Goal: Information Seeking & Learning: Learn about a topic

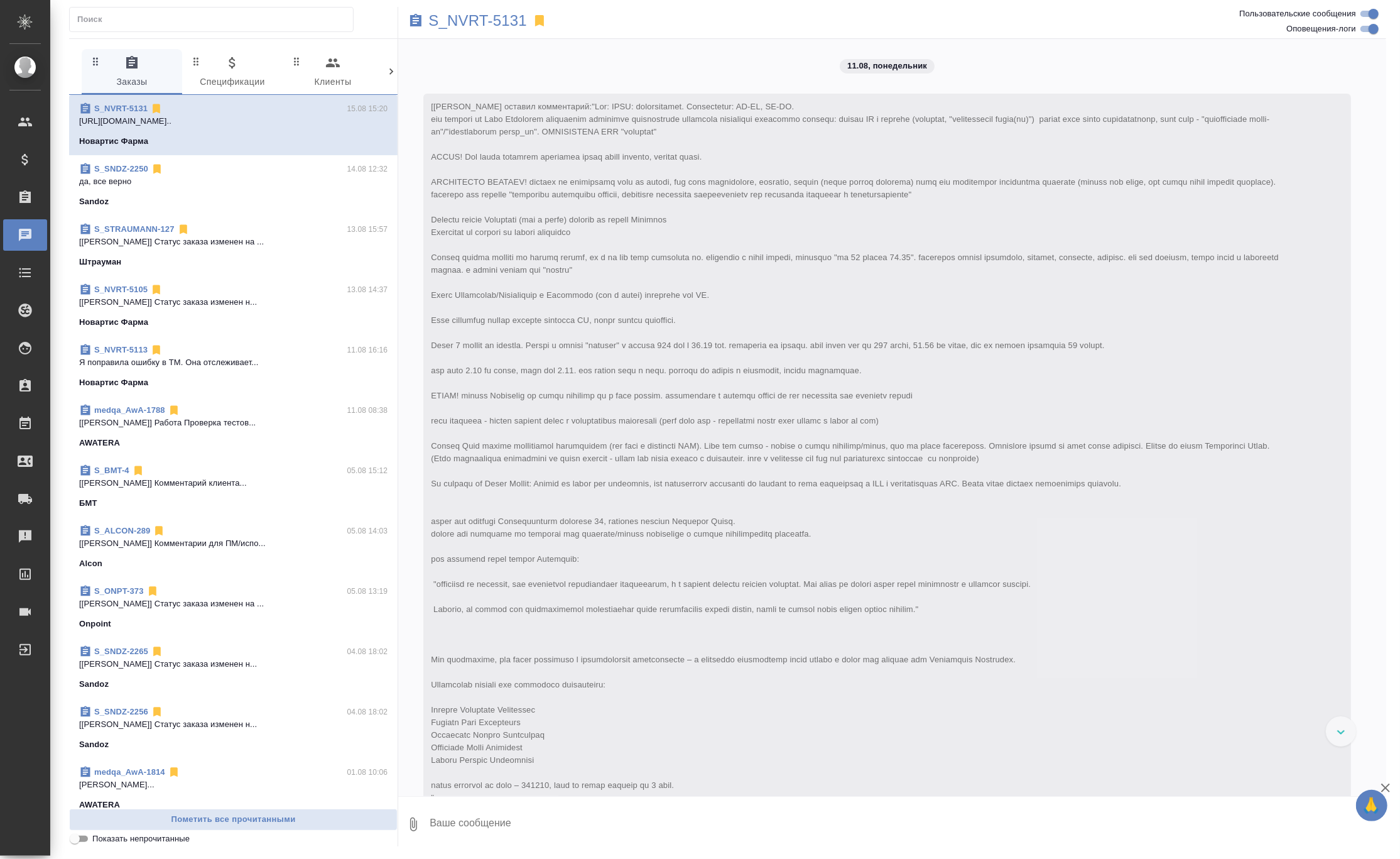
scroll to position [249, 0]
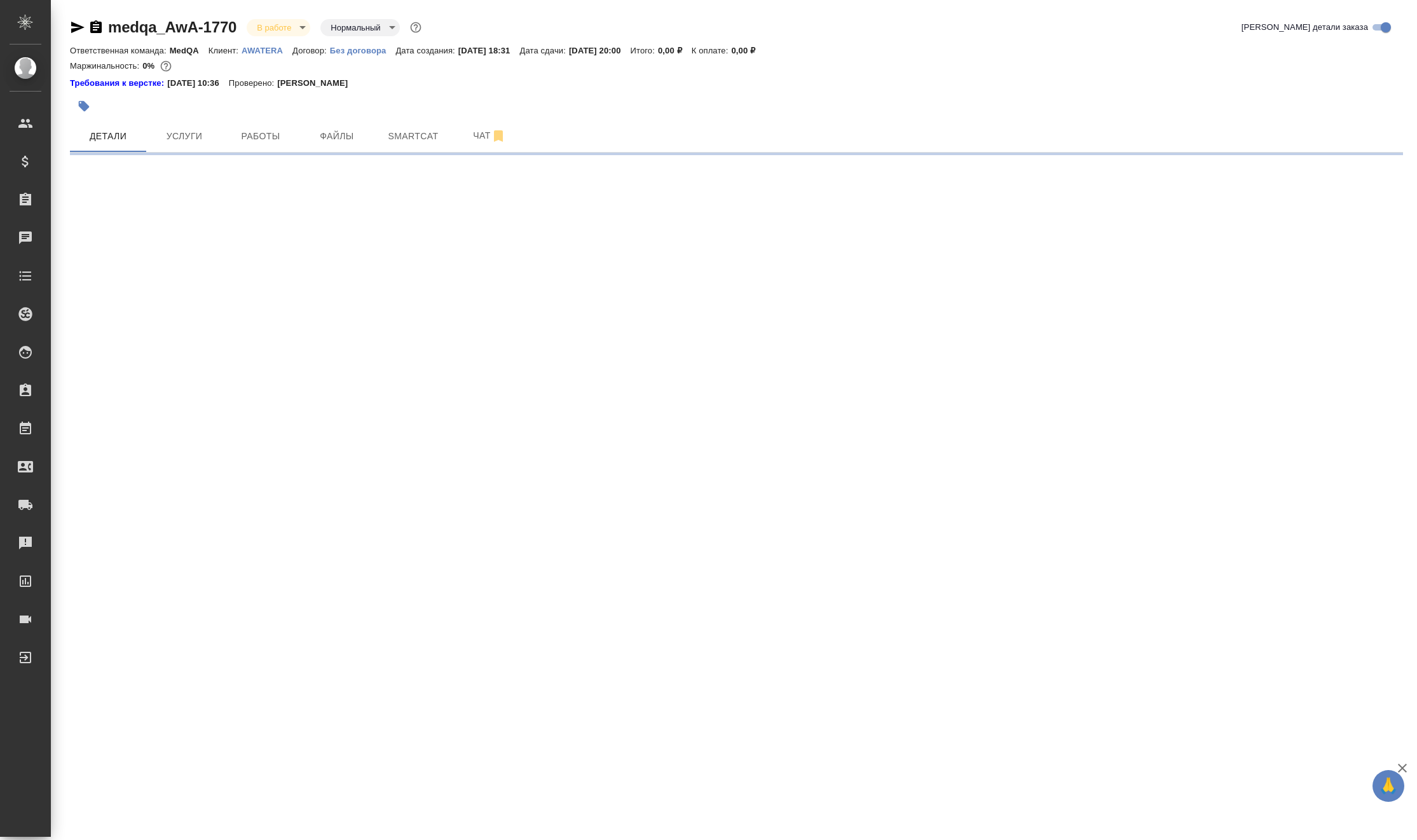
select select "RU"
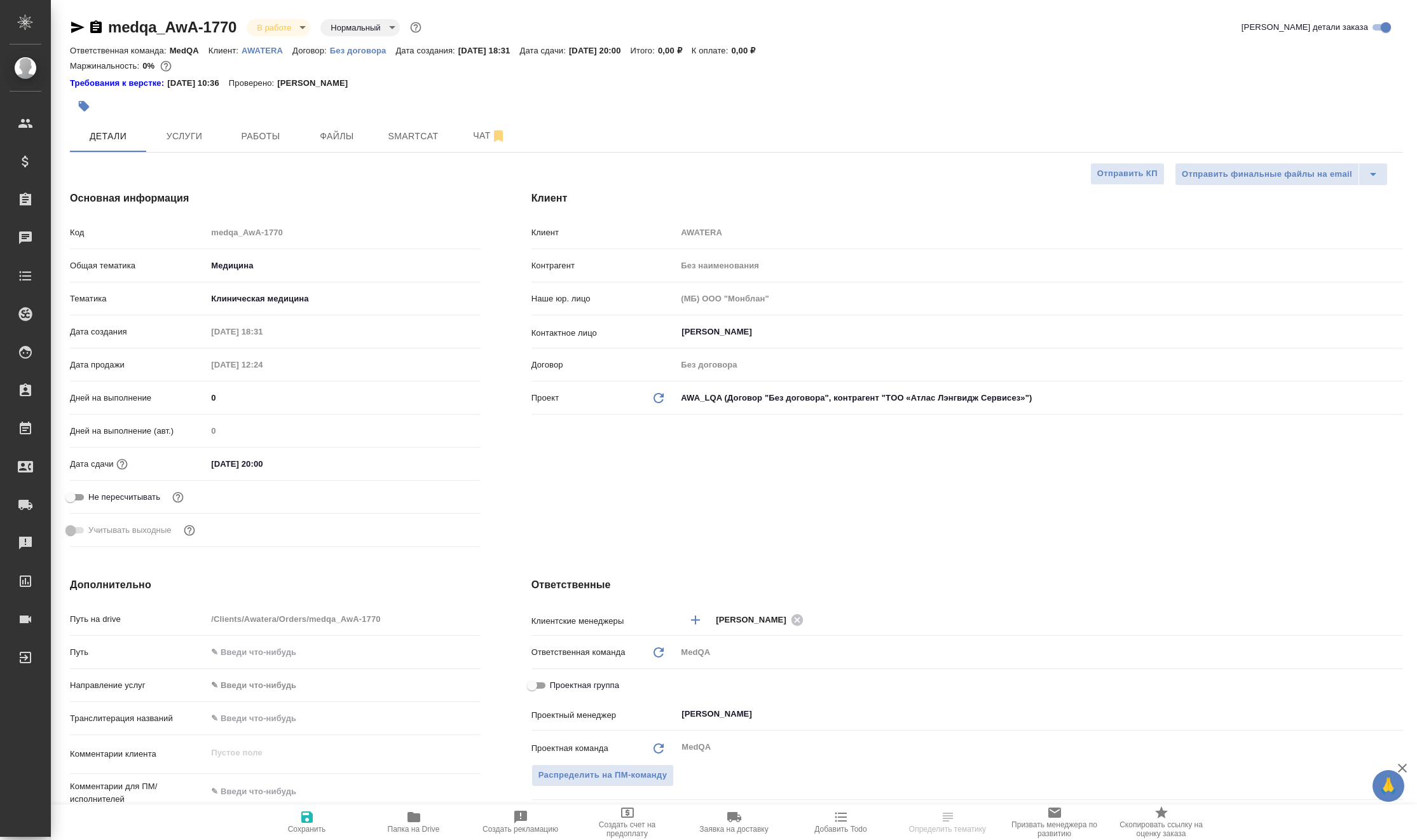
type textarea "x"
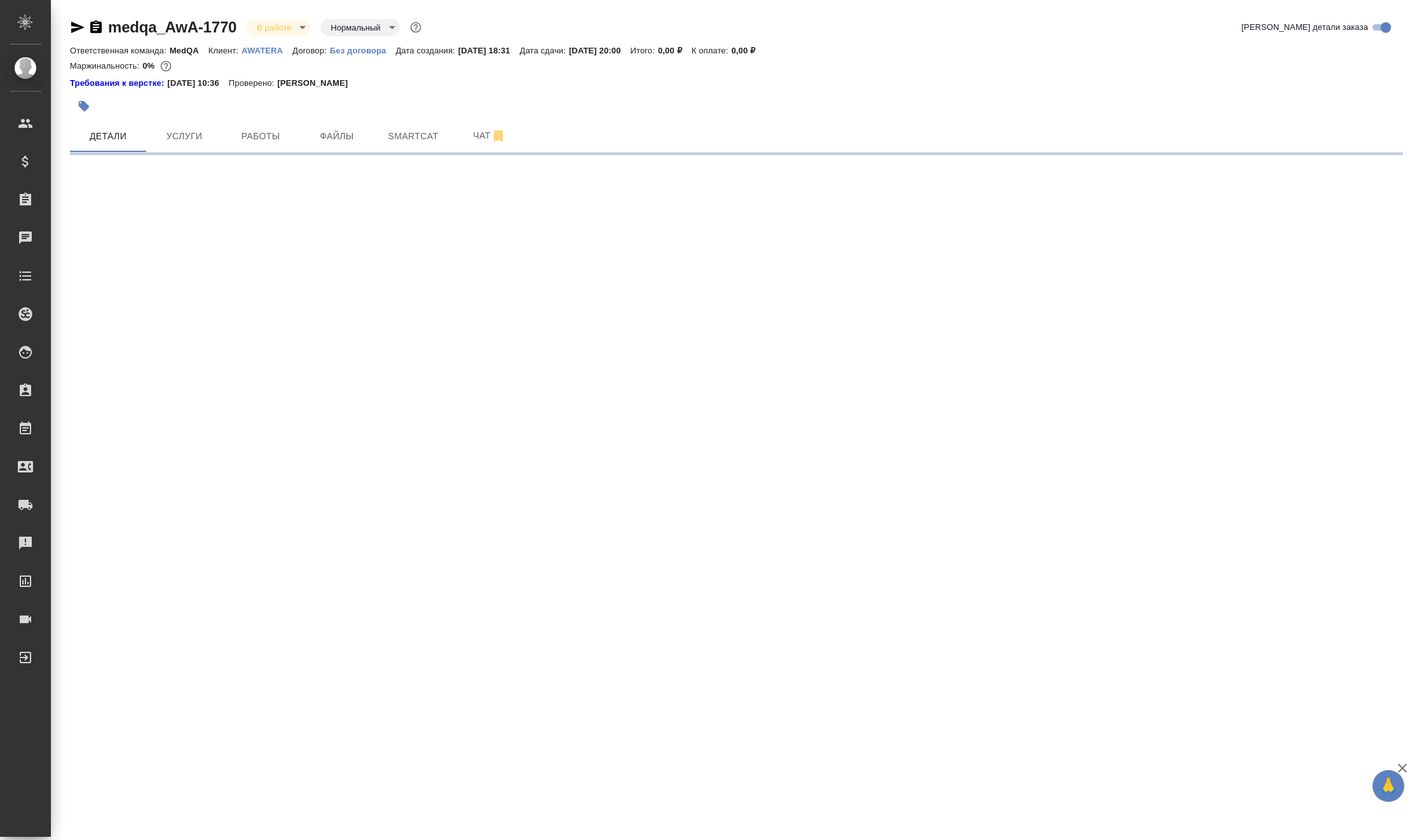
select select "RU"
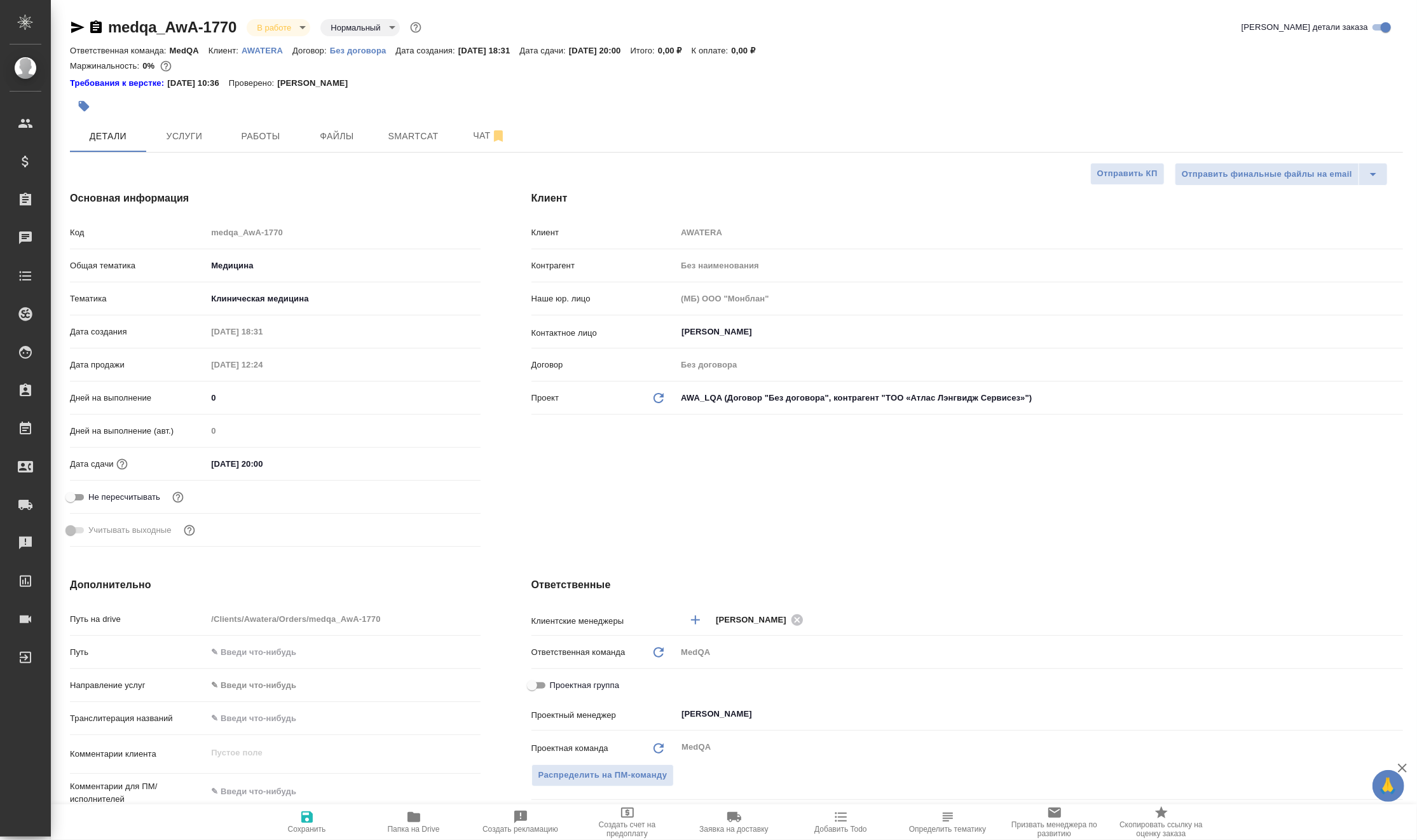
type textarea "x"
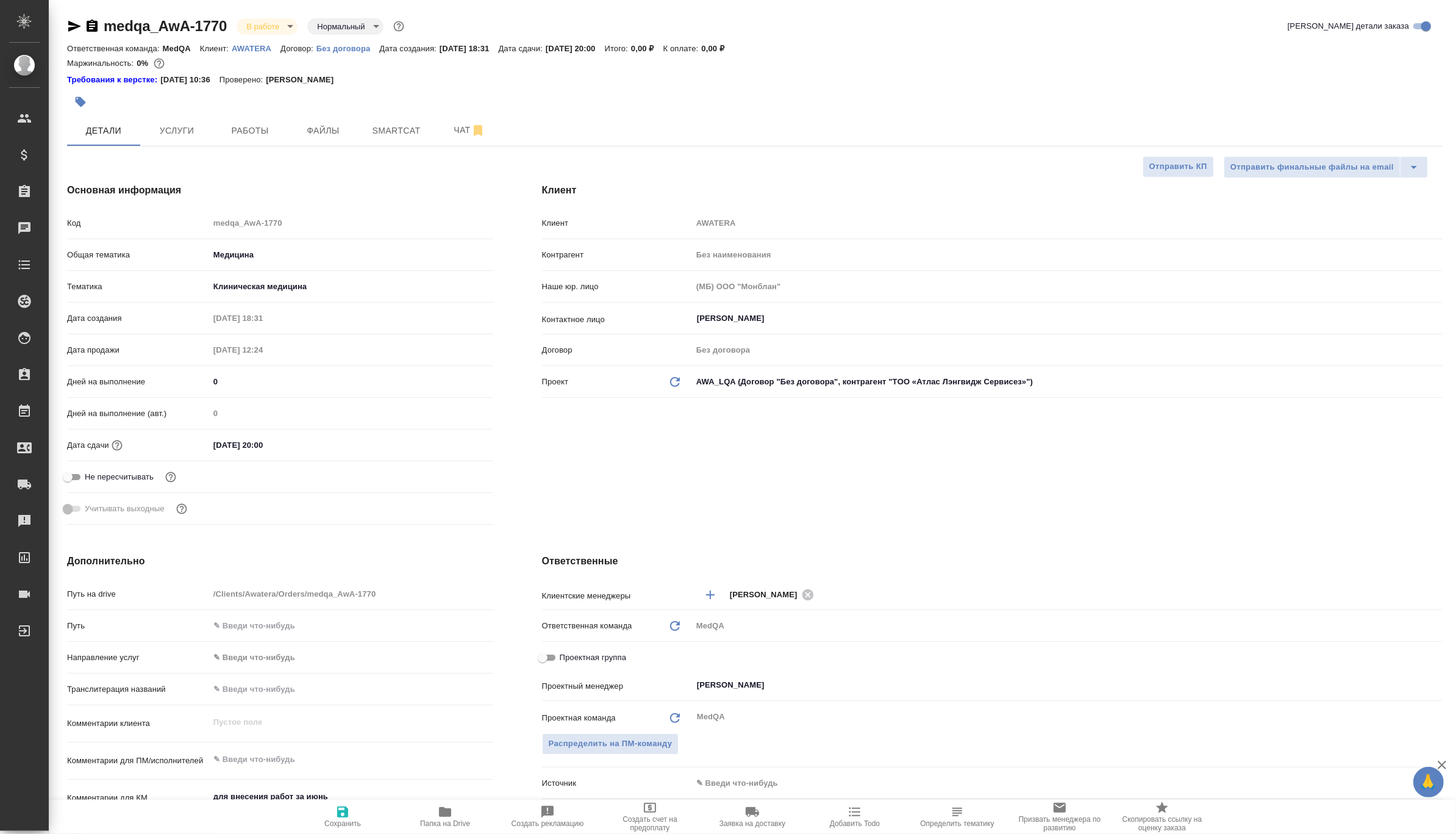
type textarea "x"
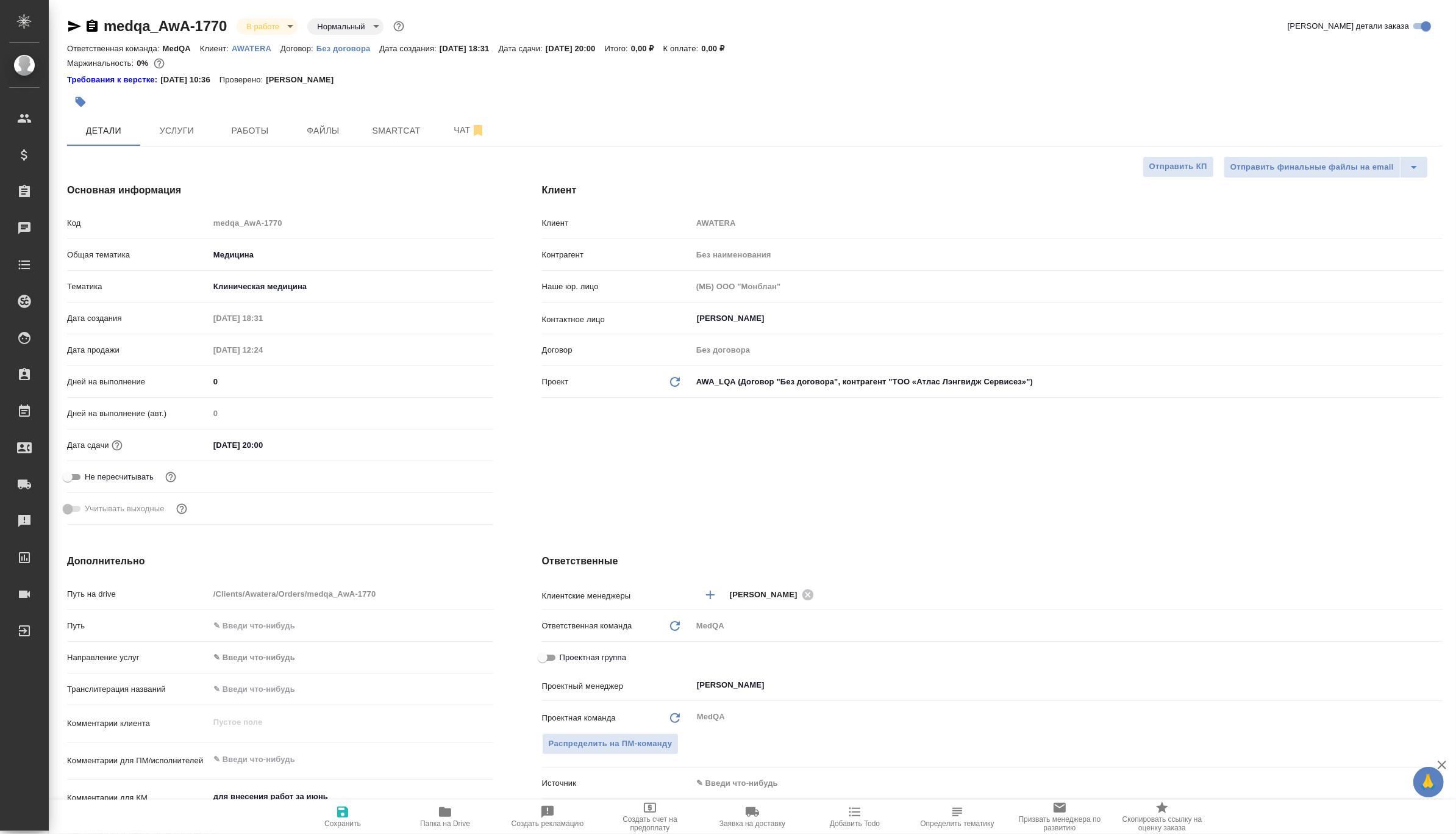
type textarea "x"
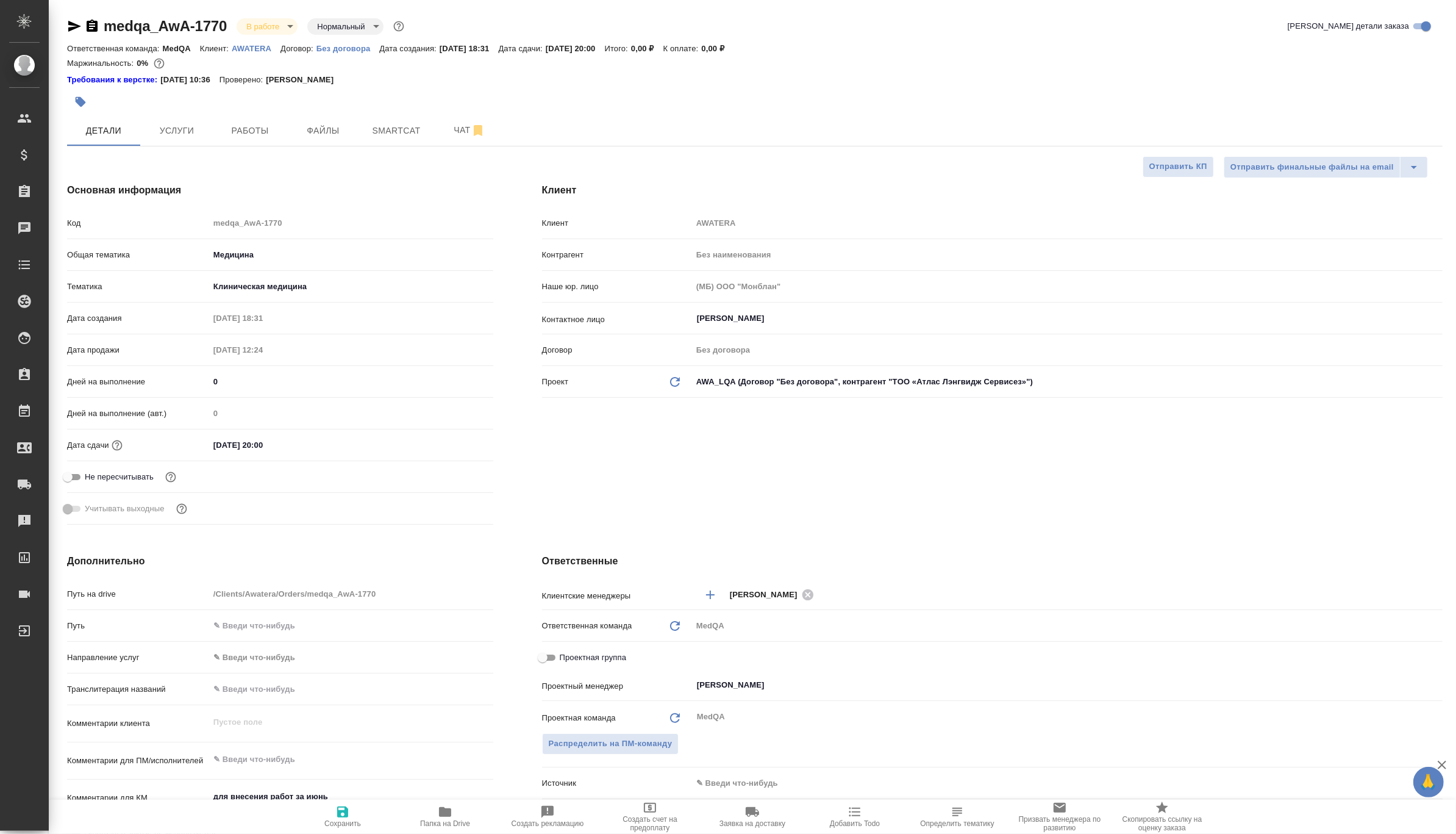
type textarea "x"
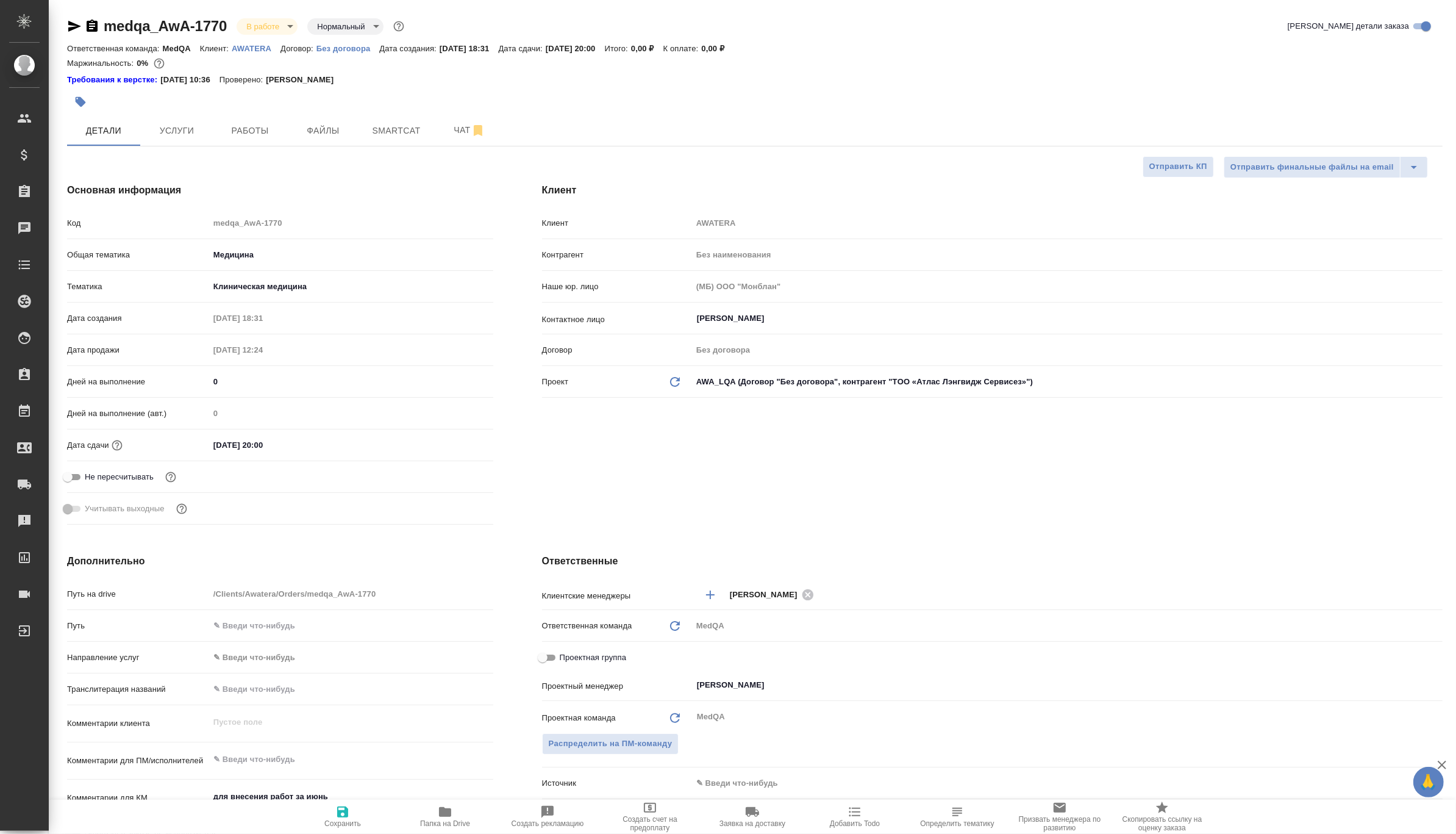
type textarea "x"
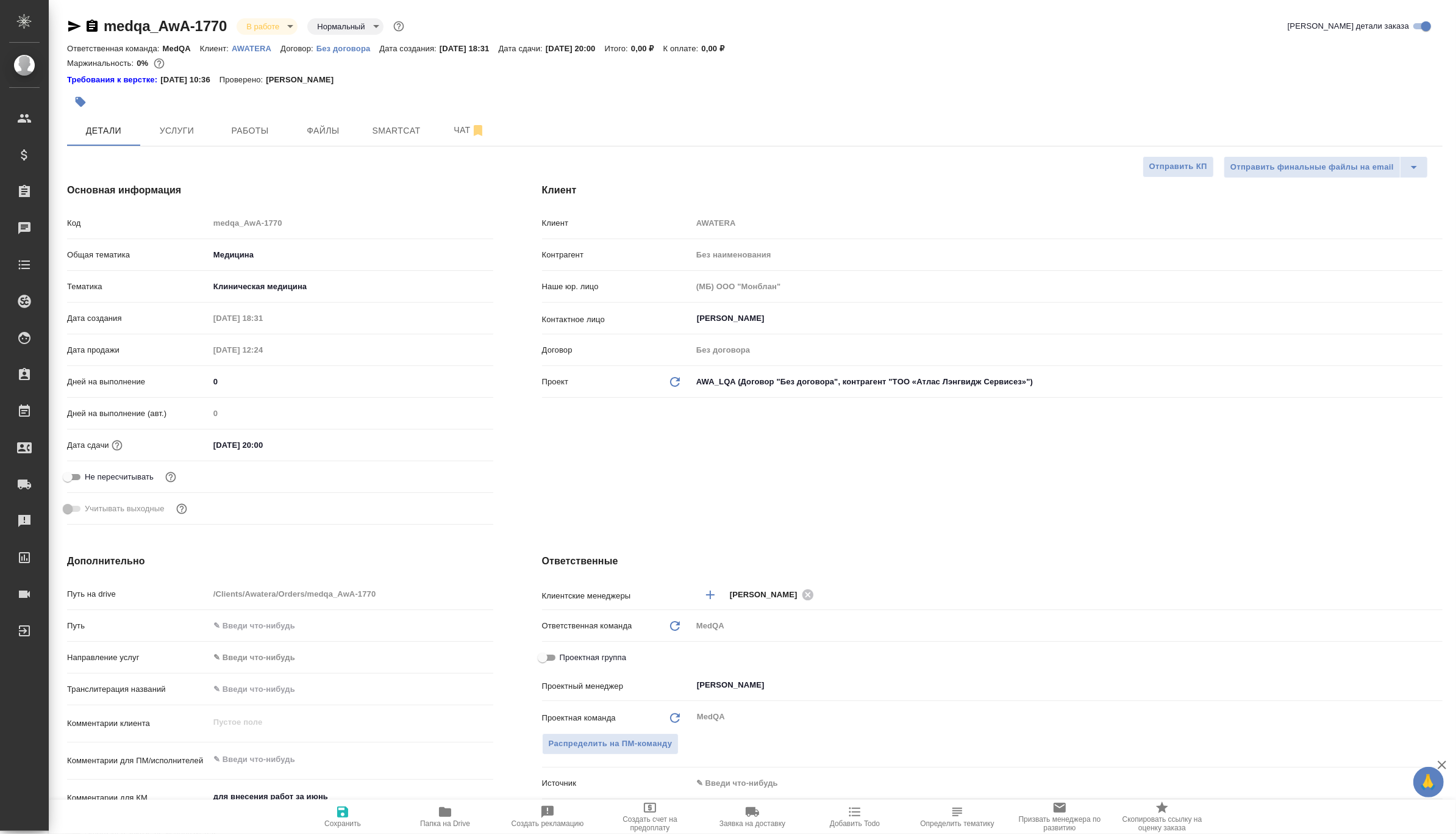
type textarea "x"
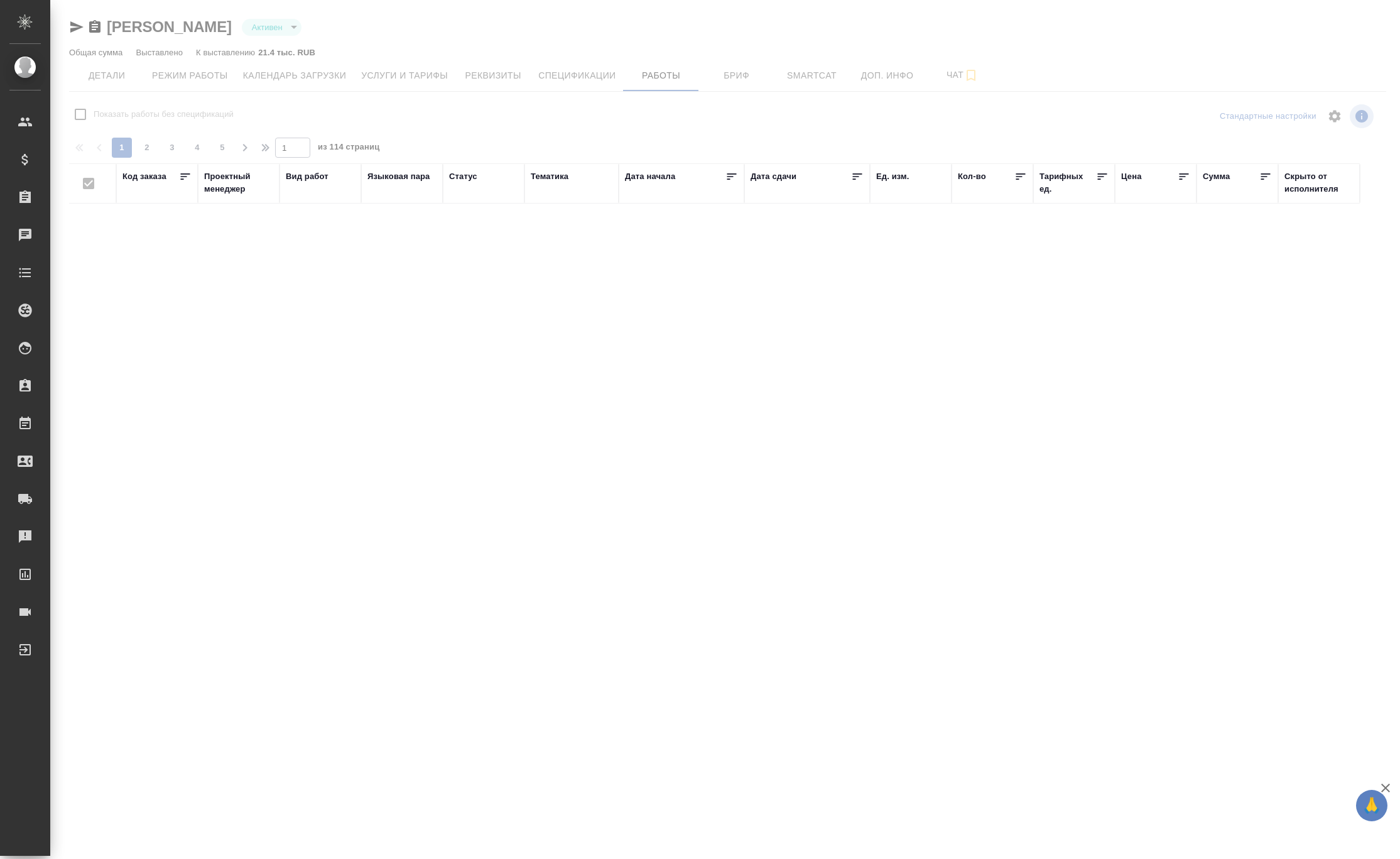
checkbox input "false"
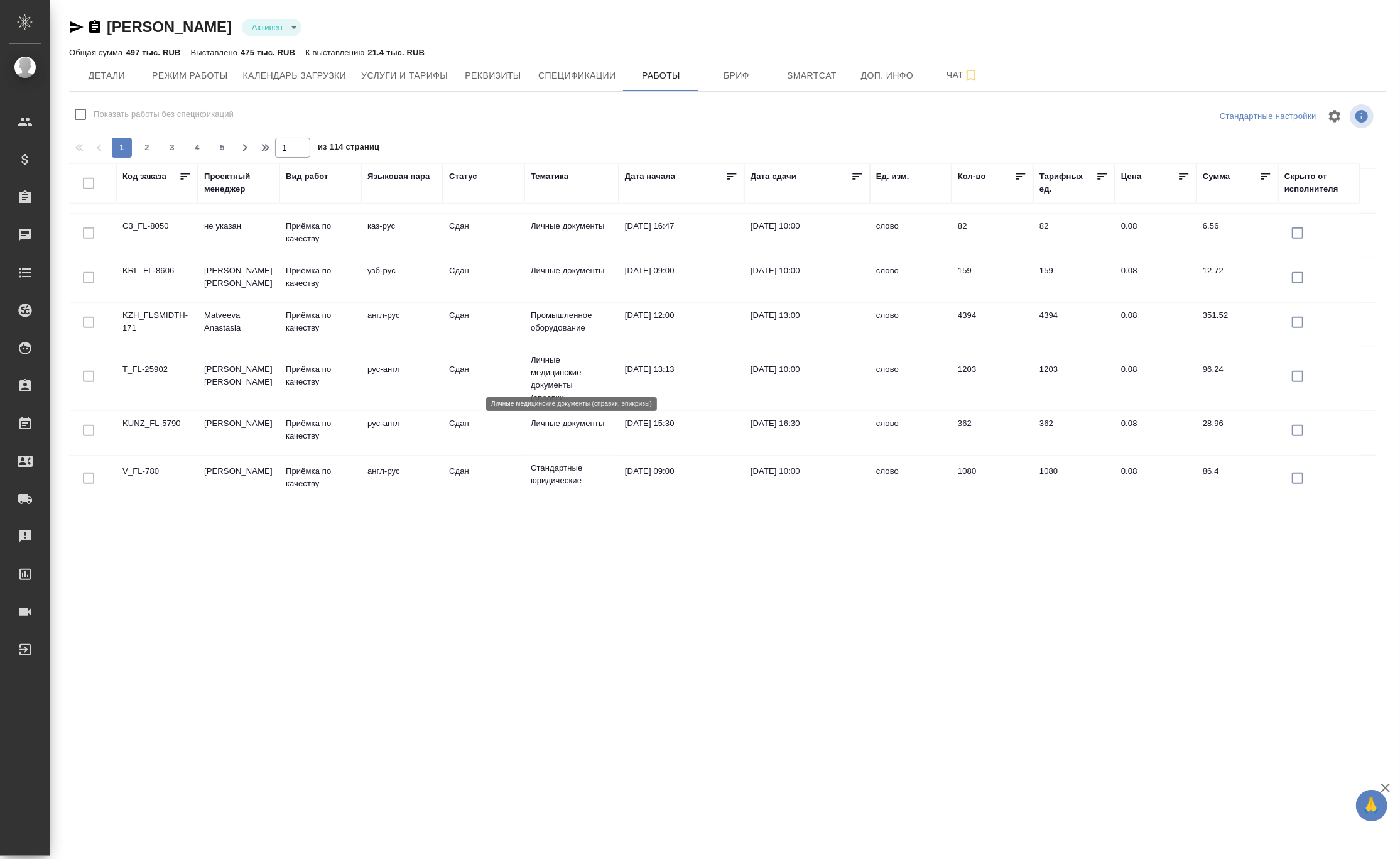
scroll to position [955, 0]
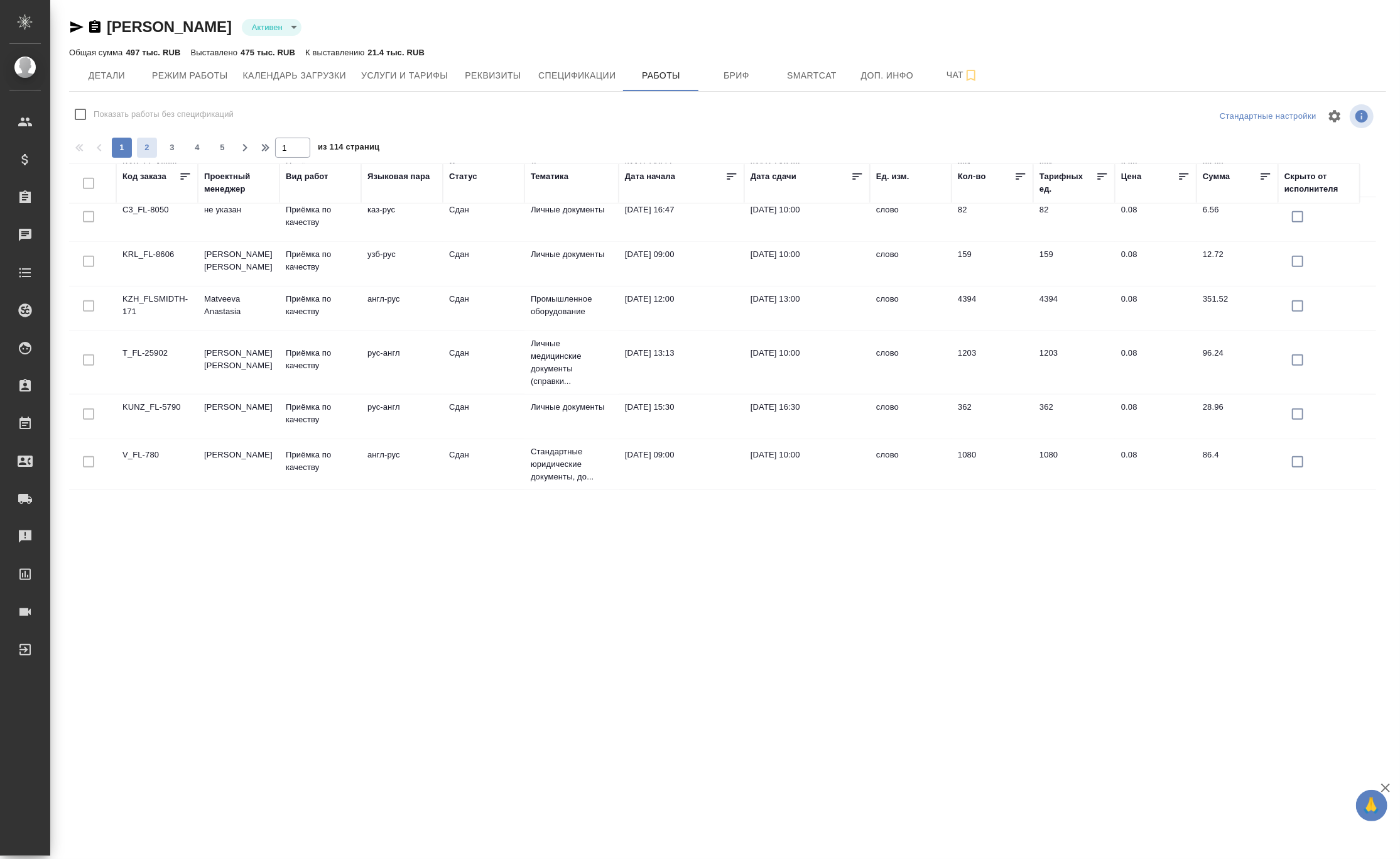
click at [145, 148] on span "2" at bounding box center [147, 147] width 20 height 13
type input "2"
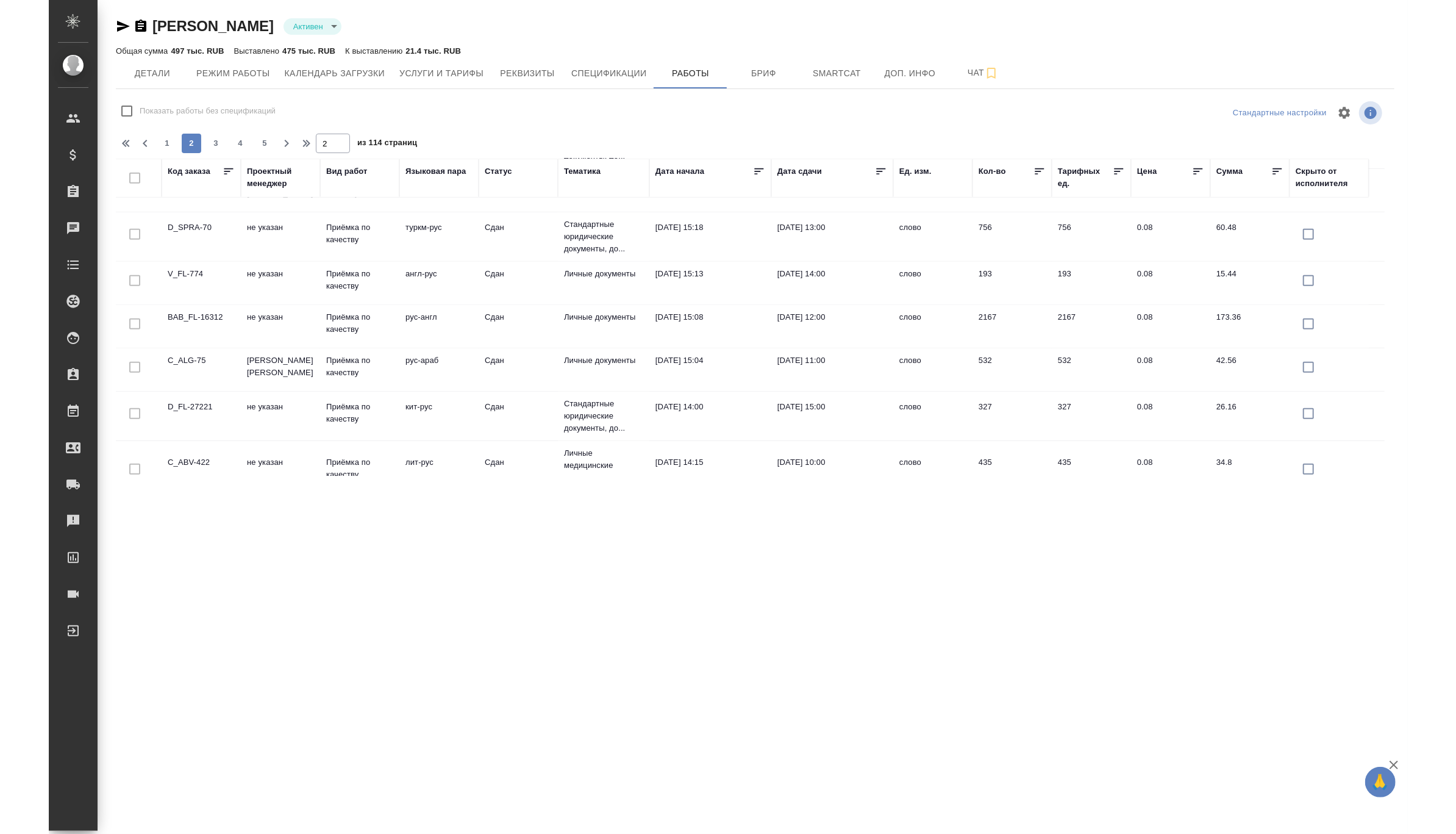
scroll to position [885, 0]
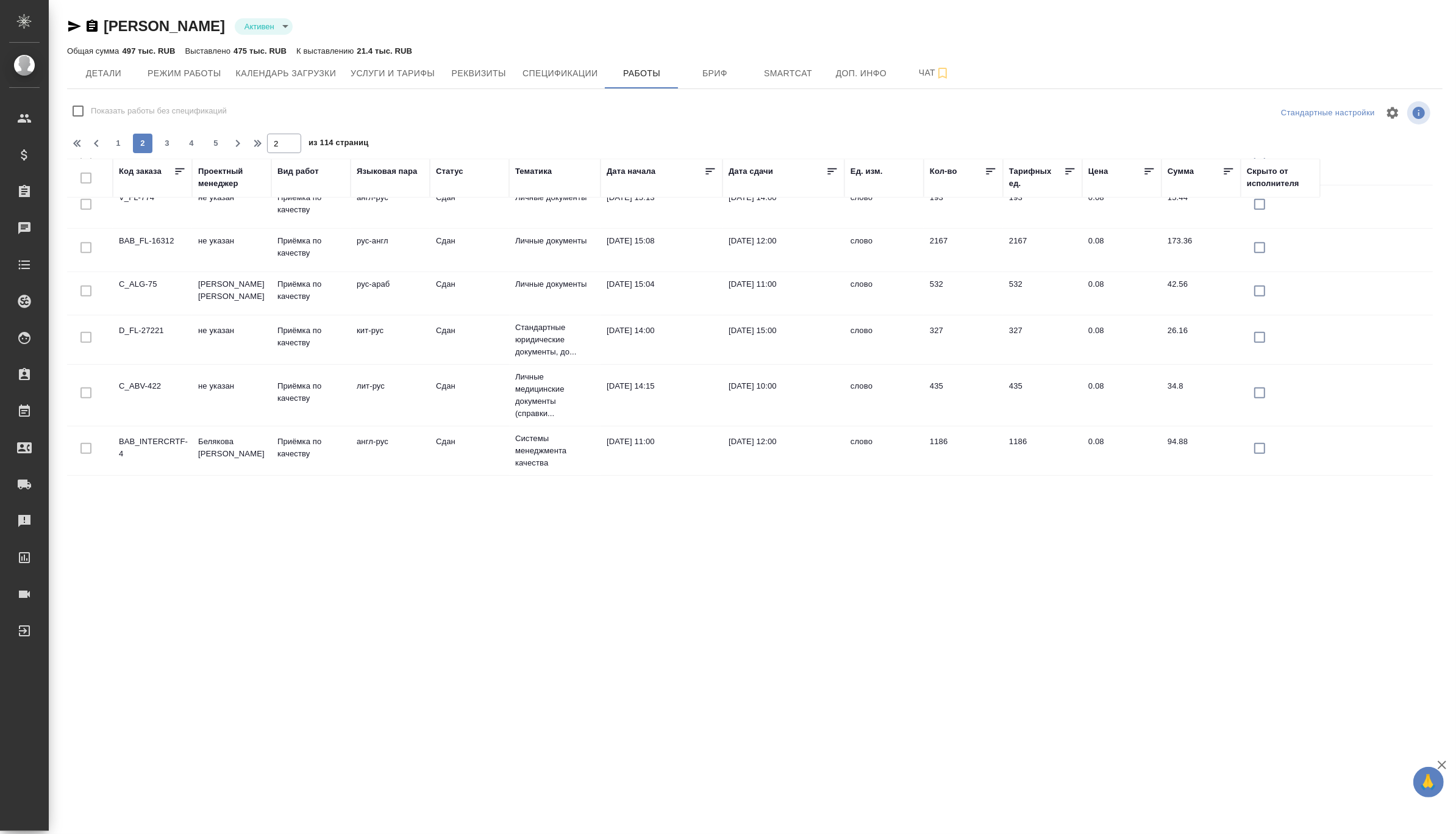
click at [542, 171] on div "Тематика" at bounding box center [533, 171] width 36 height 12
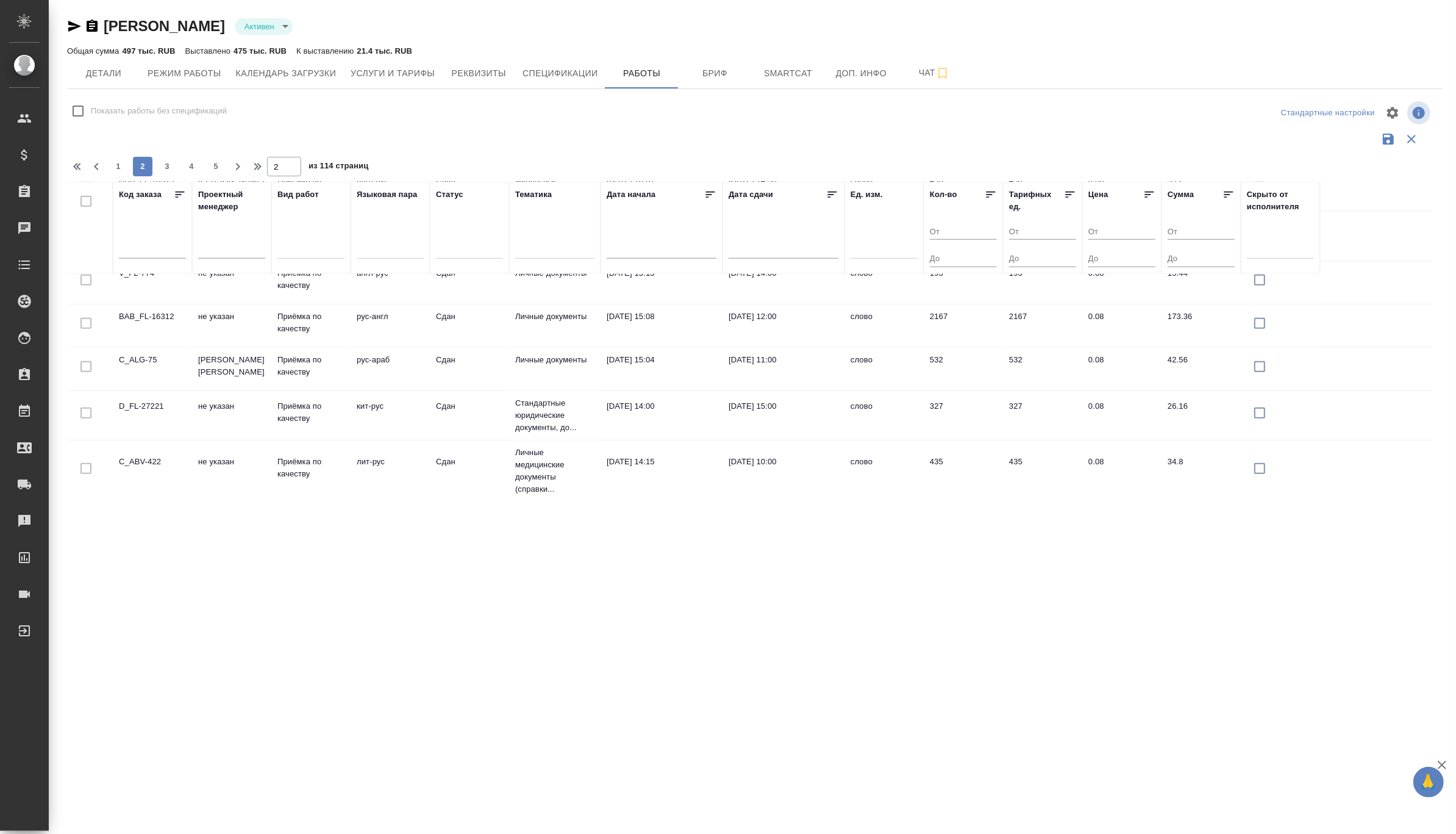
click at [535, 240] on div at bounding box center [555, 247] width 79 height 18
type input "фарм"
click at [568, 284] on div "Фармаконадзор" at bounding box center [637, 284] width 244 height 19
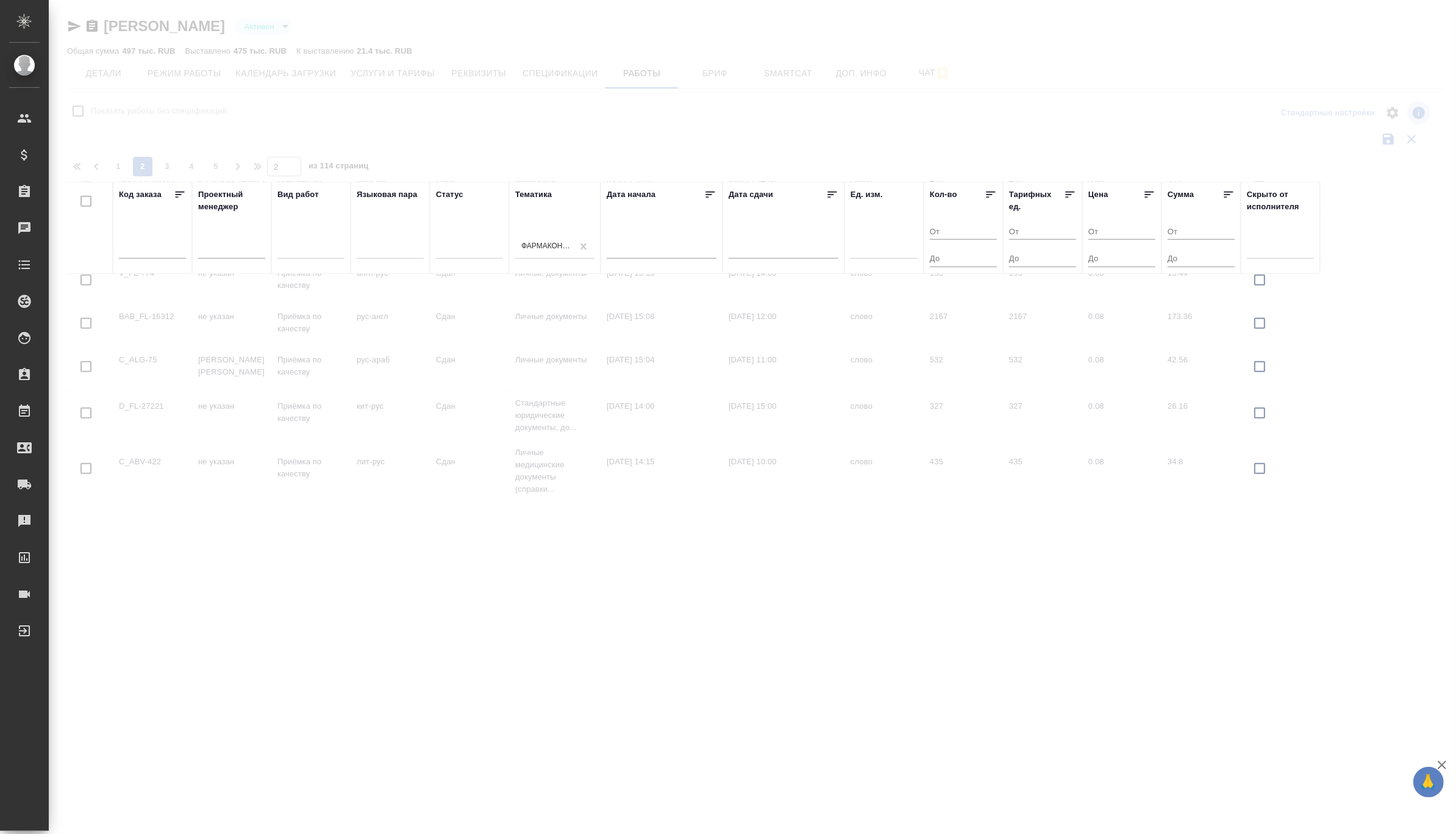
checkbox input "true"
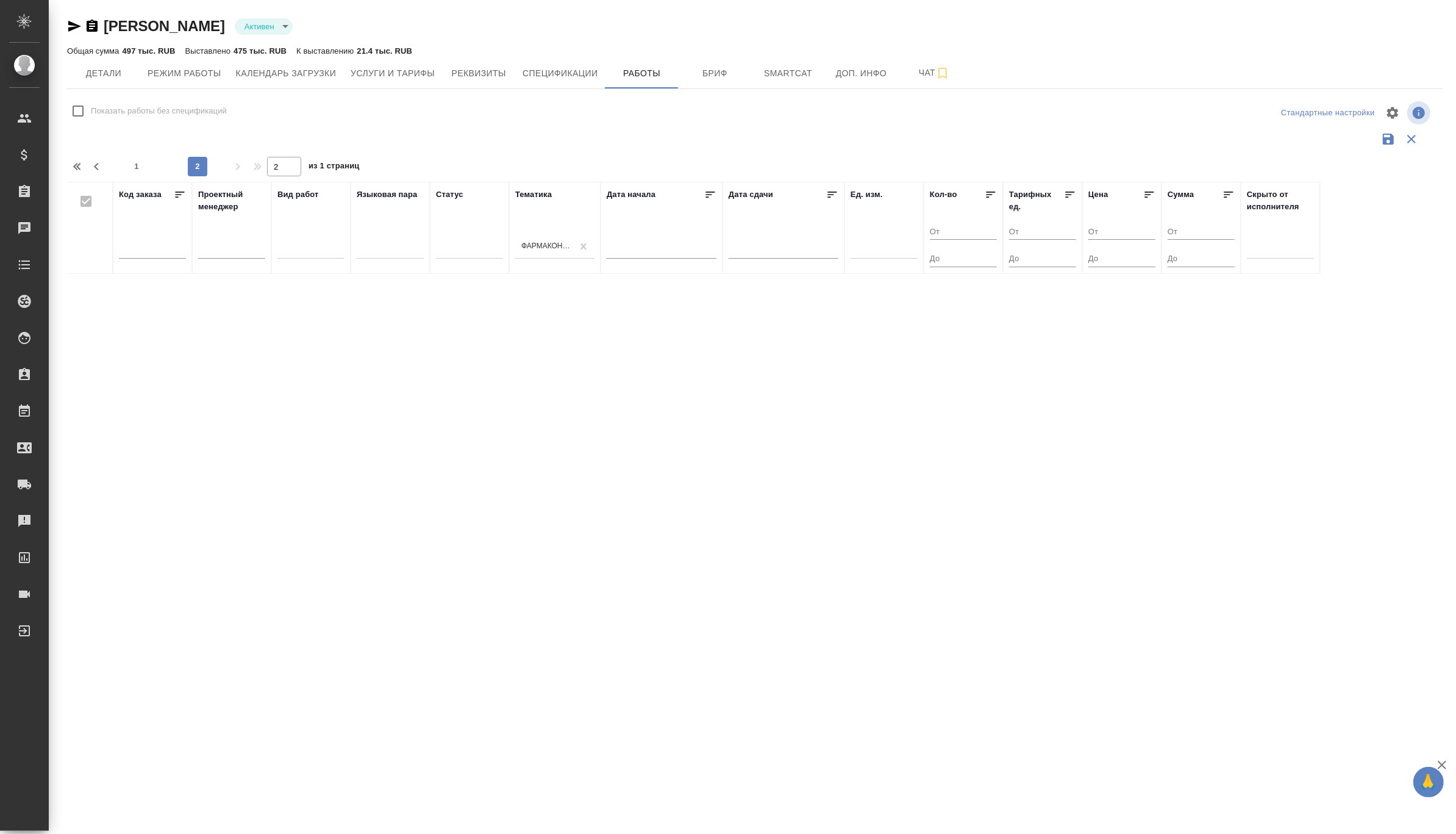
scroll to position [0, 0]
click at [542, 250] on div "Фармаконадзор" at bounding box center [547, 247] width 53 height 10
click at [134, 167] on span "1" at bounding box center [136, 166] width 19 height 12
type input "1"
checkbox input "false"
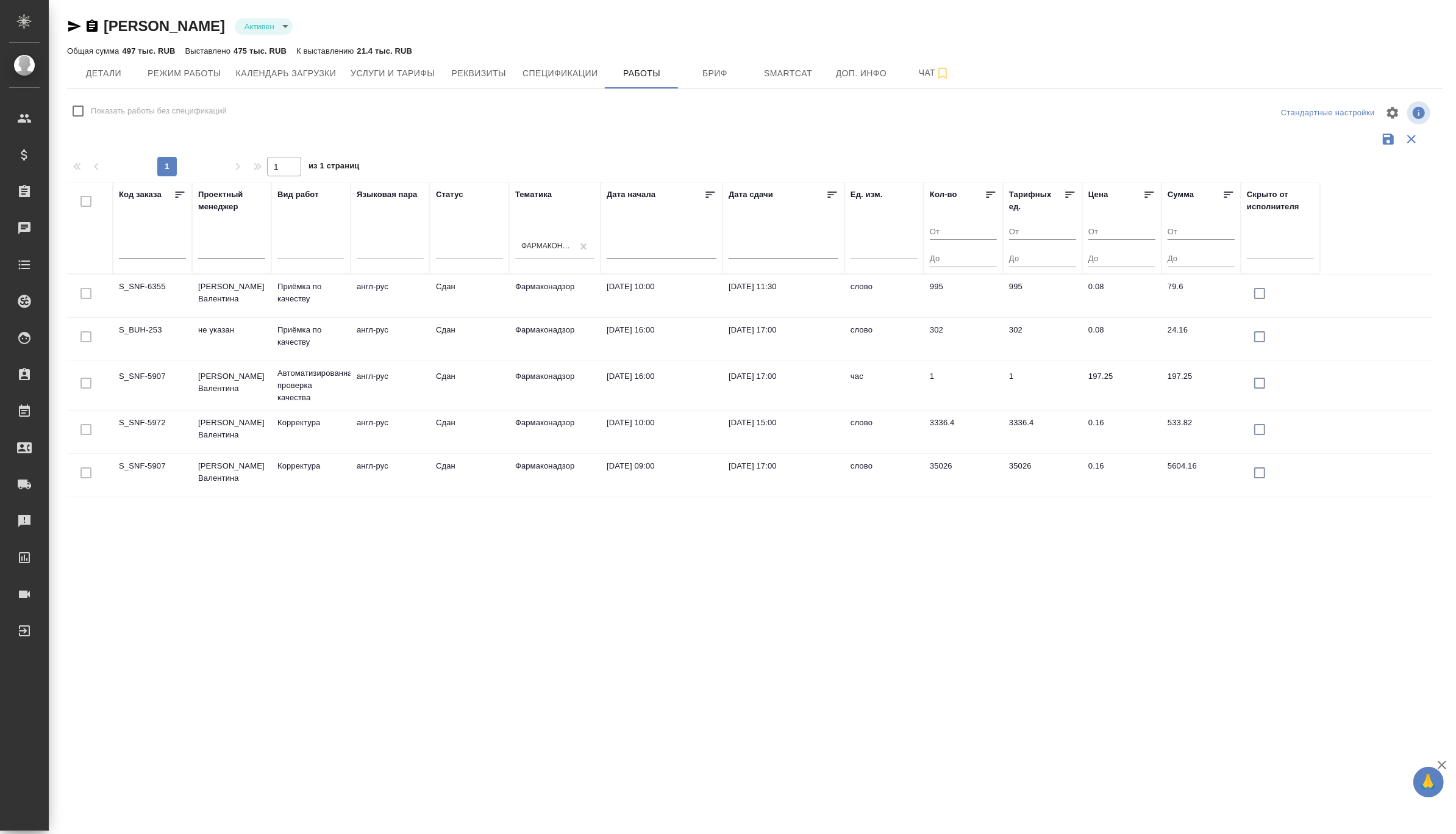
click at [521, 241] on div "Фармаконадзор" at bounding box center [547, 247] width 53 height 10
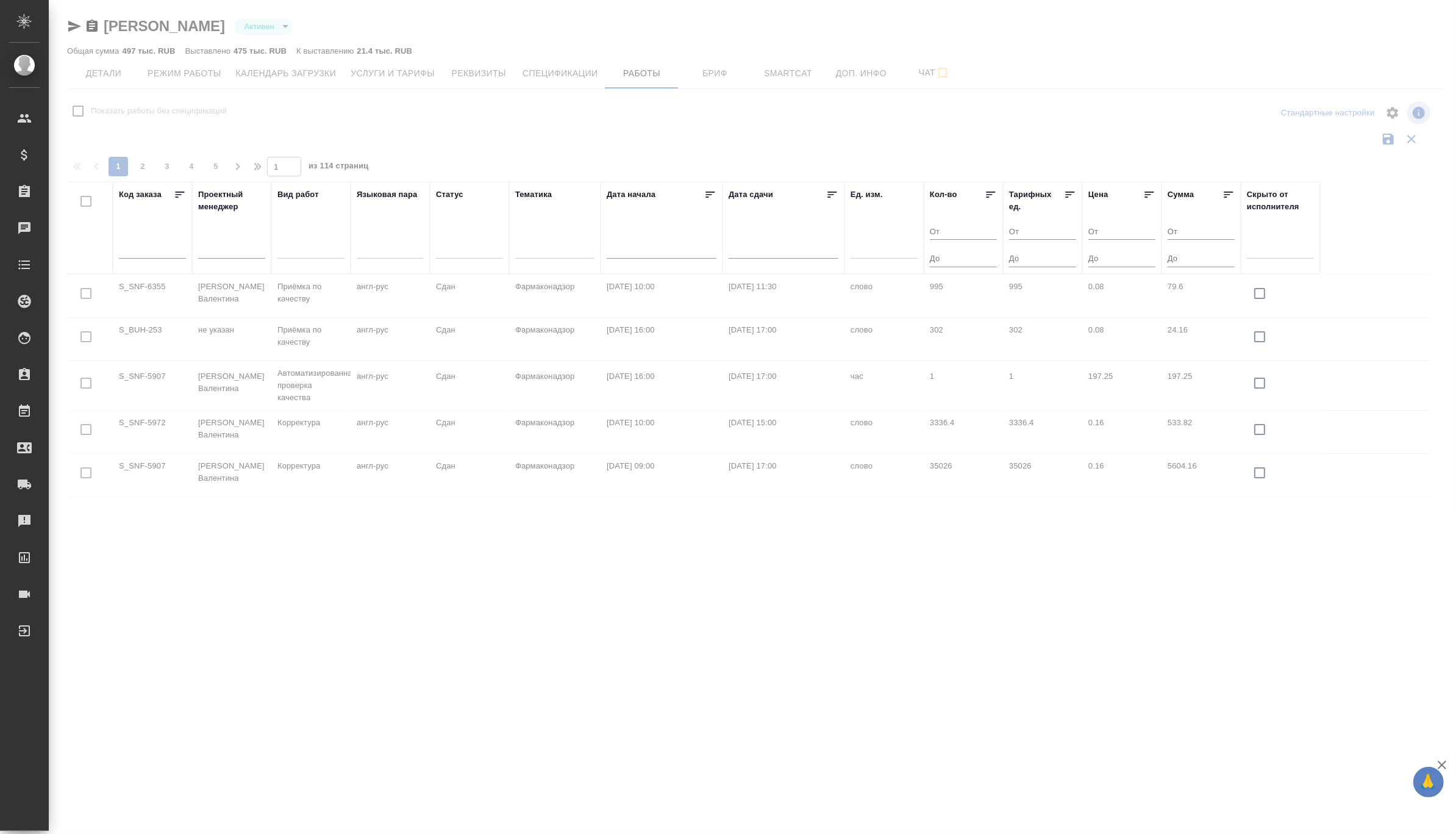
click at [549, 249] on div at bounding box center [555, 247] width 79 height 18
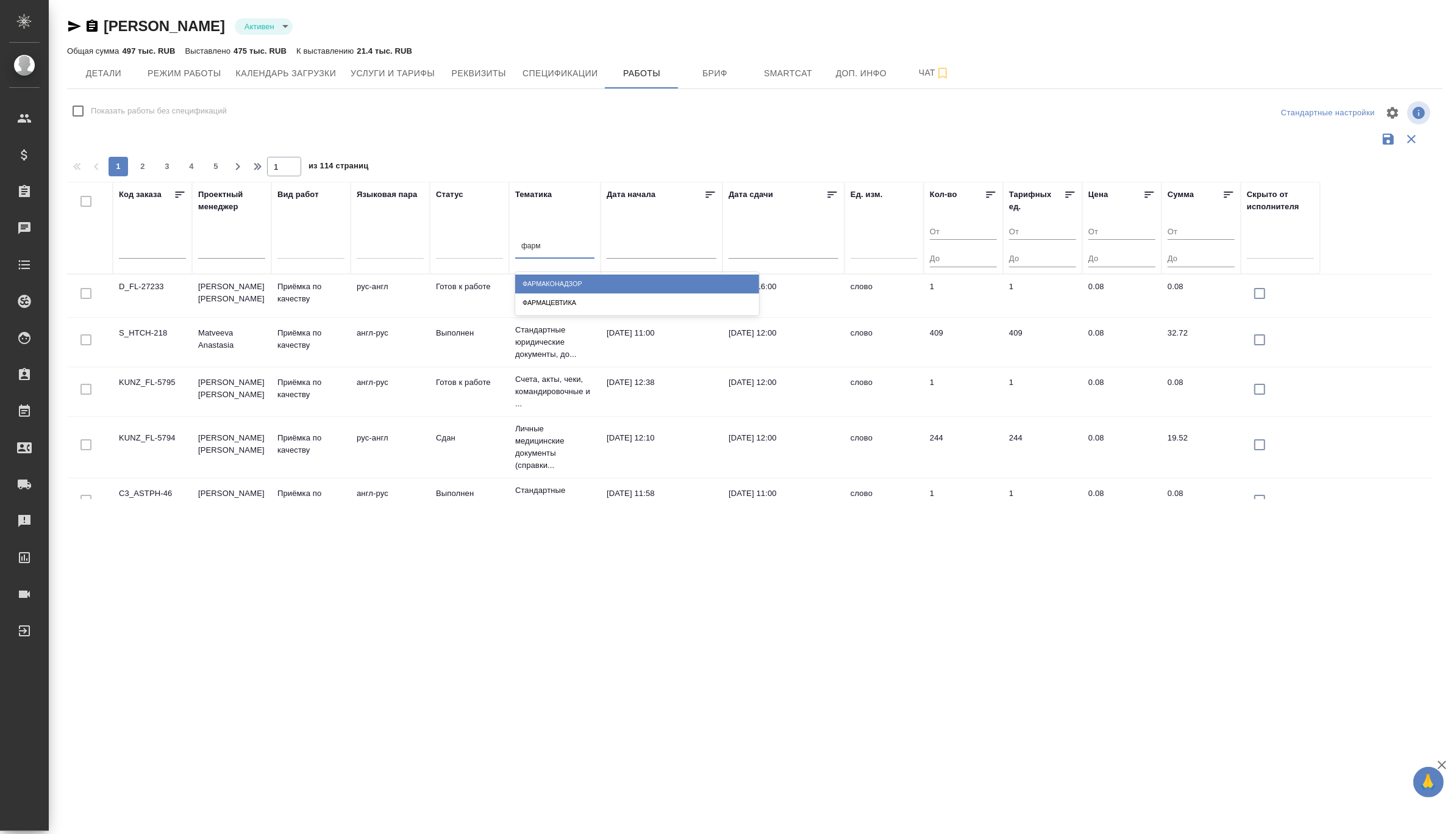
type input "фарма"
click at [559, 305] on div "Фармацевтика" at bounding box center [637, 303] width 244 height 19
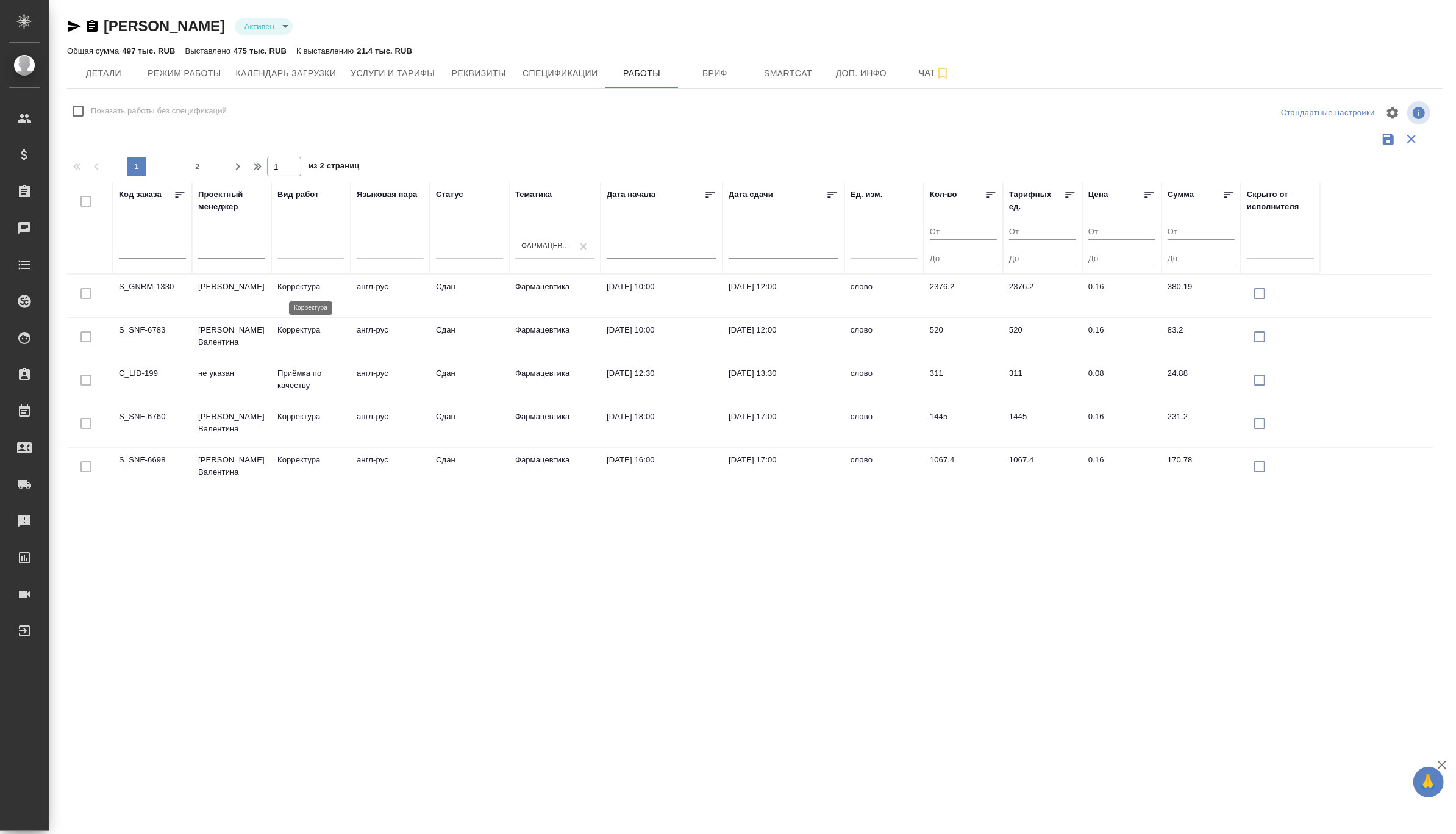
click at [297, 291] on p "Корректура" at bounding box center [311, 286] width 67 height 12
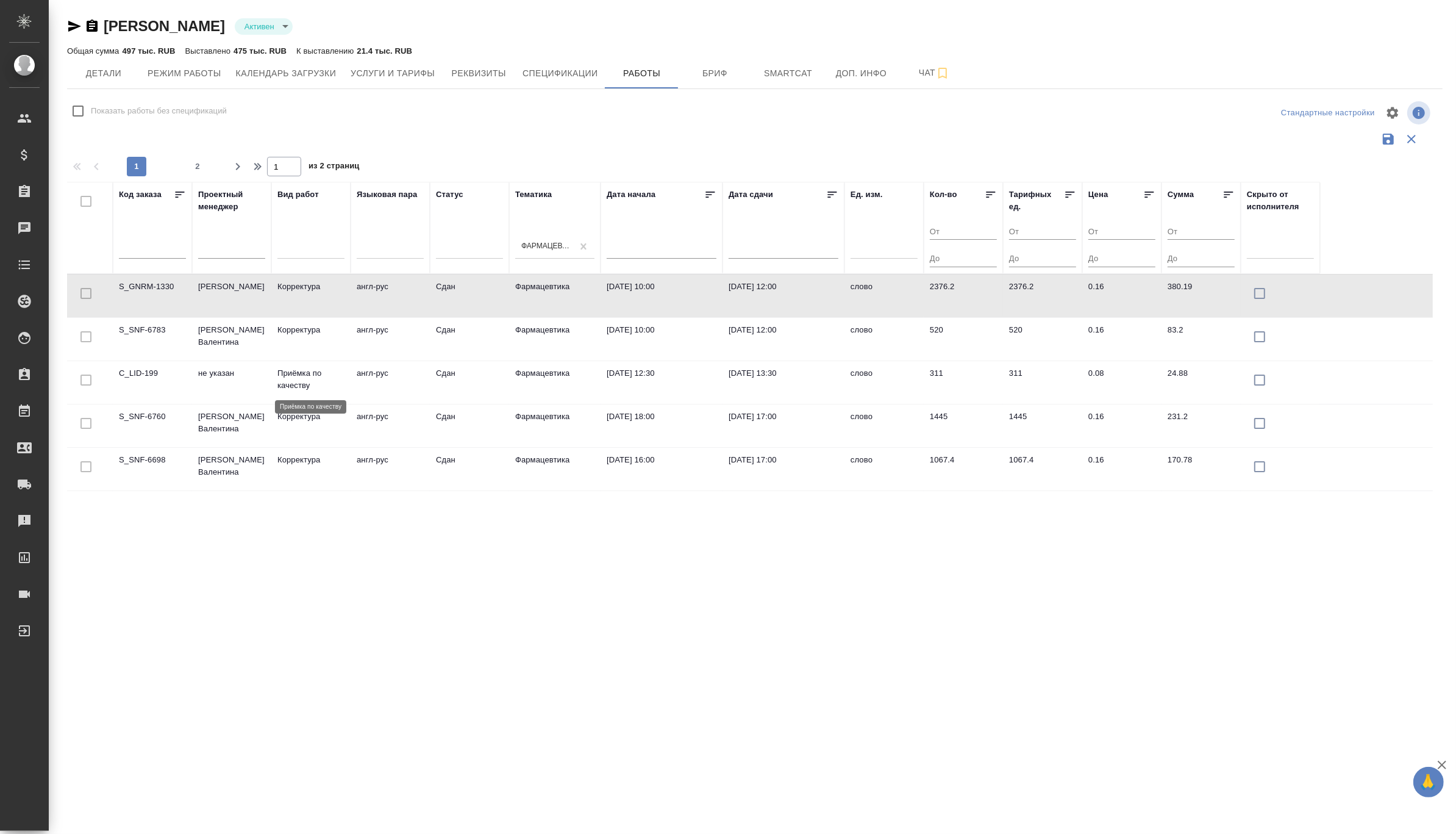
click at [293, 377] on p "Приёмка по качеству" at bounding box center [311, 379] width 67 height 24
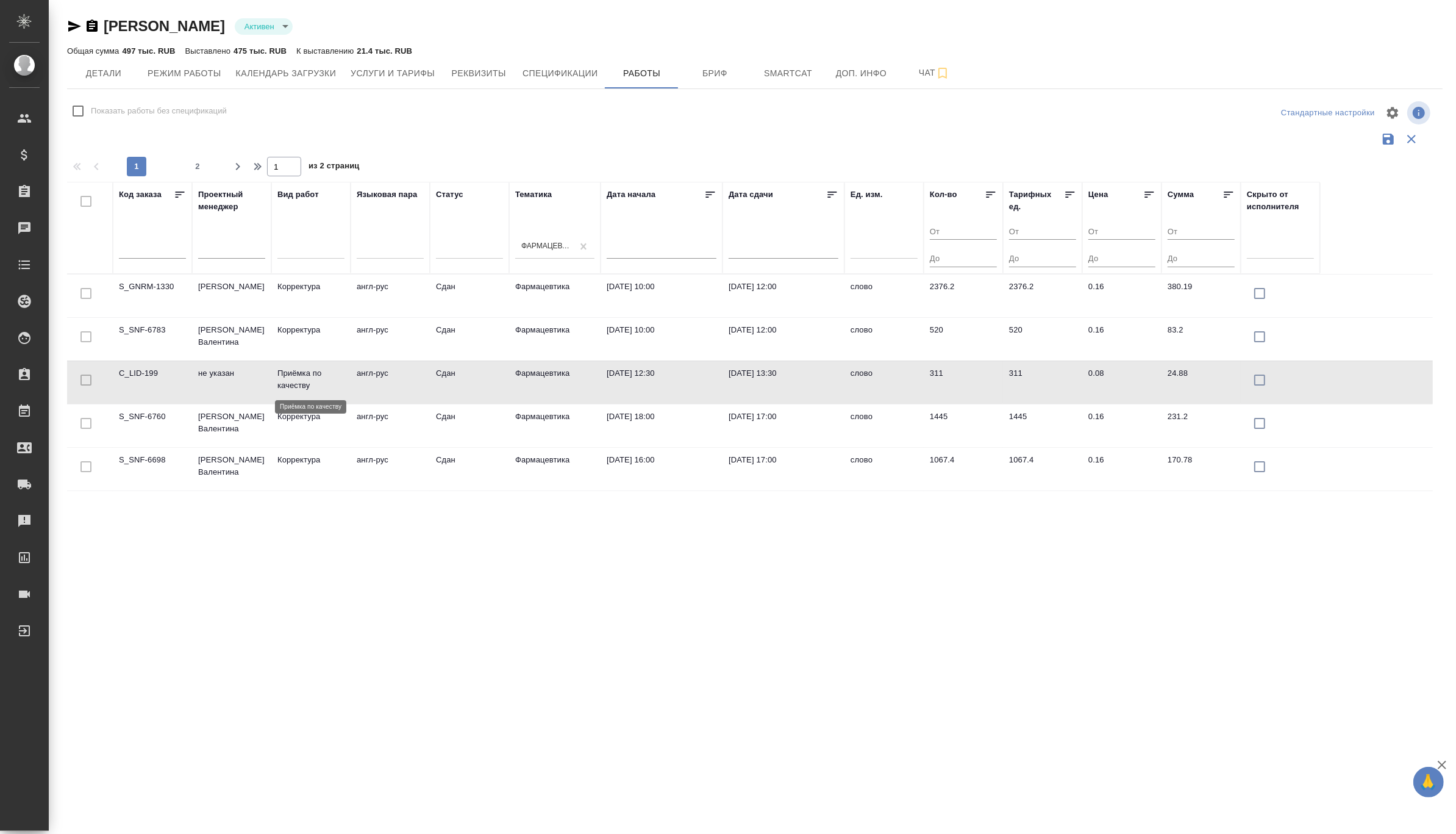
click at [293, 377] on p "Приёмка по качеству" at bounding box center [311, 379] width 67 height 24
click at [226, 317] on td "[PERSON_NAME]" at bounding box center [232, 295] width 79 height 43
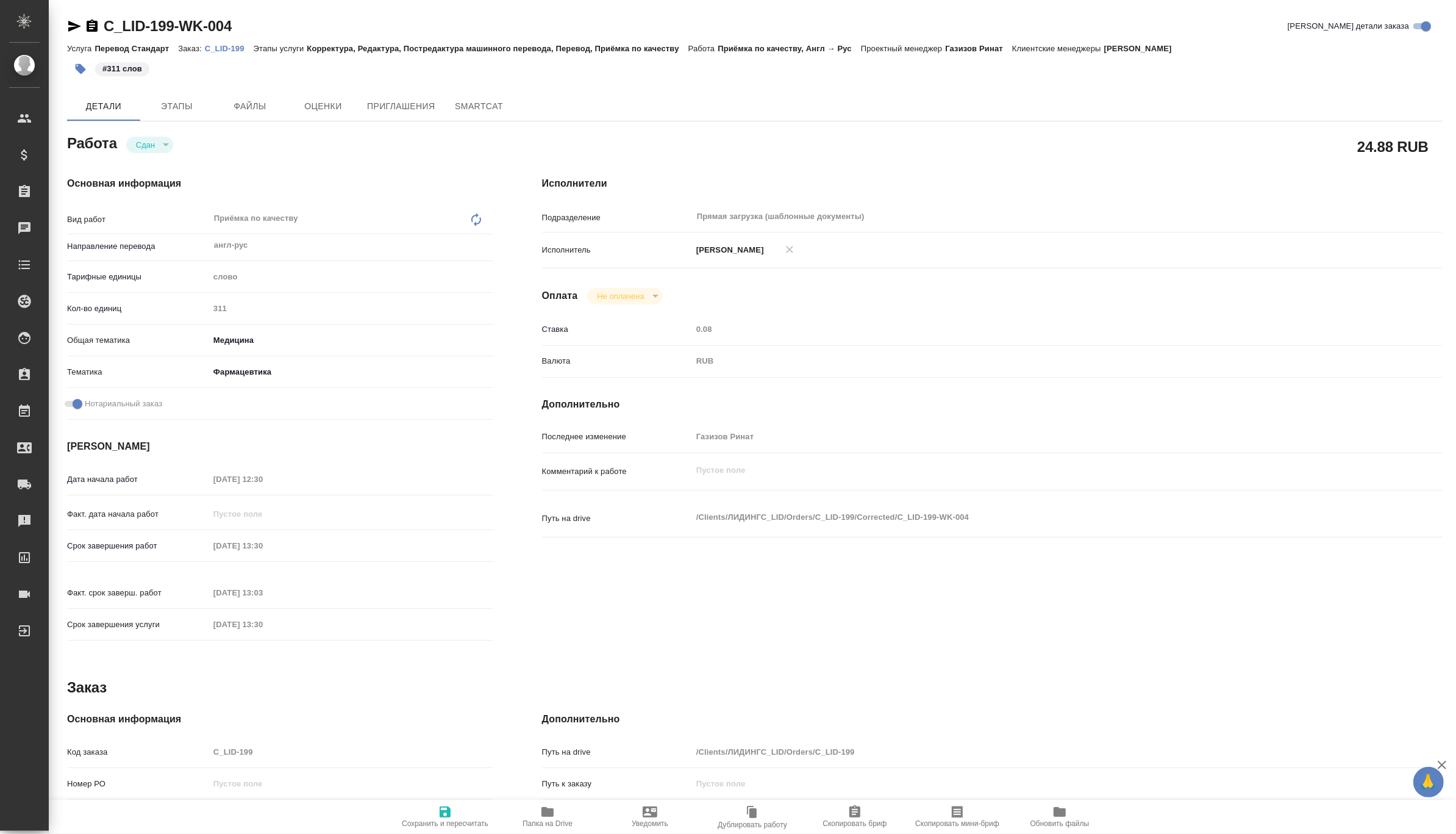
type textarea "x"
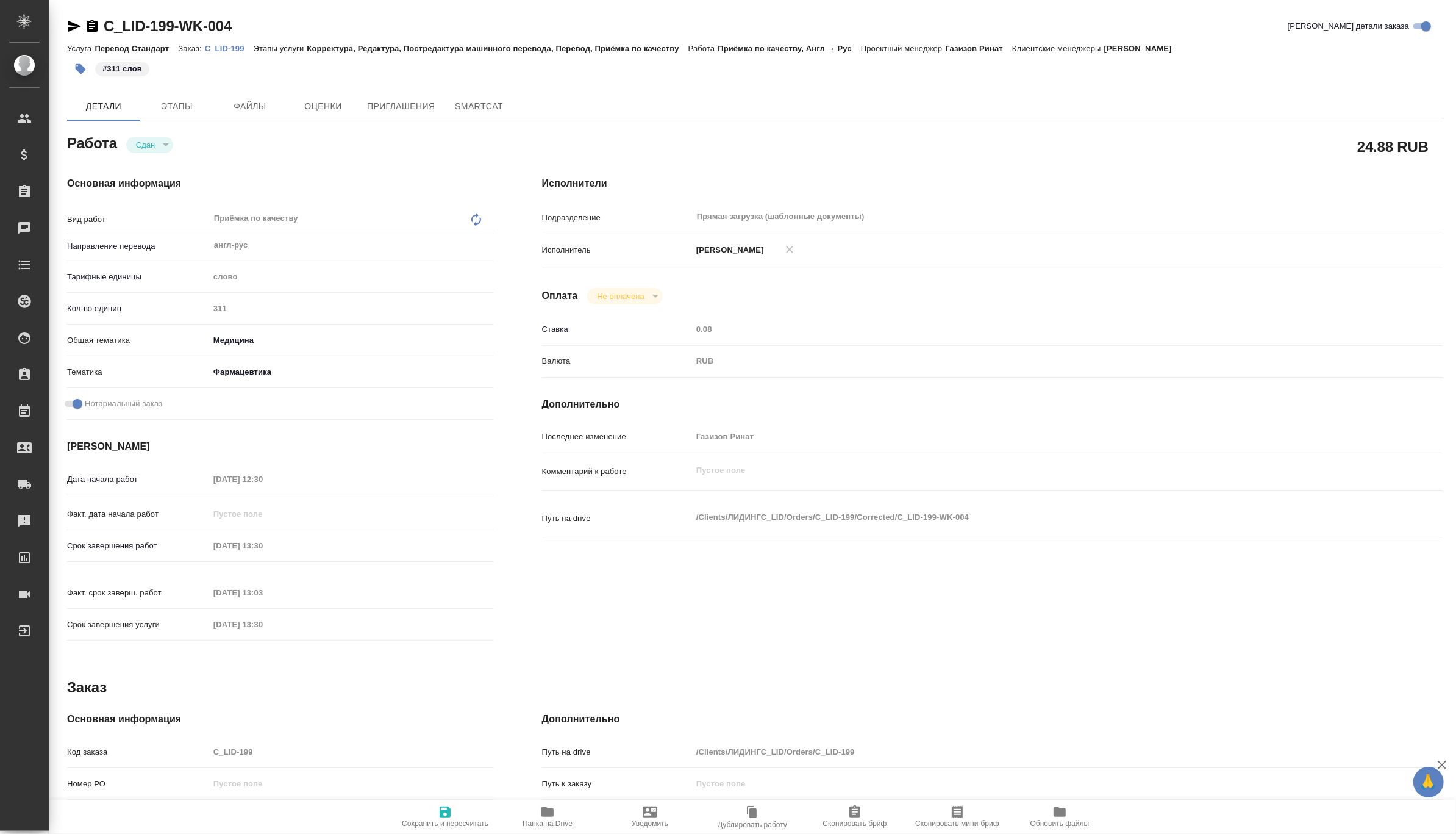
type textarea "x"
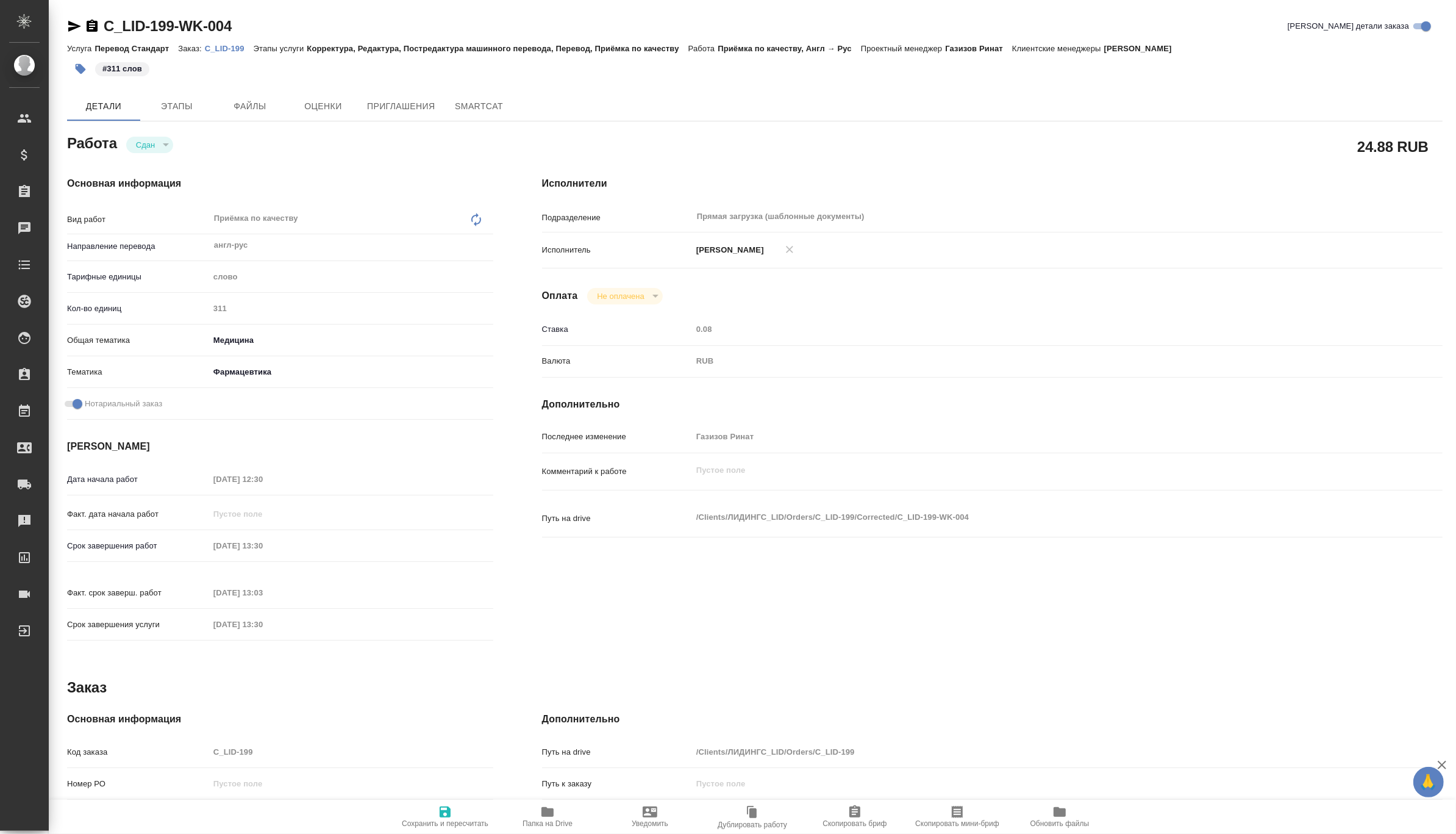
type textarea "x"
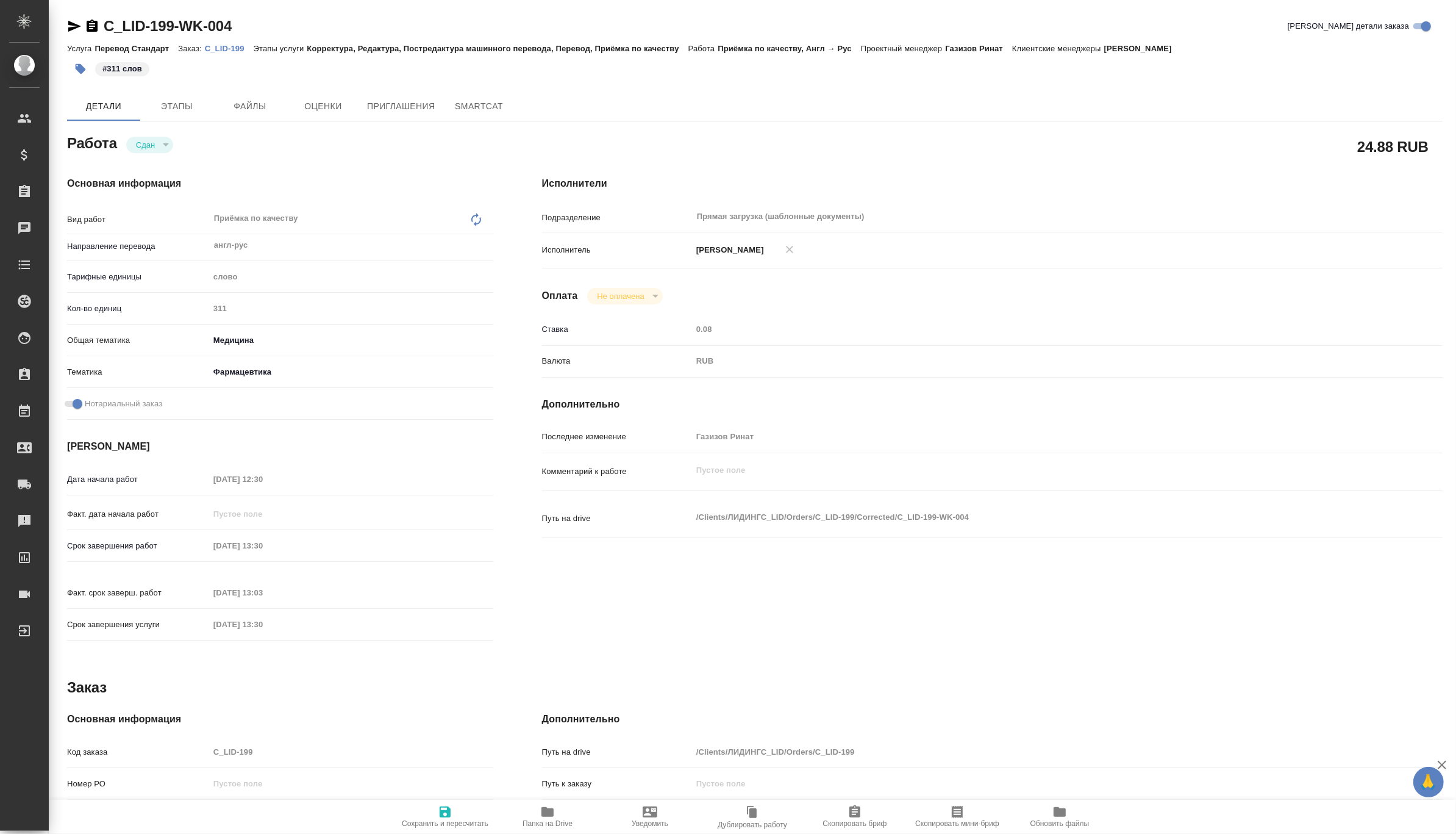
type textarea "x"
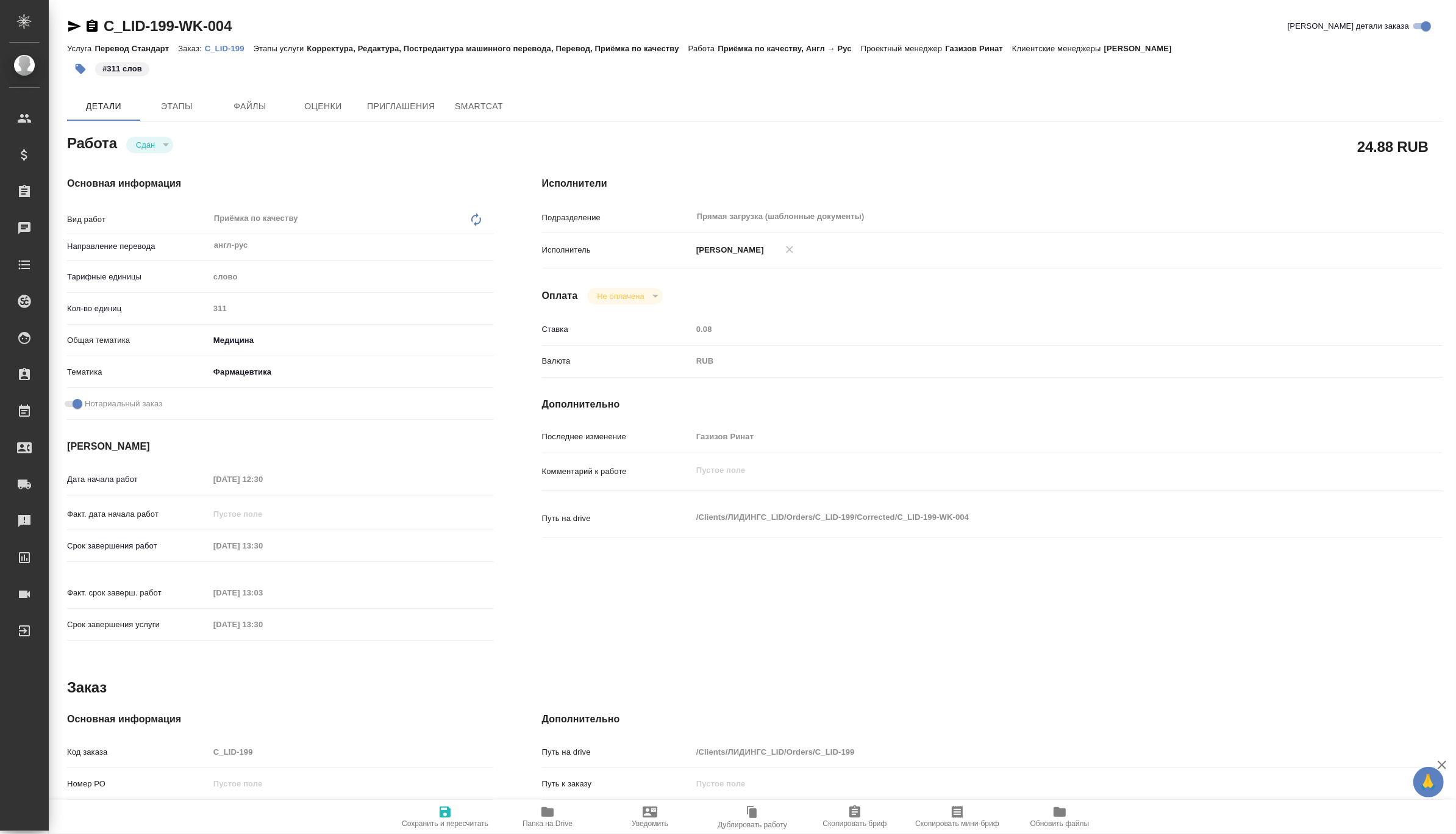
click at [227, 47] on p "C_LID-199" at bounding box center [229, 49] width 49 height 9
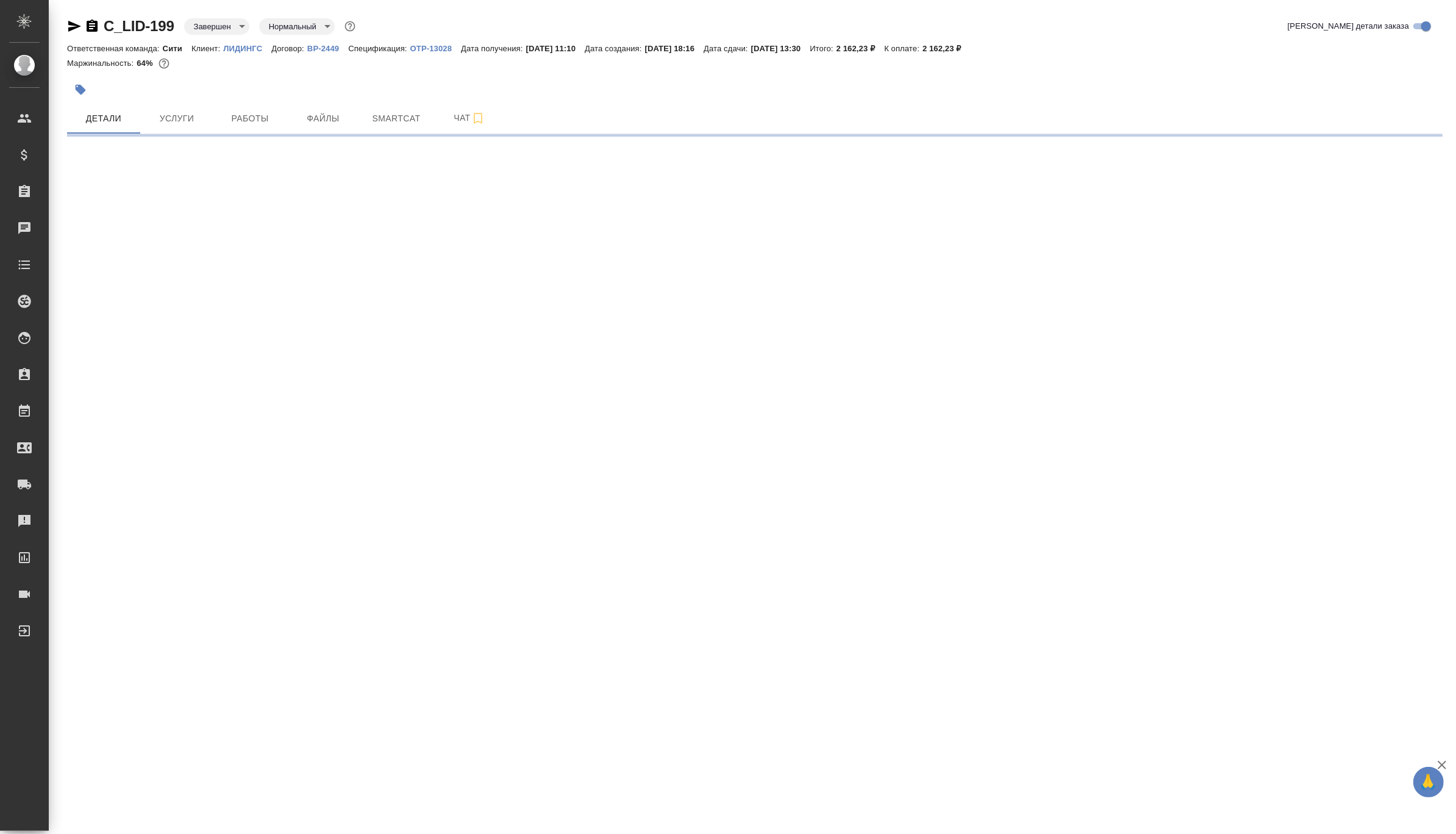
select select "RU"
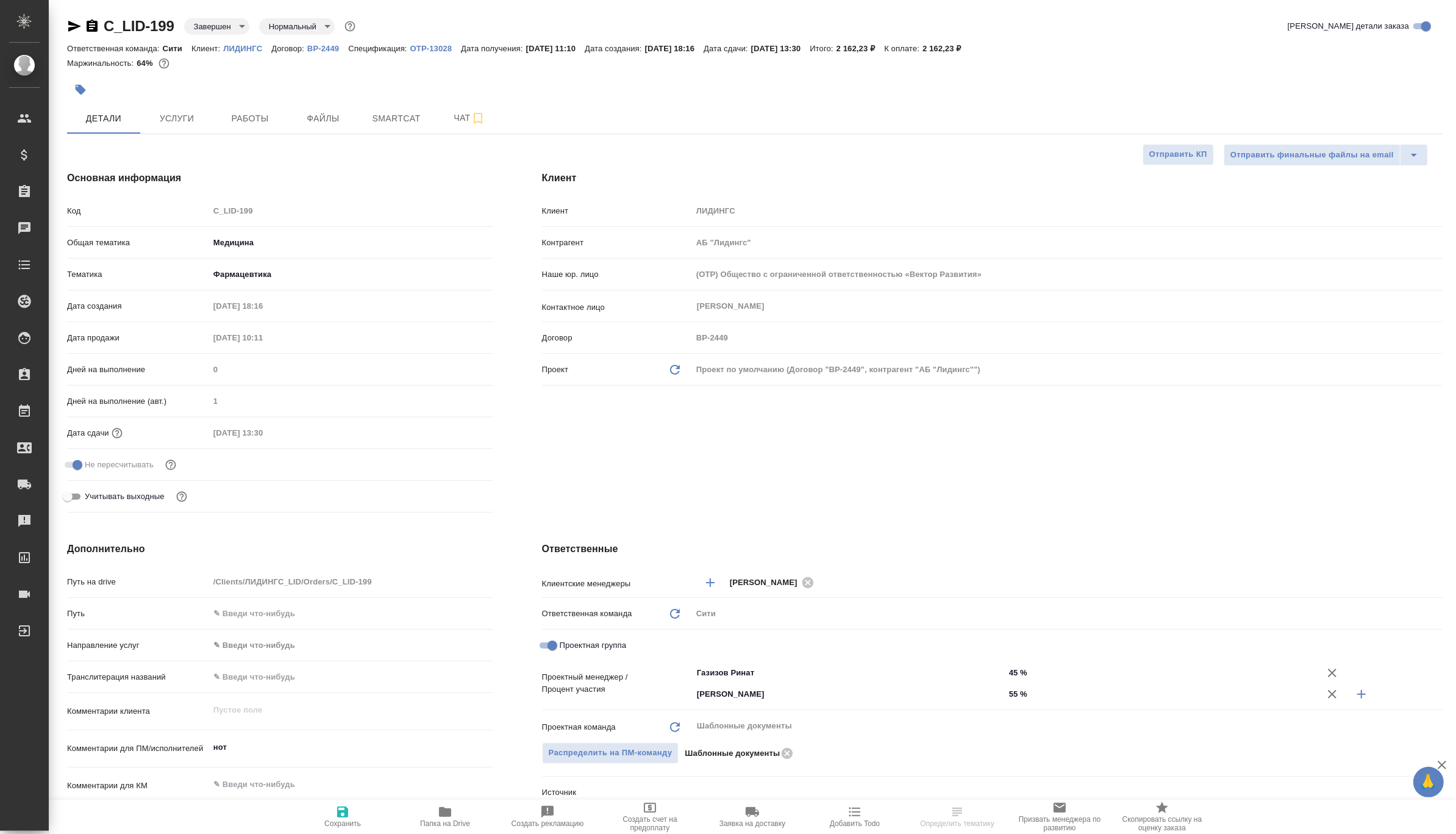
type textarea "x"
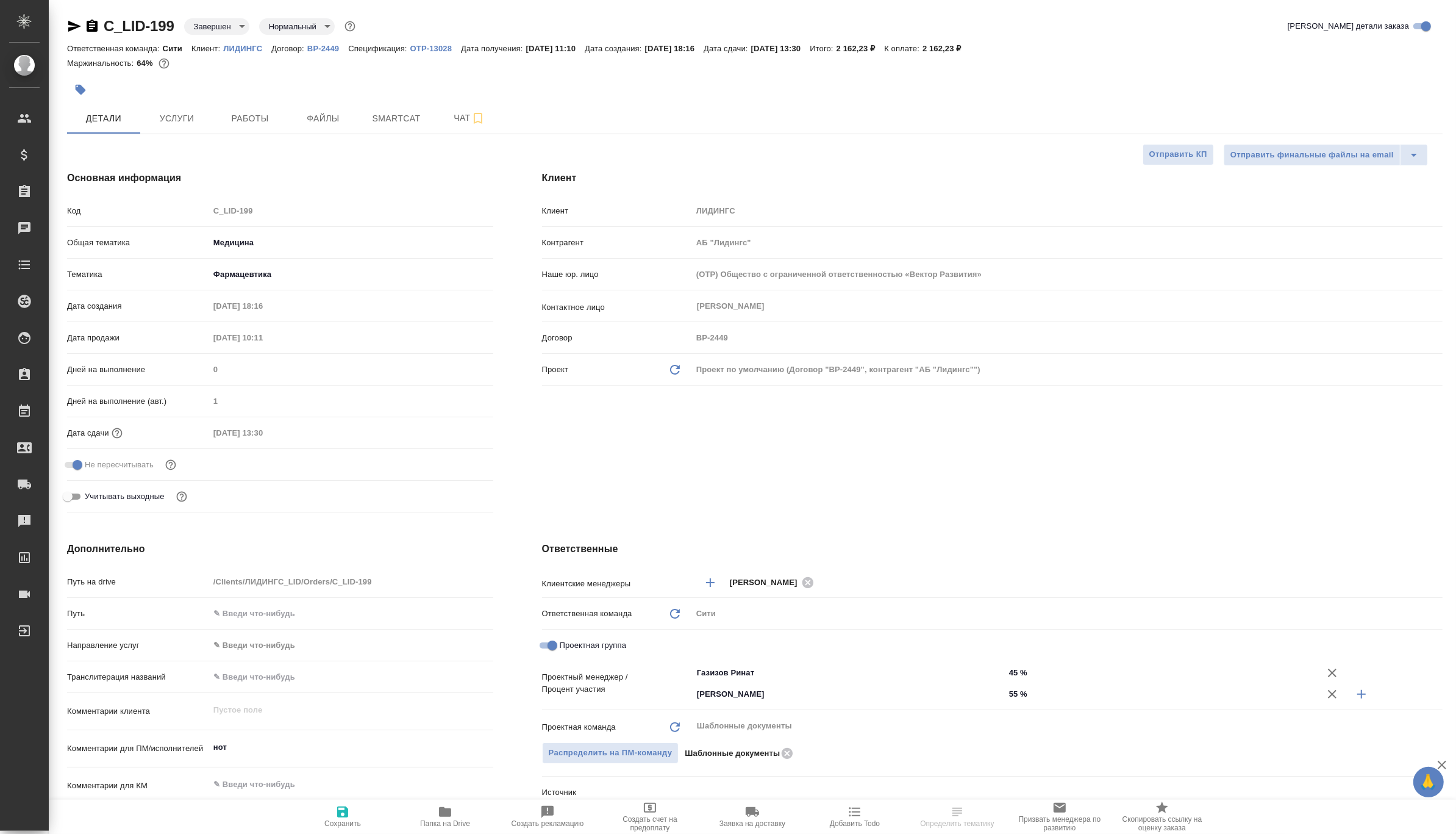
type textarea "x"
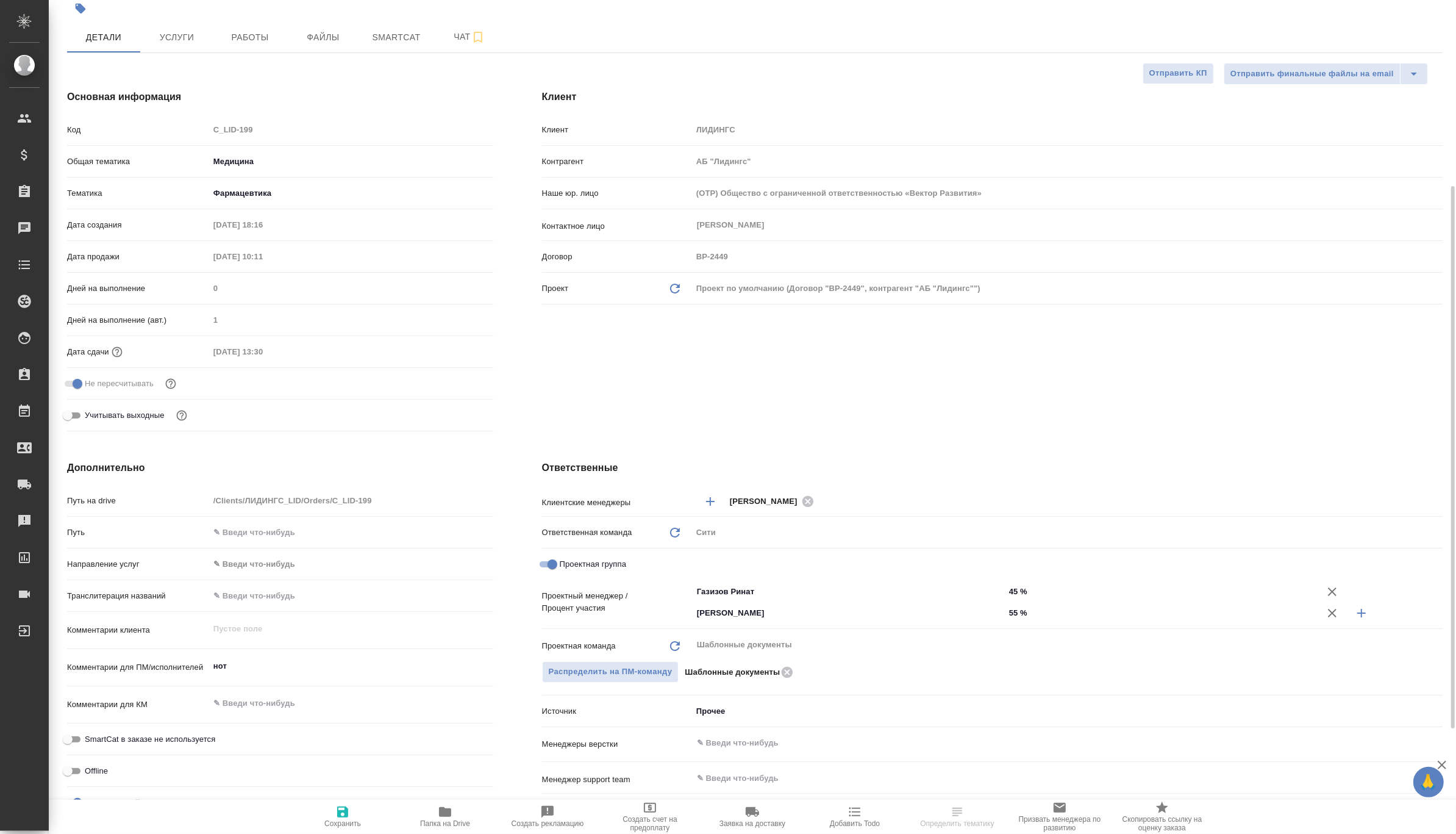
scroll to position [244, 0]
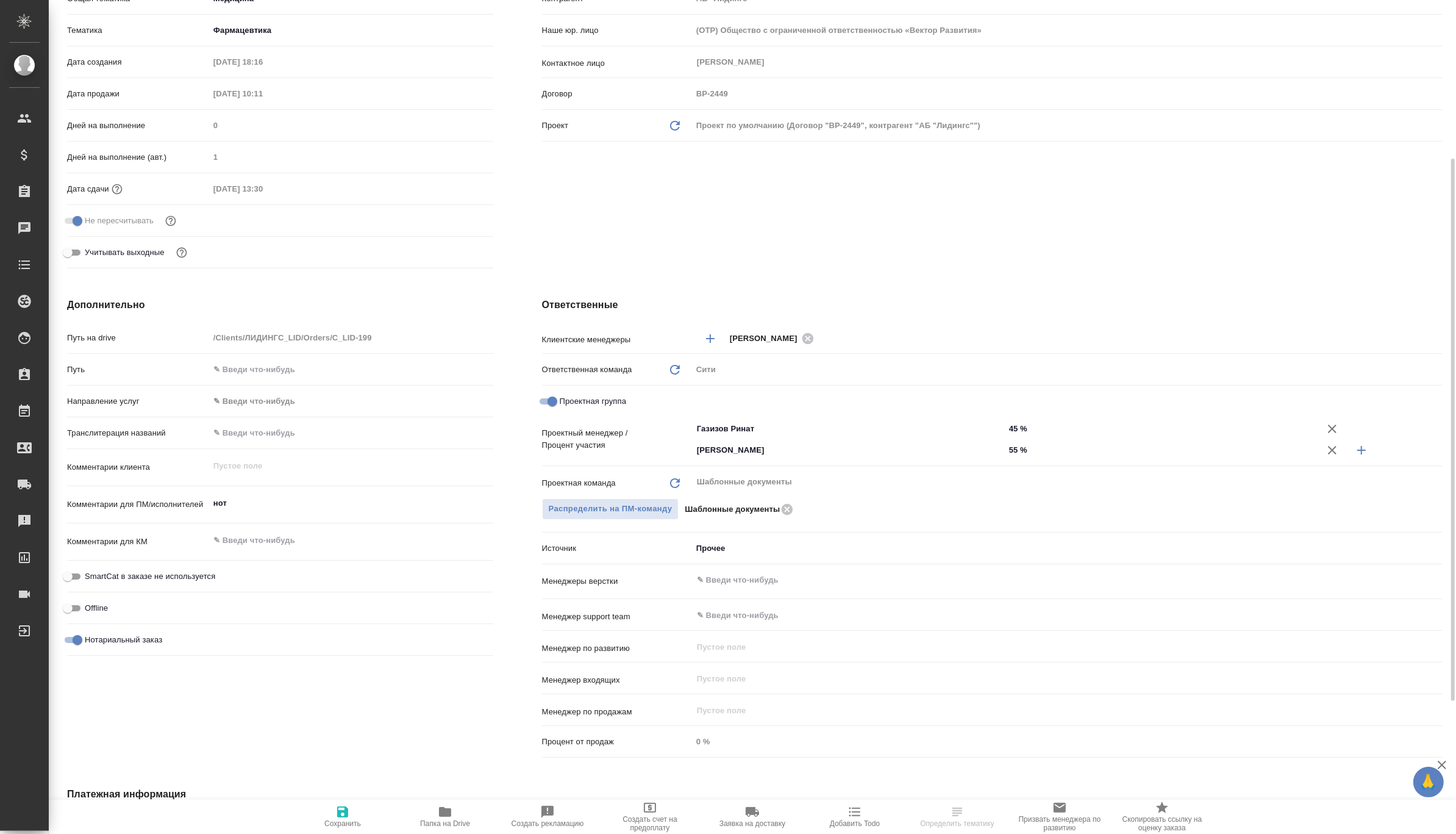
type textarea "x"
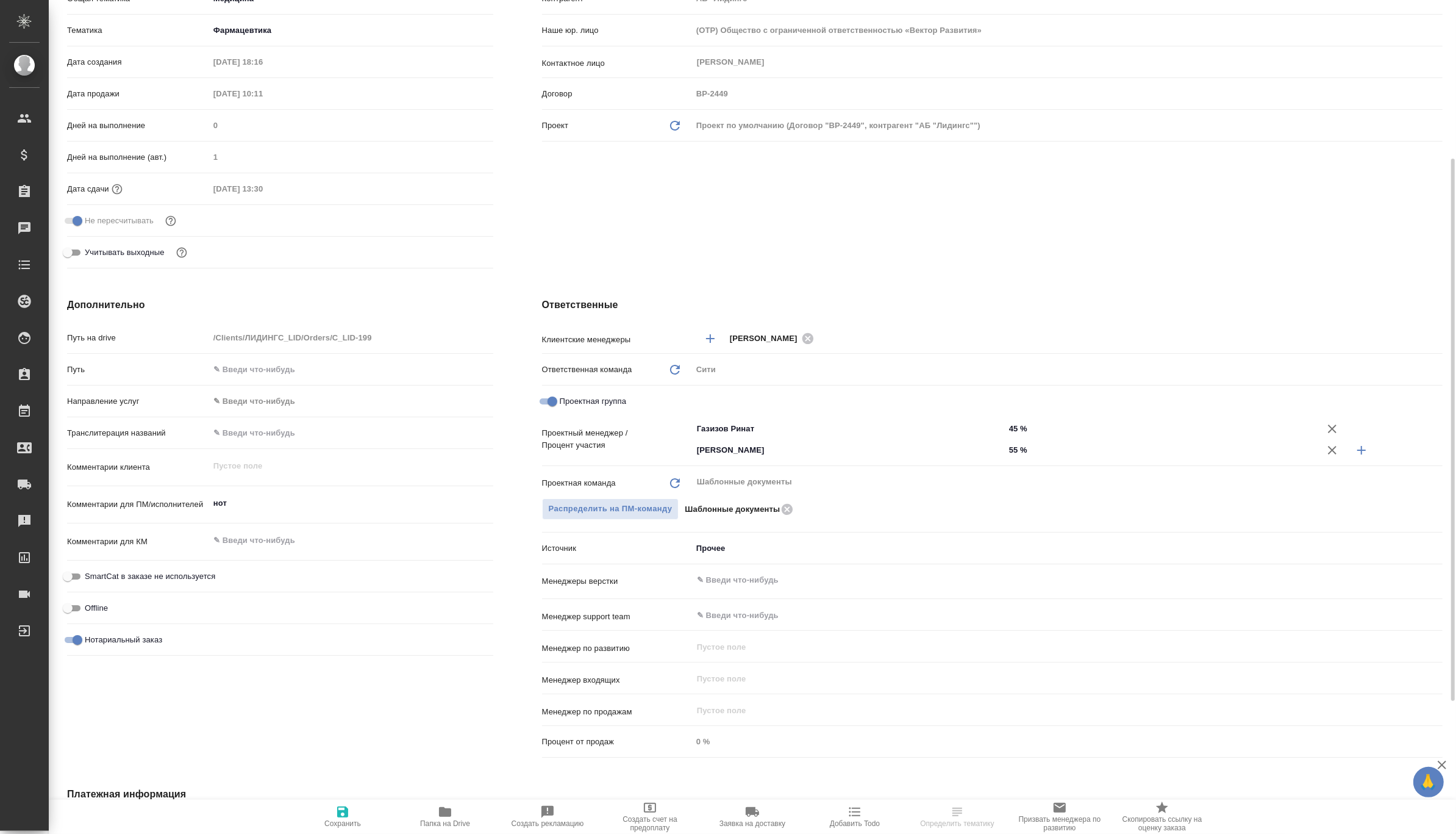
type textarea "x"
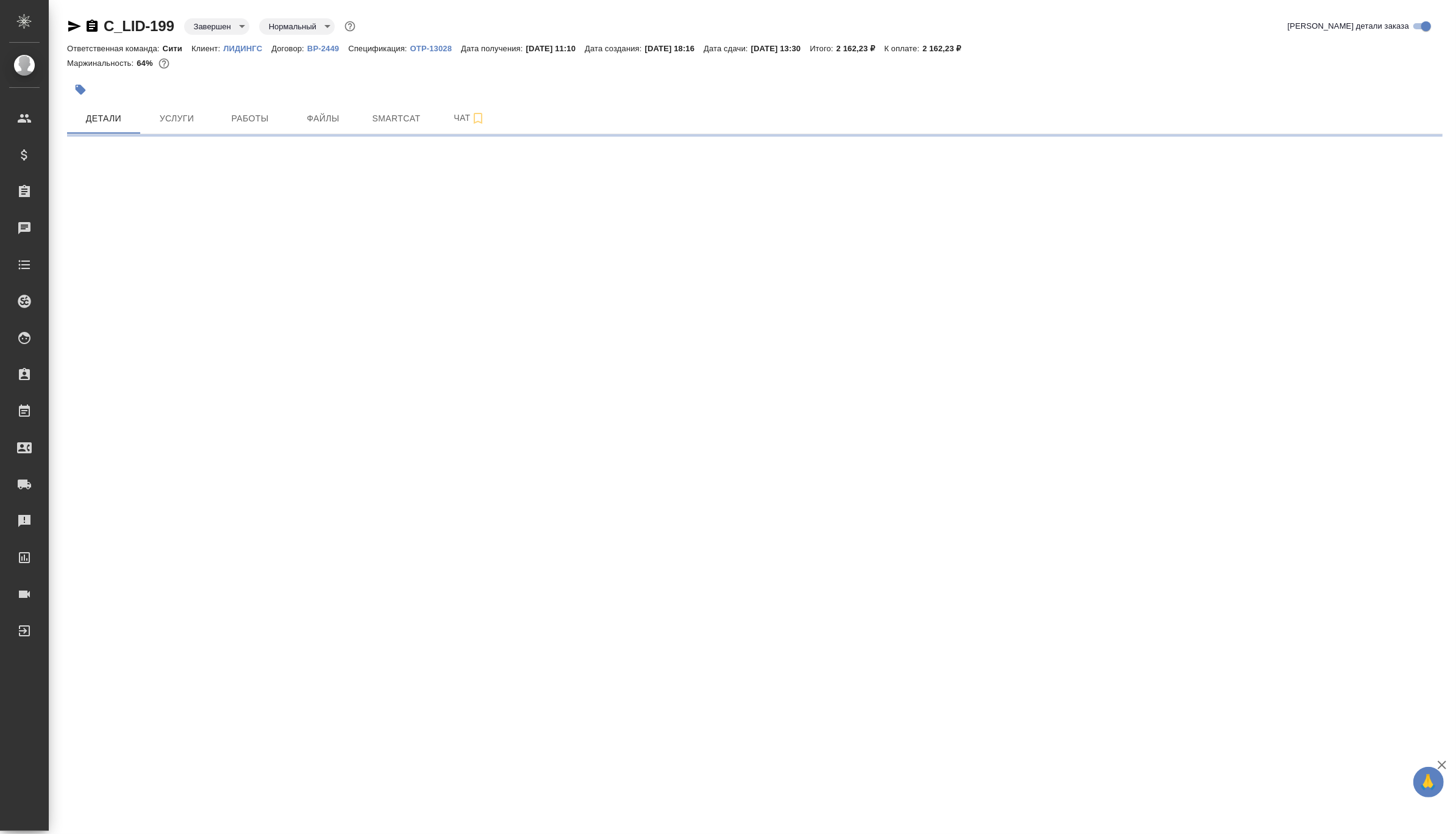
scroll to position [0, 0]
select select "RU"
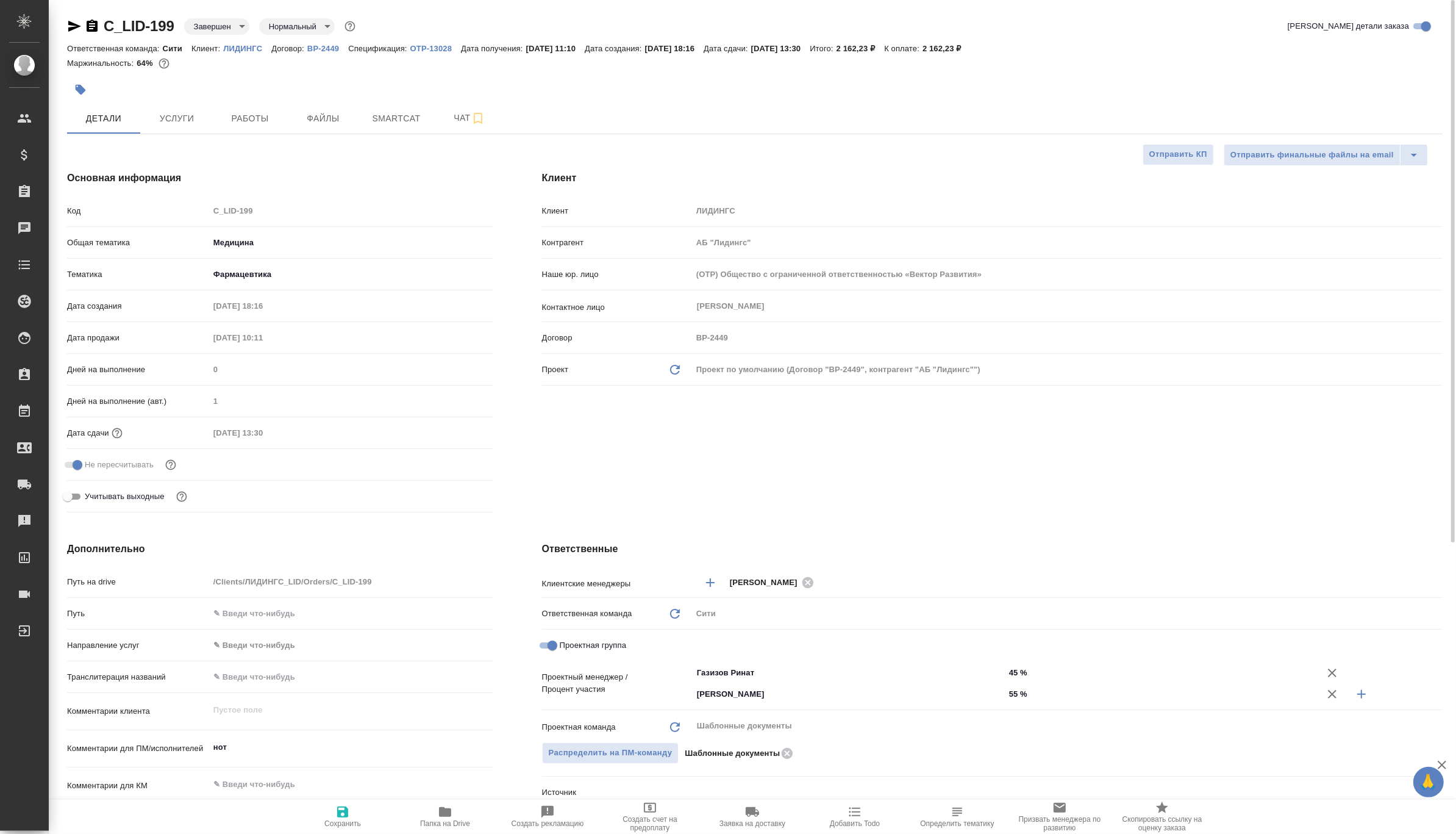
type textarea "x"
click at [236, 117] on span "Работы" at bounding box center [250, 119] width 58 height 15
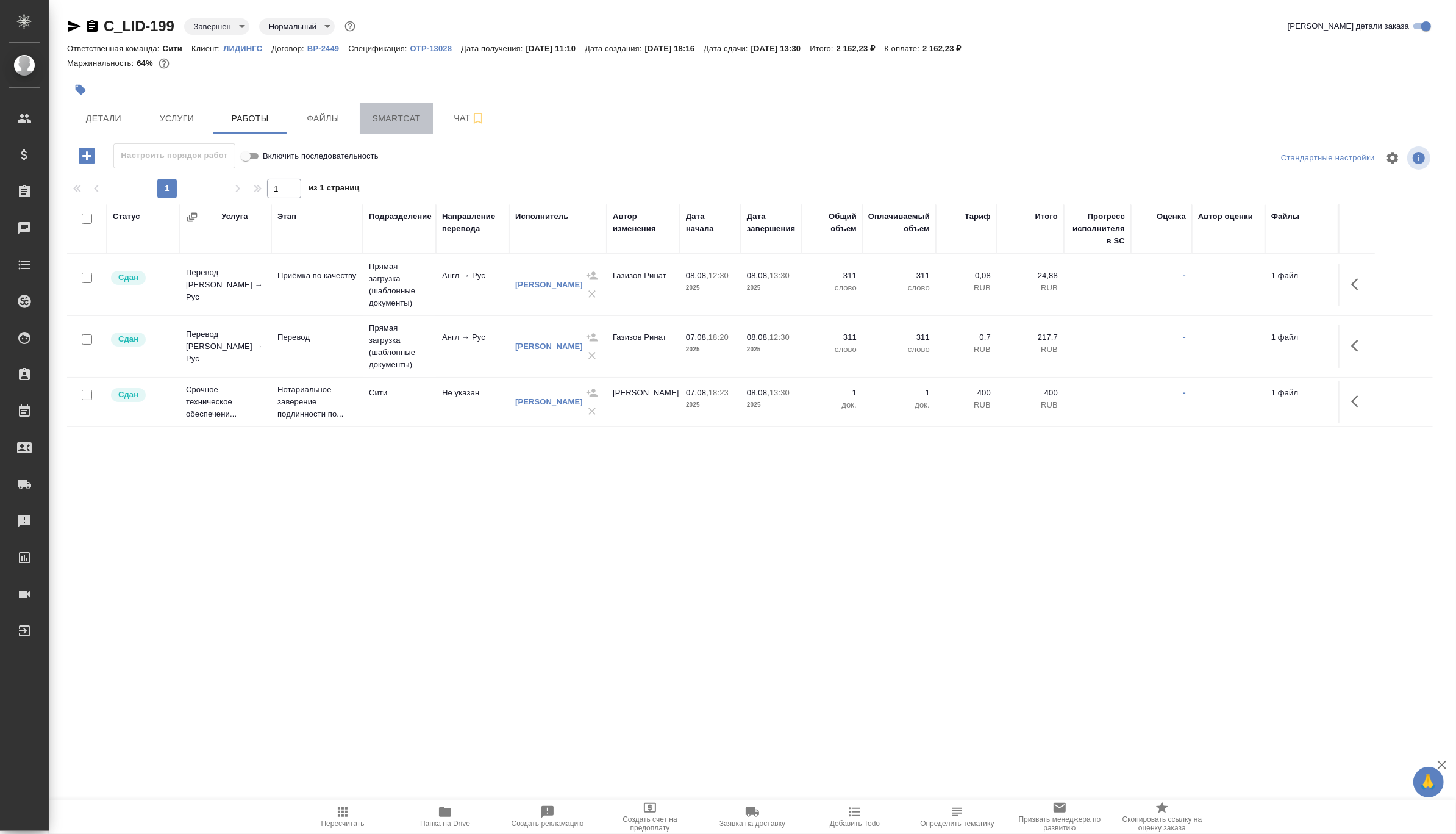
click at [360, 116] on button "Smartcat" at bounding box center [396, 119] width 73 height 31
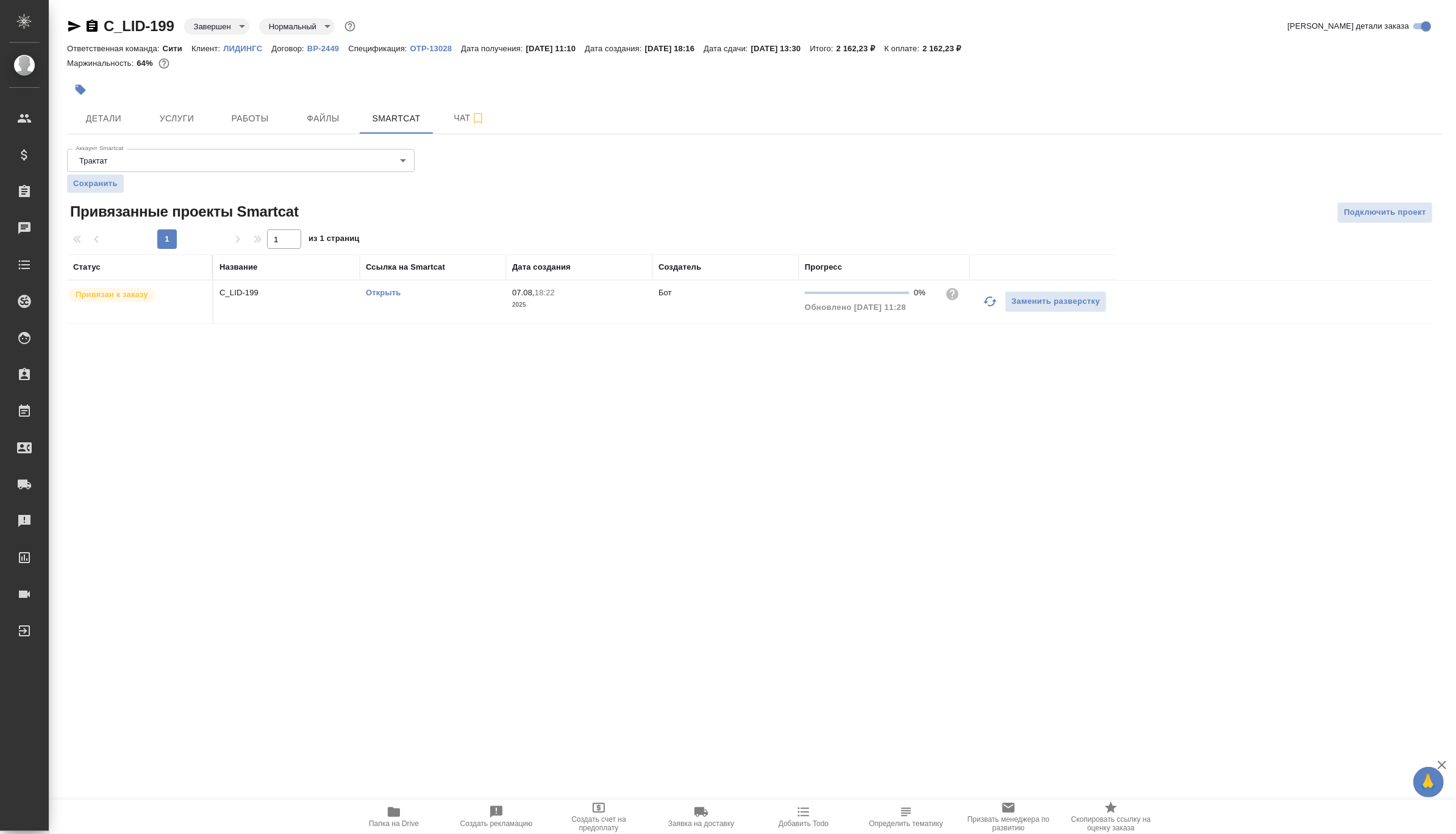
click at [377, 293] on link "Открыть" at bounding box center [383, 292] width 35 height 9
click at [392, 815] on icon "button" at bounding box center [394, 812] width 12 height 10
click at [455, 122] on span "Чат" at bounding box center [469, 118] width 58 height 15
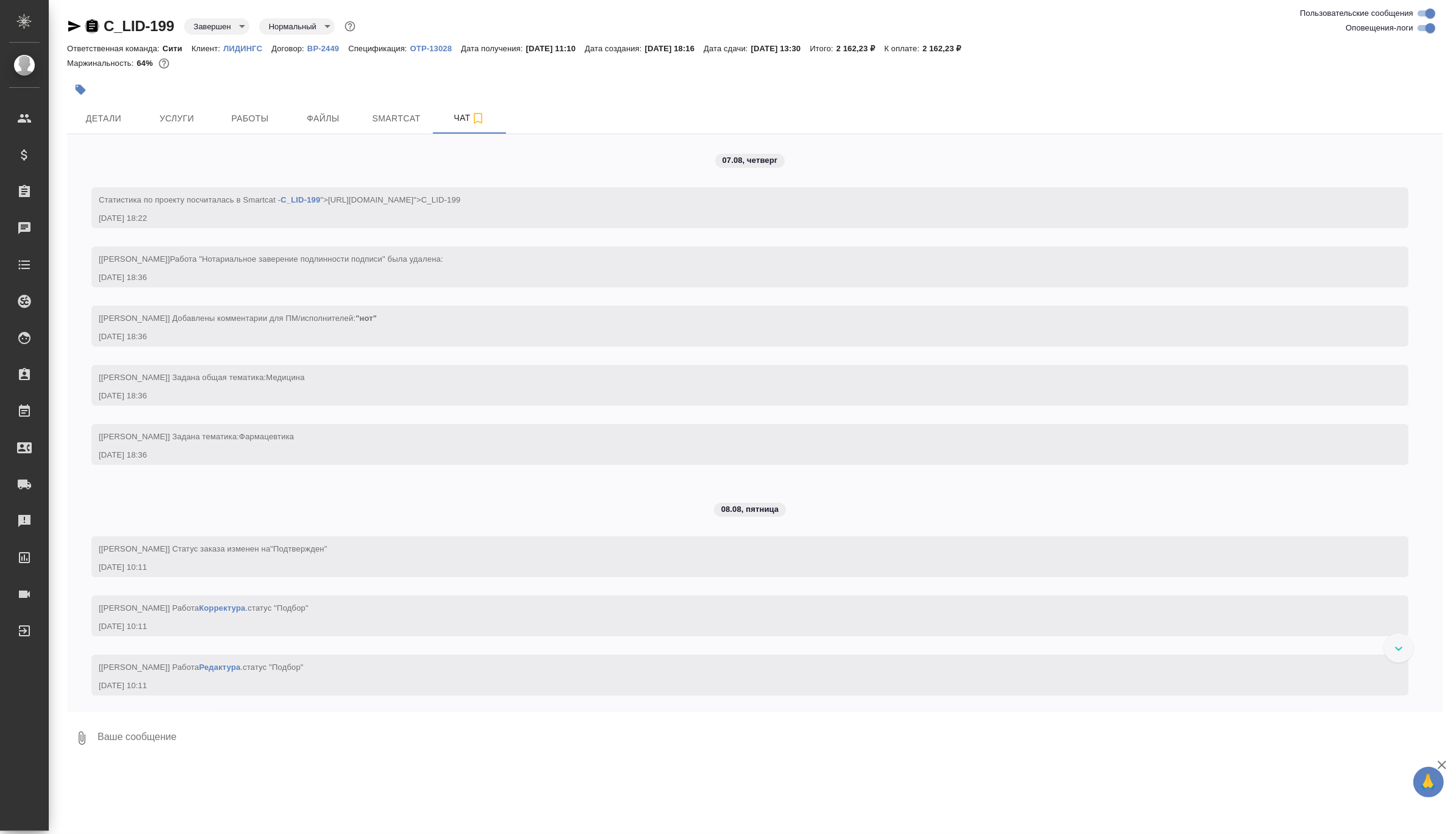
click at [92, 30] on icon "button" at bounding box center [92, 25] width 11 height 12
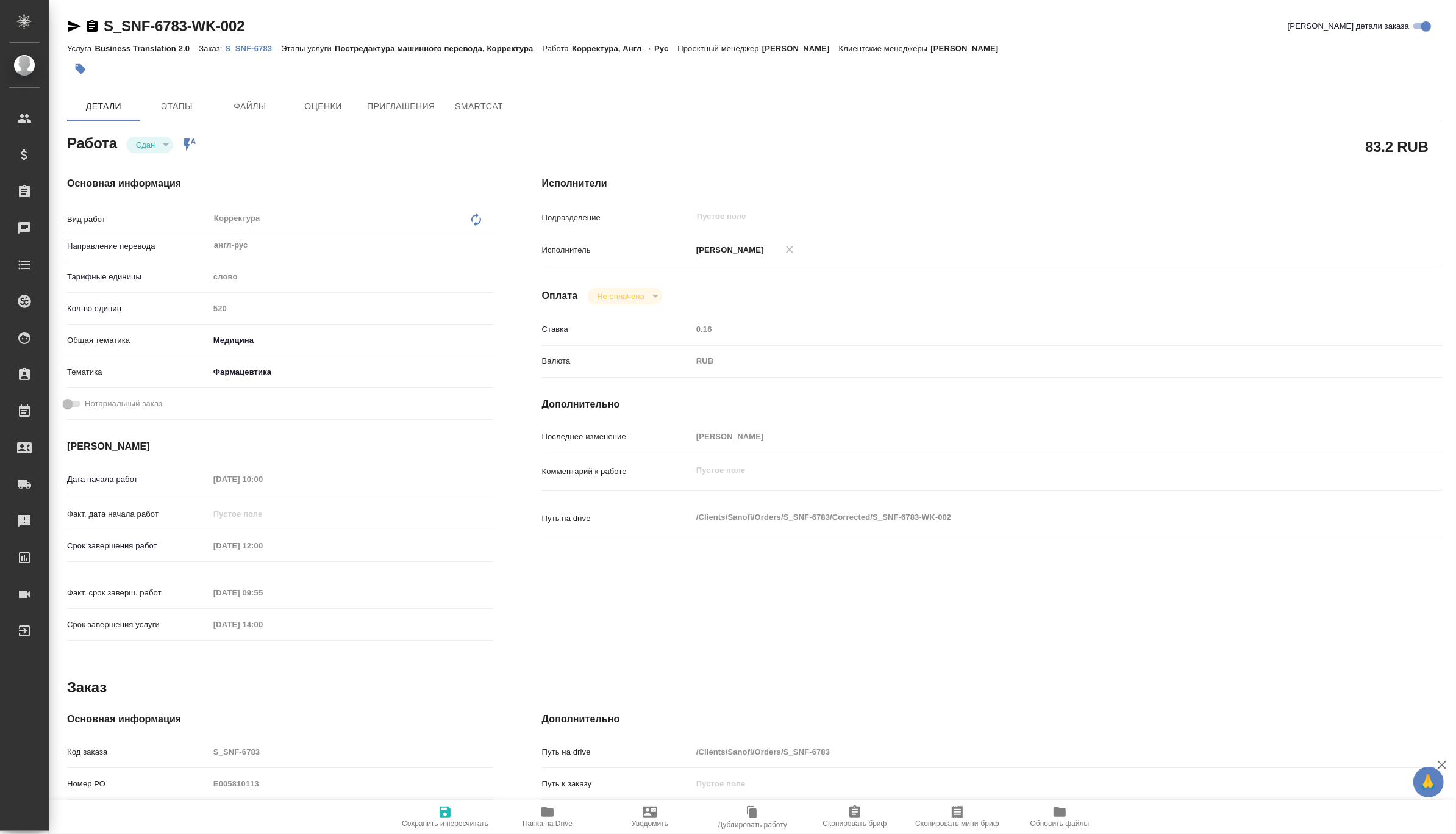
type textarea "x"
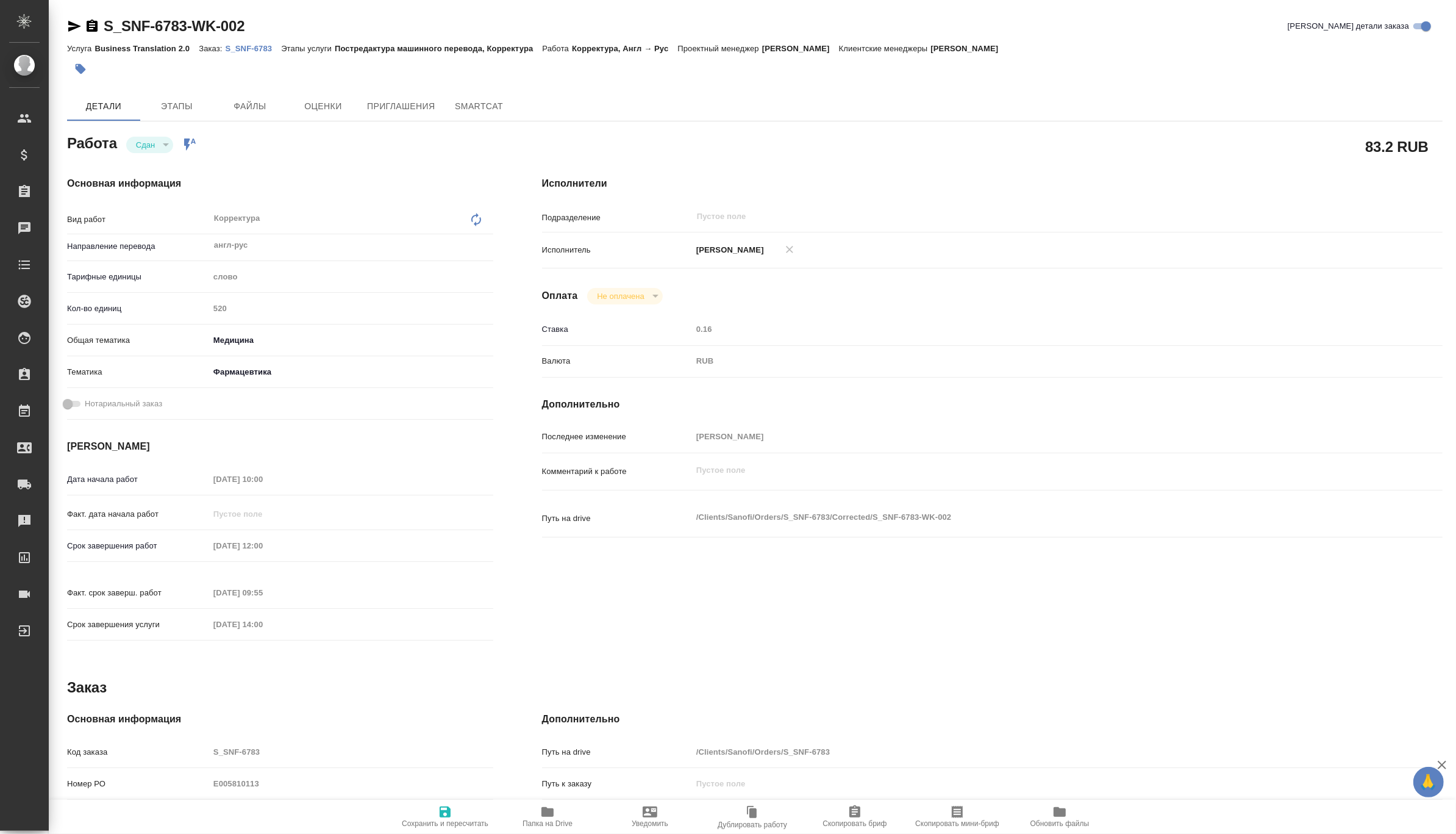
type textarea "x"
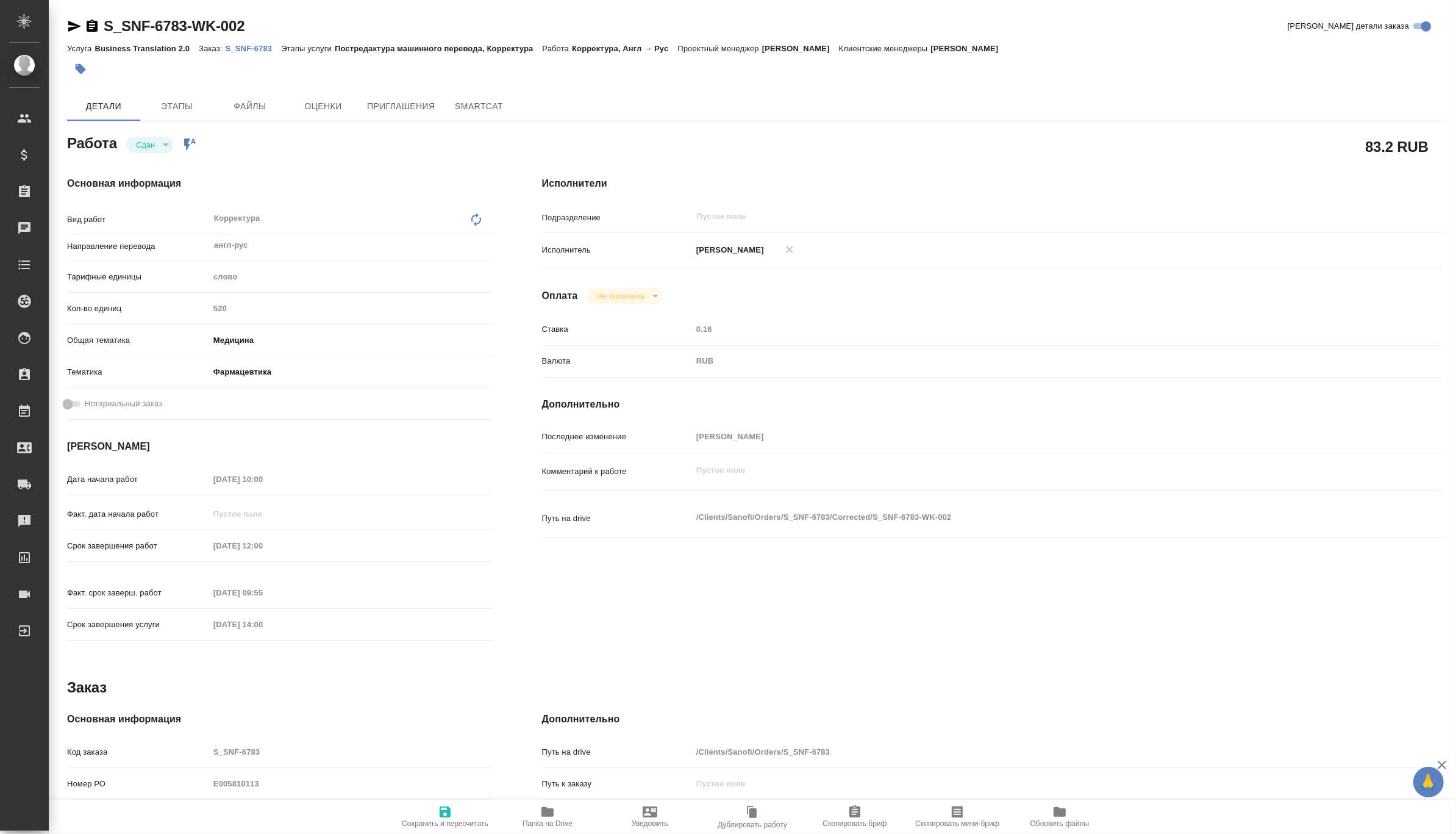
type textarea "x"
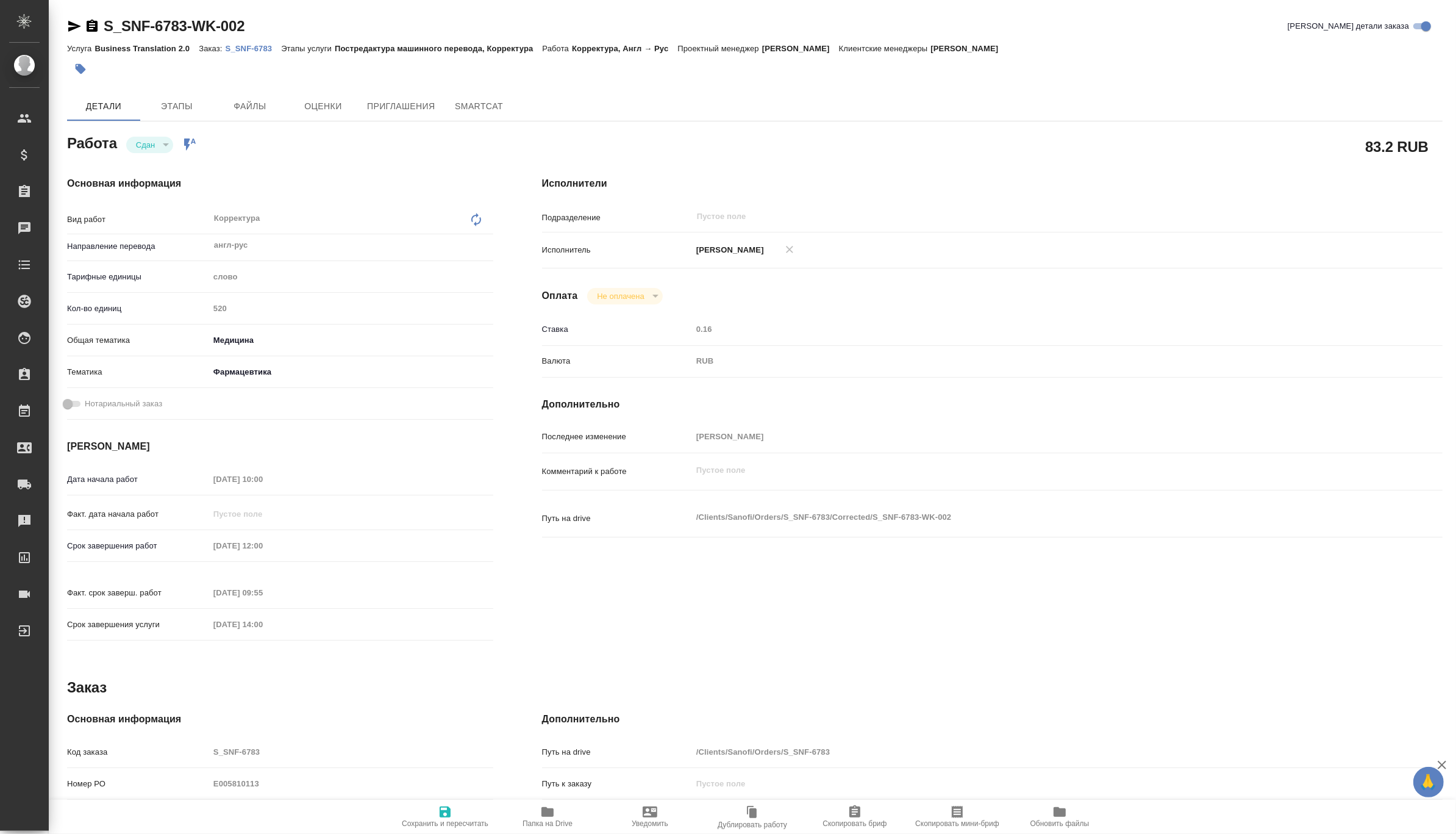
type textarea "x"
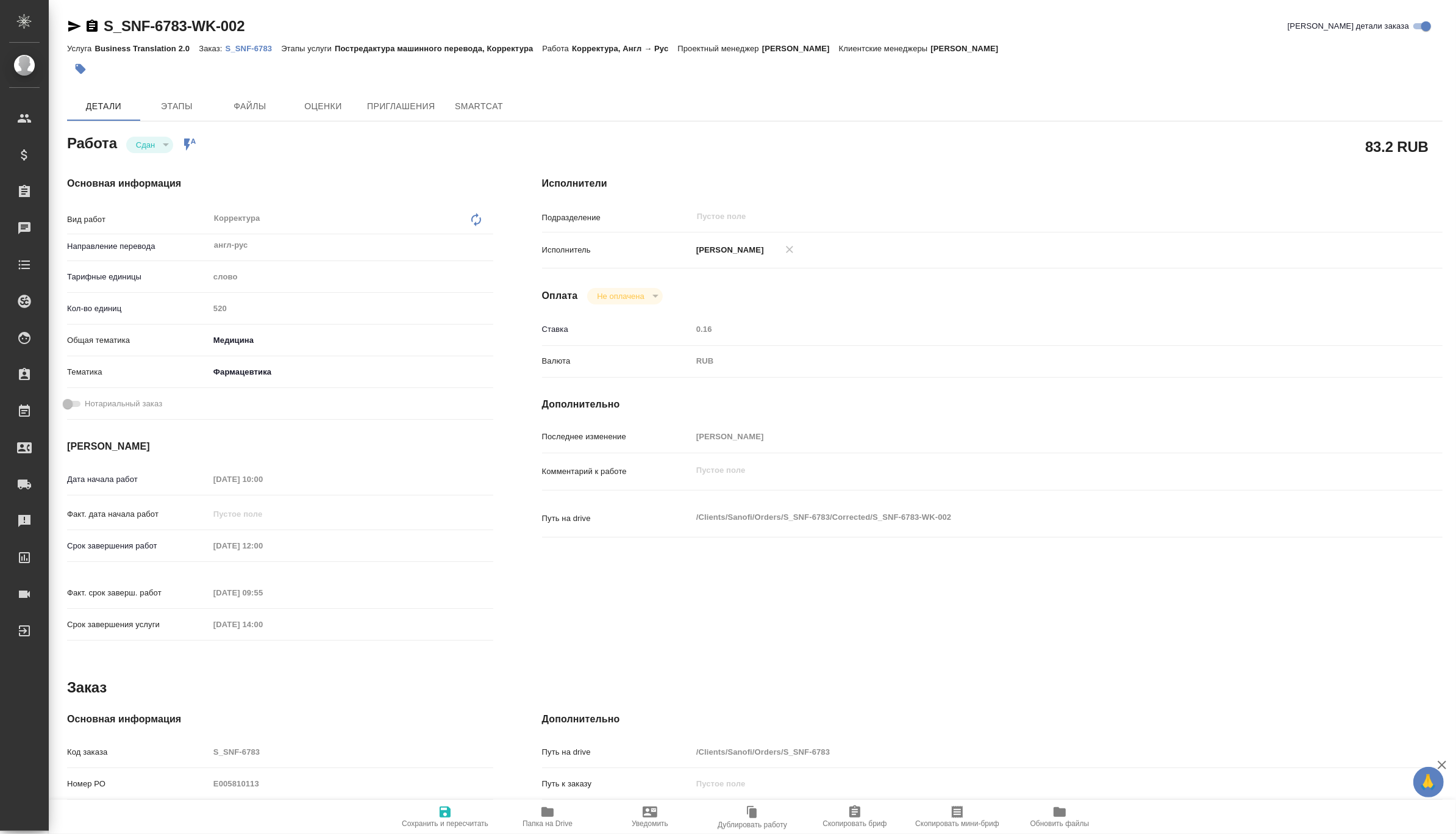
type textarea "x"
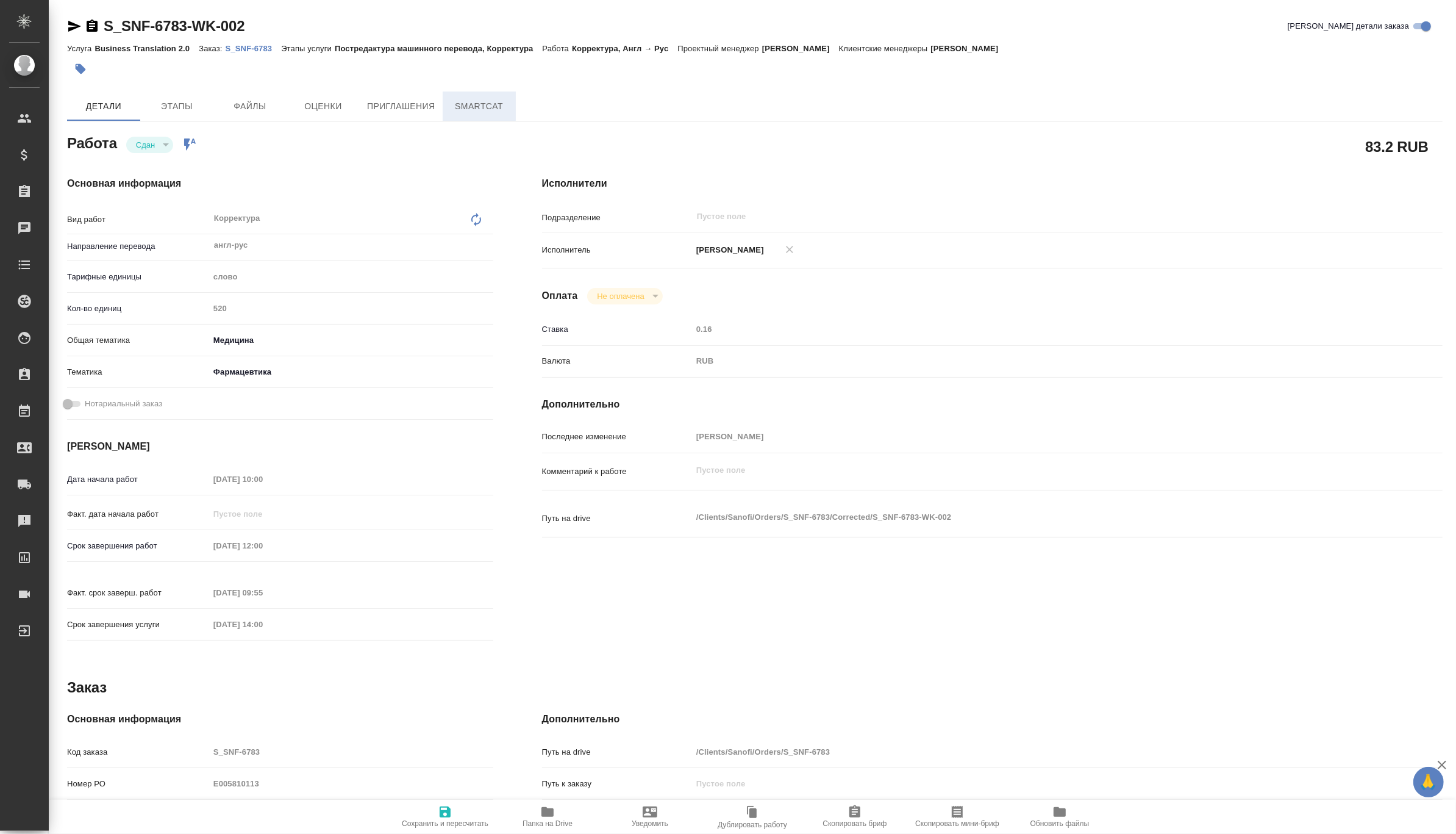
click at [482, 119] on button "SmartCat" at bounding box center [479, 106] width 73 height 29
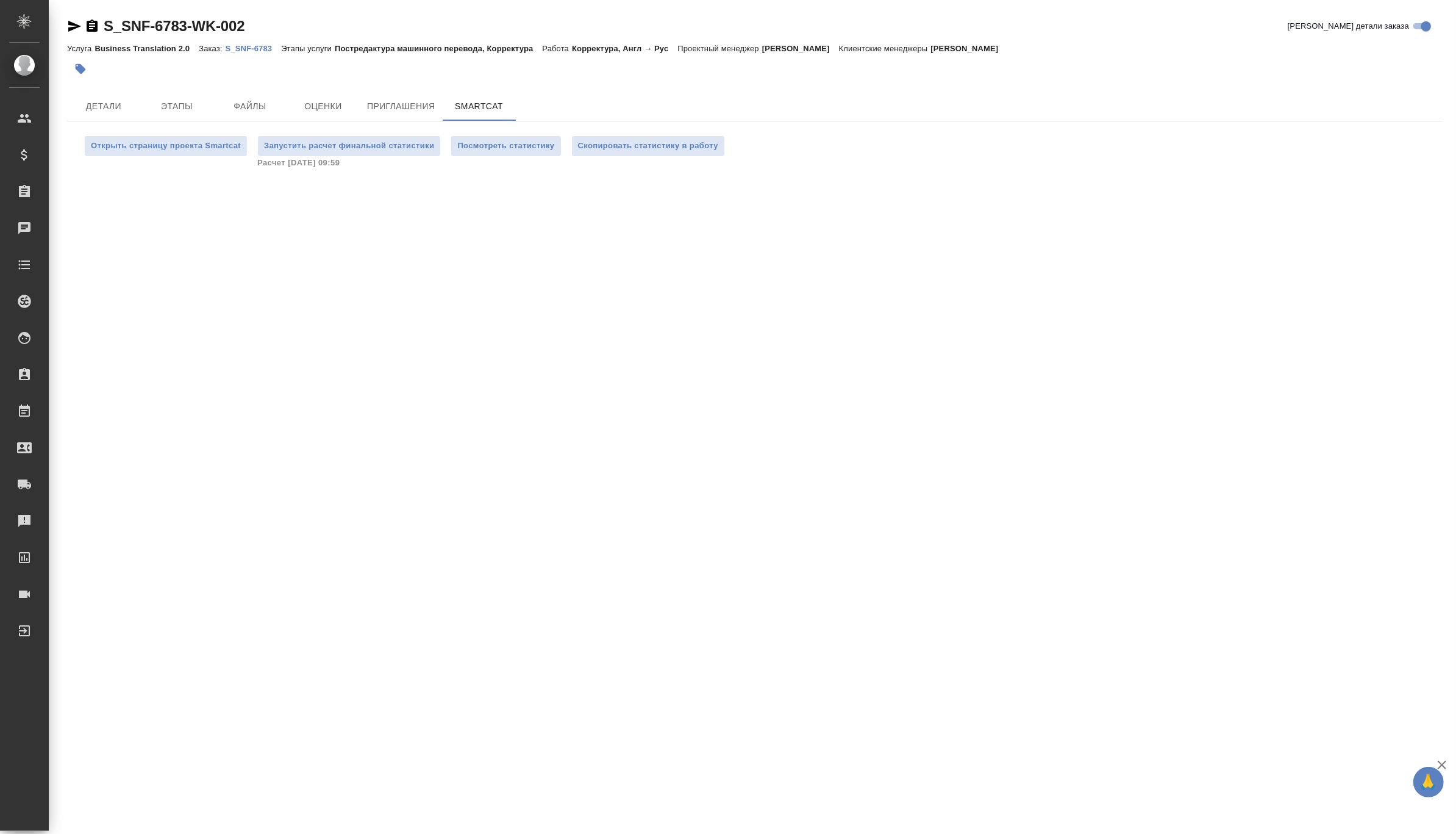
click at [241, 44] on p "S_SNF-6783" at bounding box center [254, 49] width 56 height 9
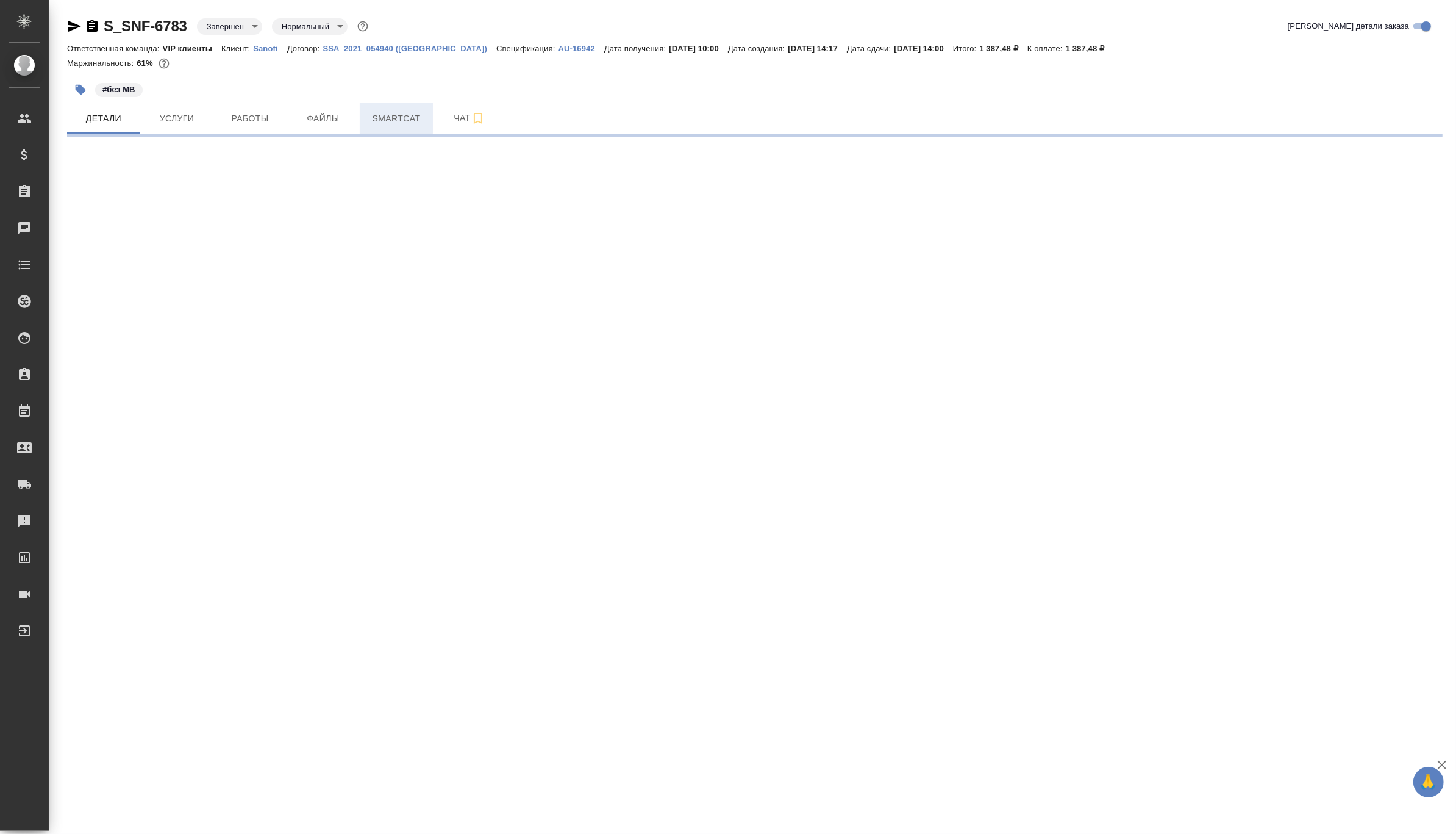
click at [405, 111] on span "Smartcat" at bounding box center [396, 119] width 58 height 15
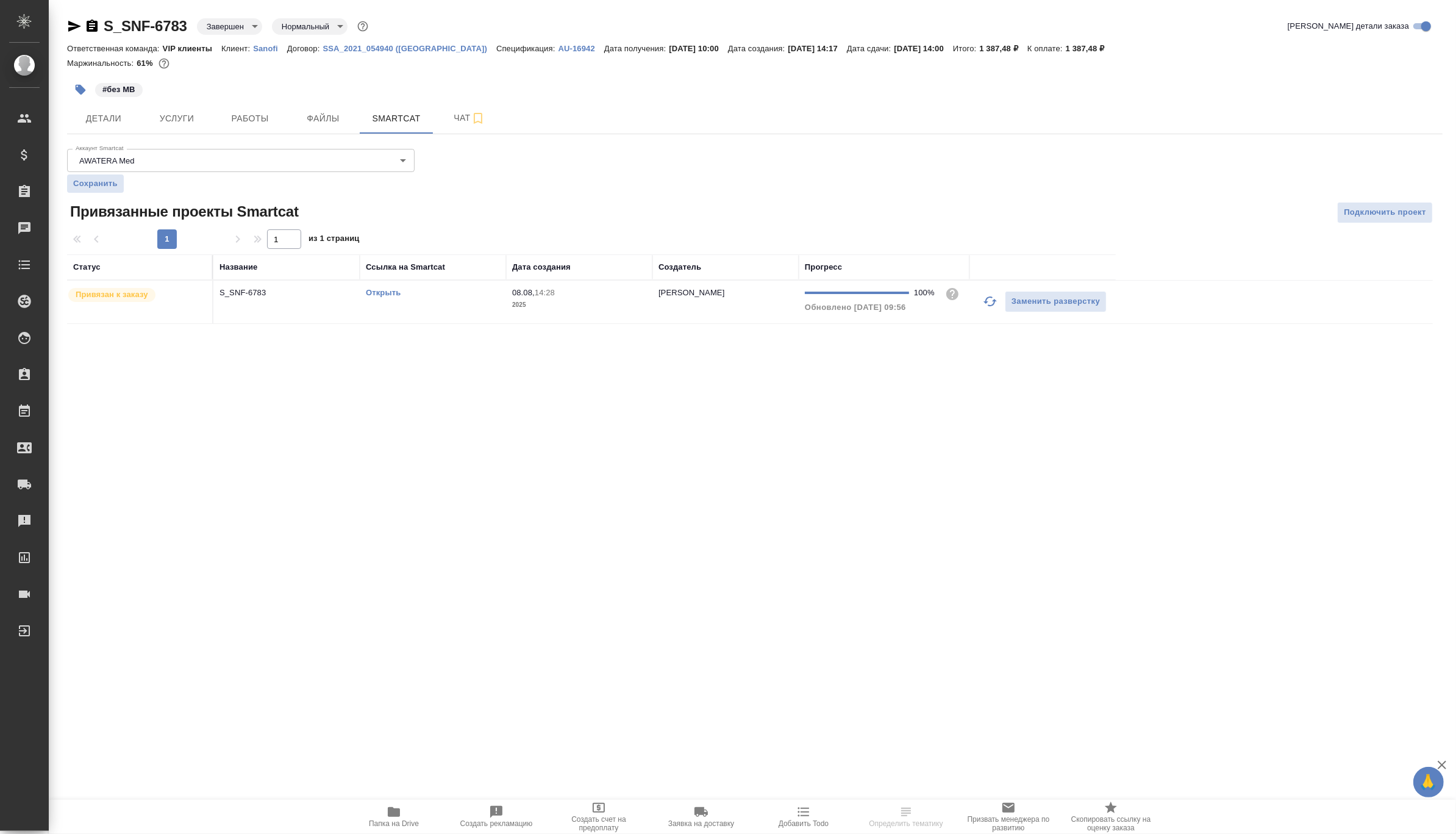
click at [373, 291] on link "Открыть" at bounding box center [383, 292] width 35 height 9
click at [395, 287] on div "Открыть" at bounding box center [432, 293] width 134 height 12
click at [384, 293] on link "Открыть" at bounding box center [383, 292] width 35 height 9
click at [245, 291] on p "S_SNF-6783" at bounding box center [286, 293] width 134 height 12
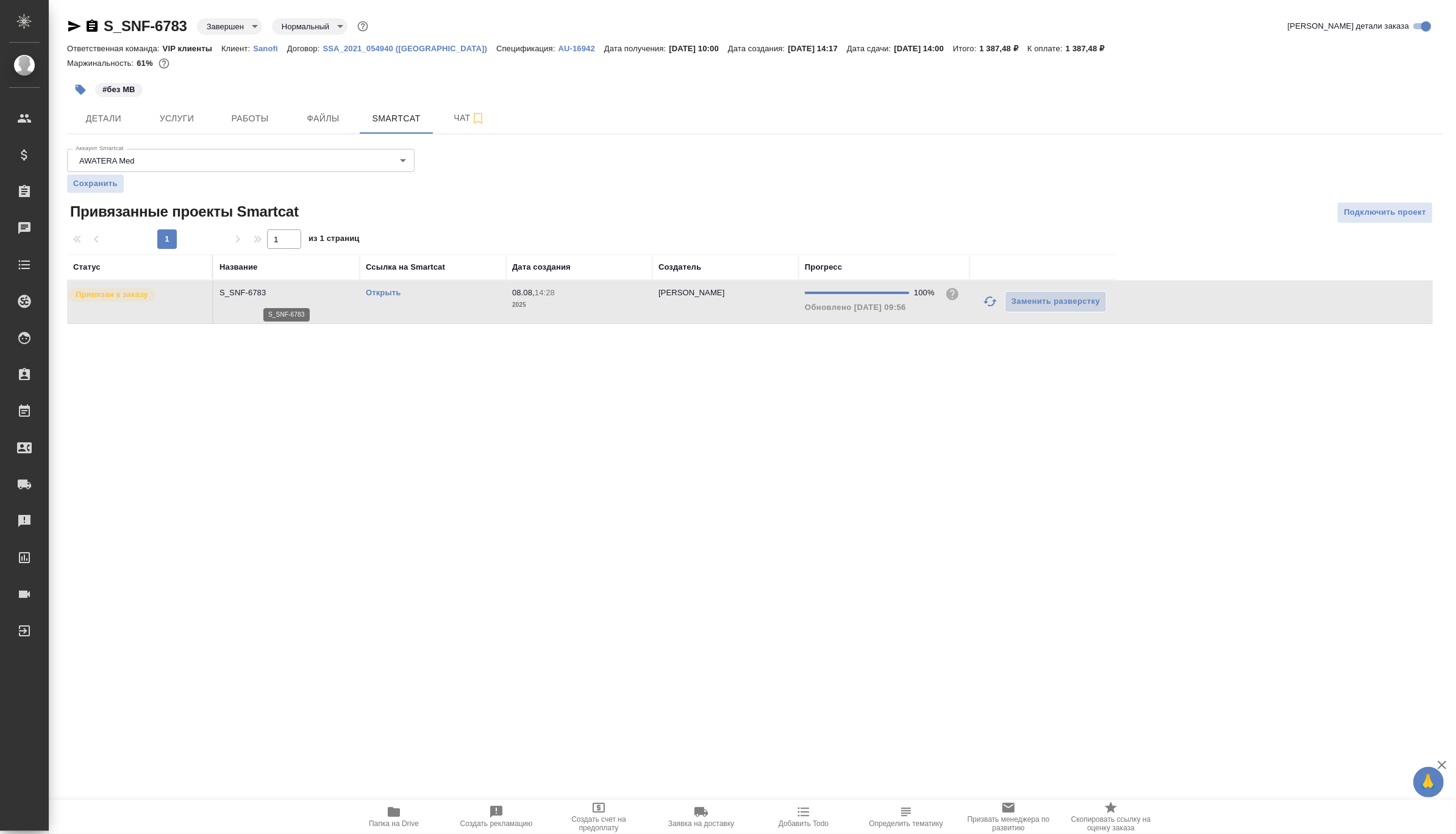
click at [245, 291] on p "S_SNF-6783" at bounding box center [286, 293] width 134 height 12
click at [168, 111] on span "Услуги" at bounding box center [176, 119] width 58 height 15
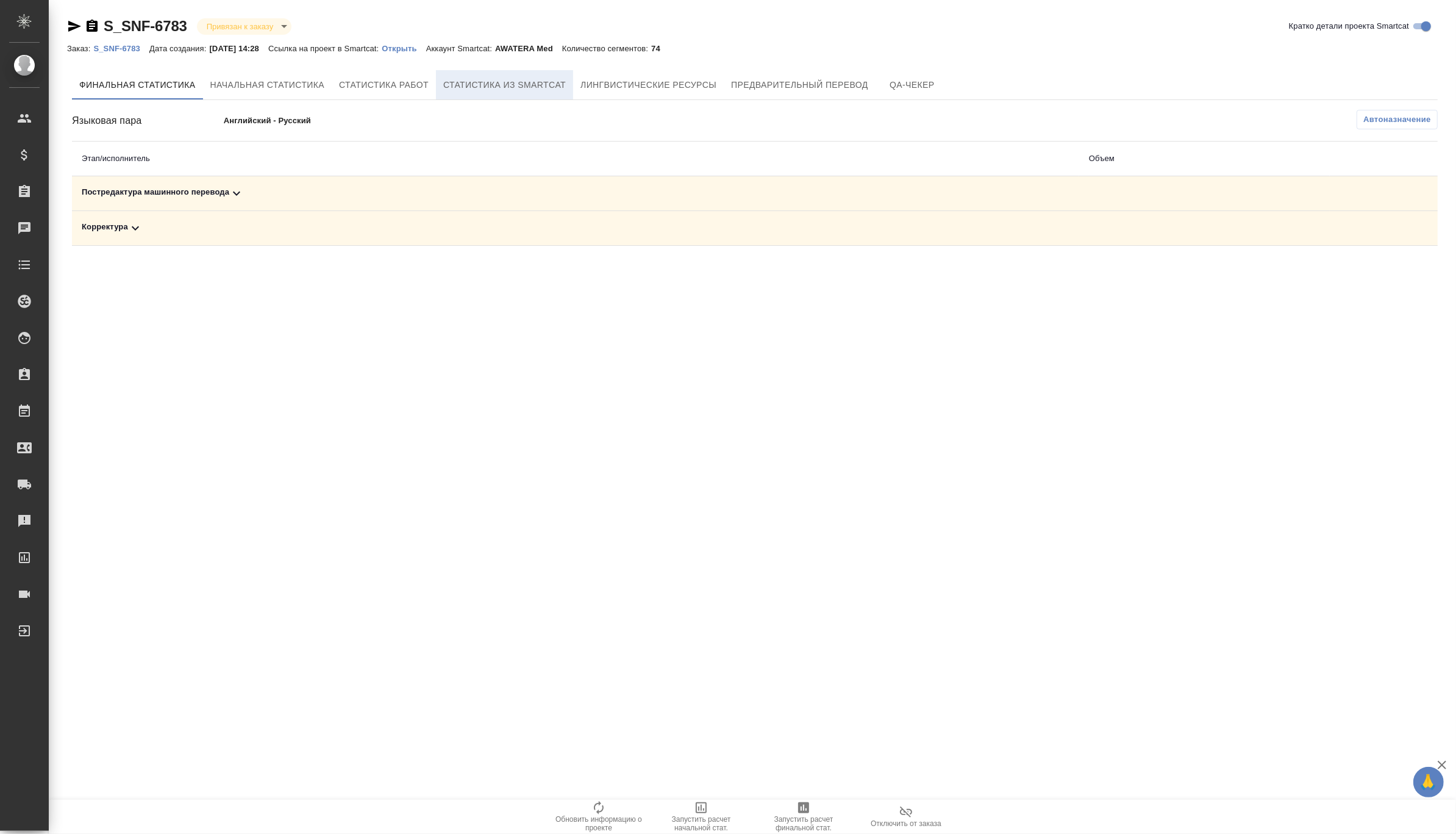
click at [503, 86] on span "Статистика из Smartcat" at bounding box center [504, 85] width 122 height 15
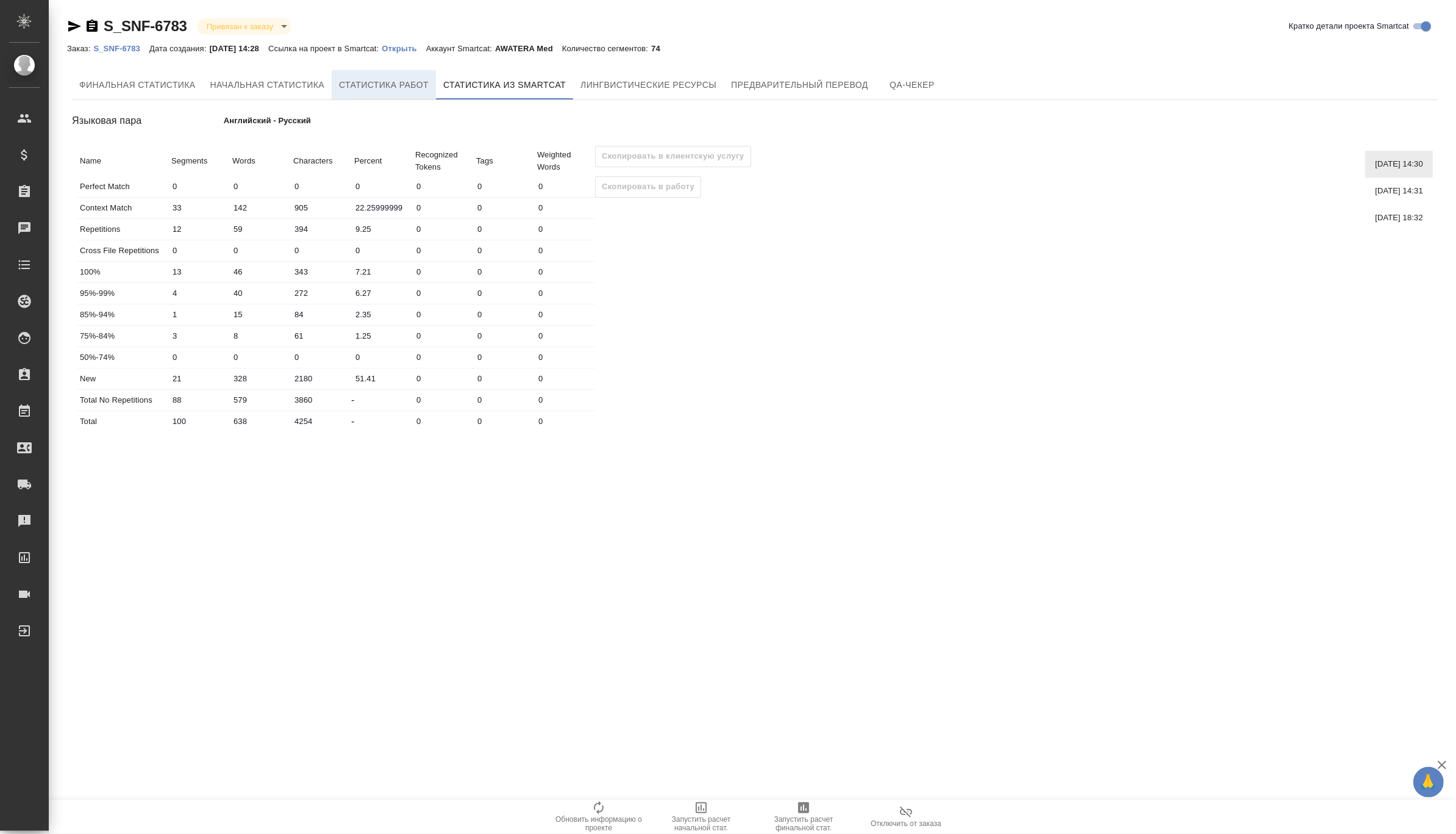
click at [403, 84] on span "Статистика работ" at bounding box center [384, 85] width 90 height 15
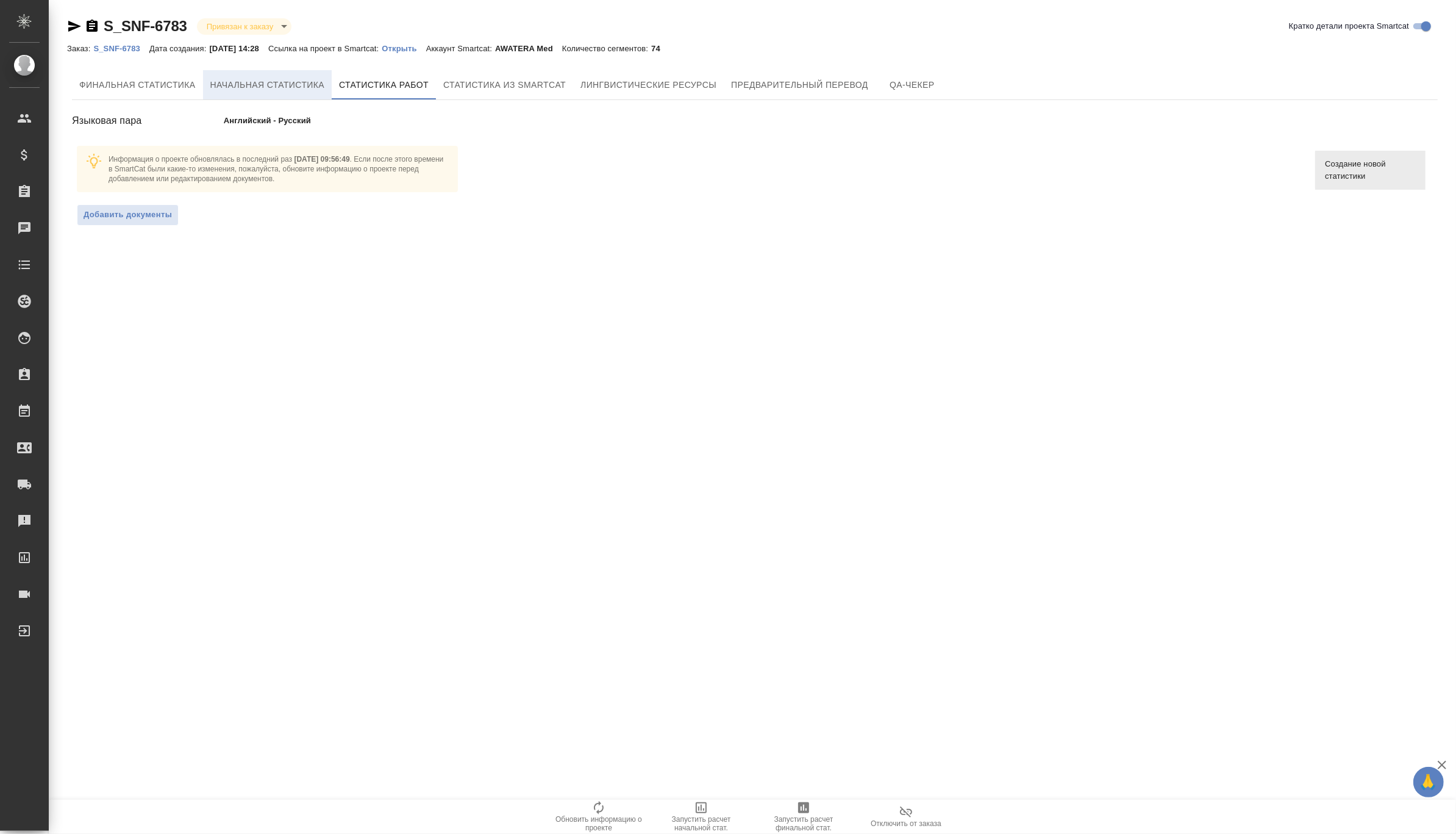
click at [269, 78] on span "Начальная статистика" at bounding box center [268, 85] width 115 height 15
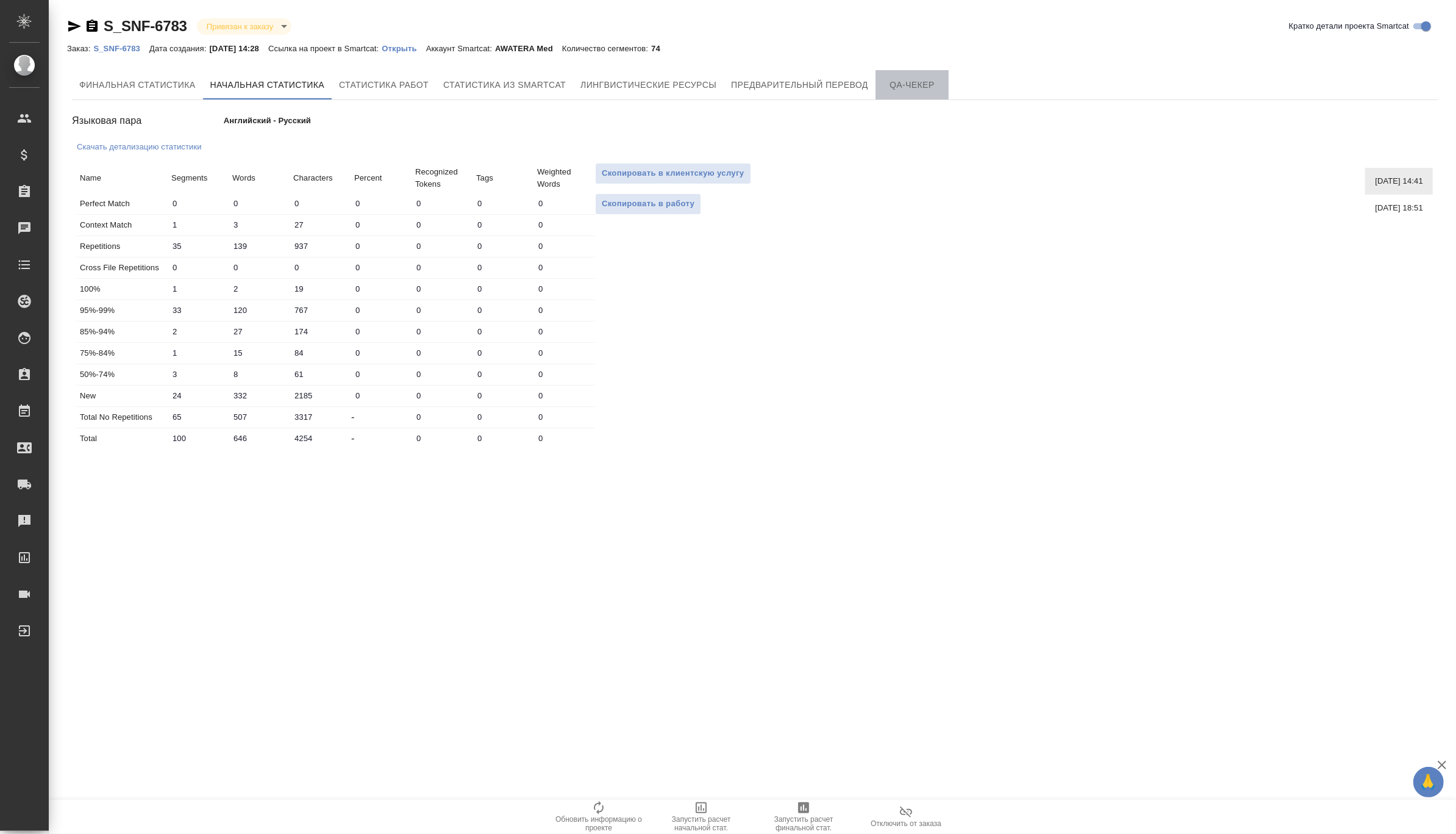
click at [910, 81] on span "QA-чекер" at bounding box center [912, 85] width 58 height 15
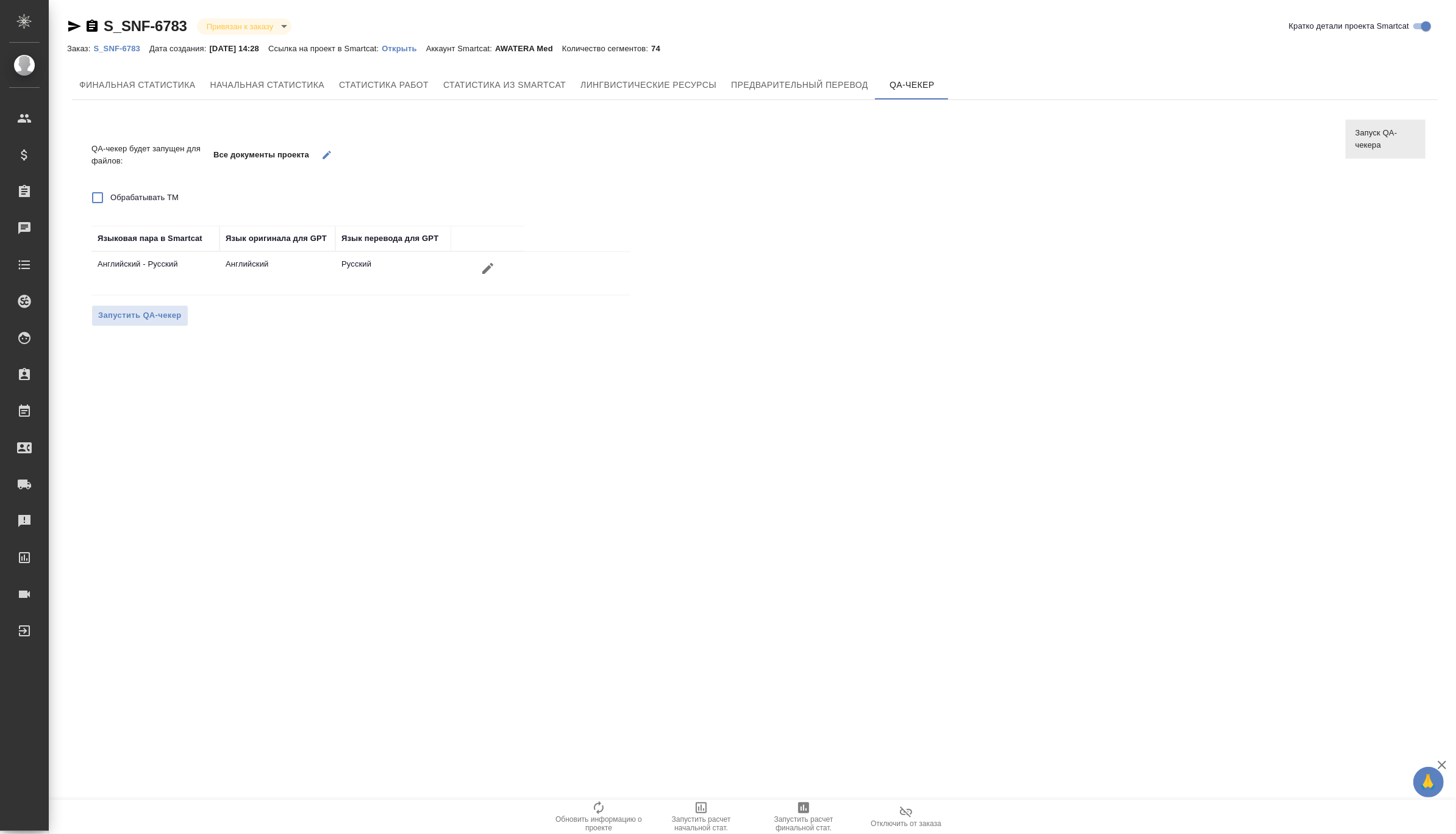
click at [797, 69] on div "Финальная статистика Начальная статистика Статистика работ Статистика из Smartc…" at bounding box center [755, 213] width 1375 height 295
click at [787, 78] on span "Предварительный перевод" at bounding box center [800, 85] width 137 height 15
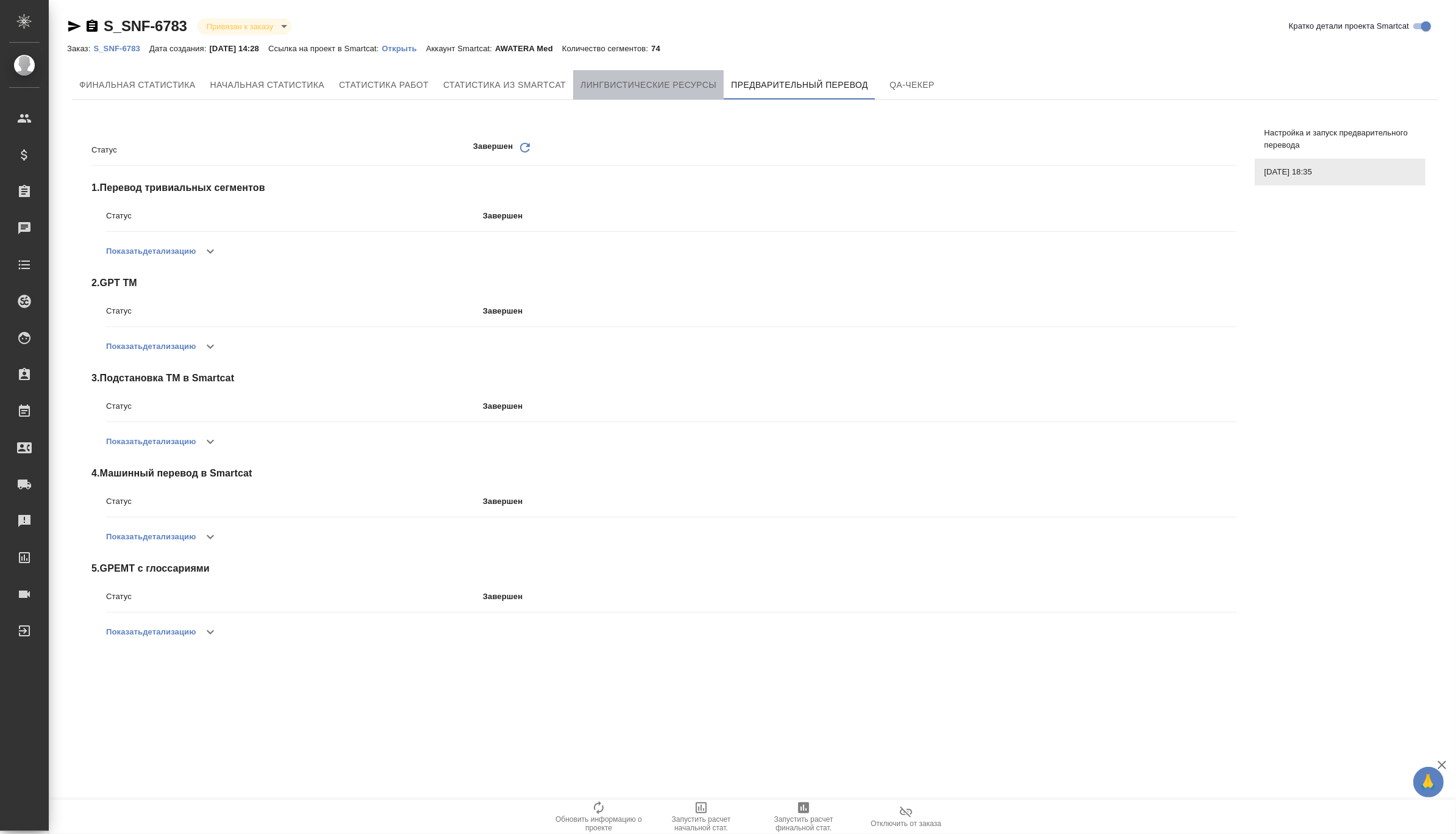
click at [608, 72] on button "Лингвистические ресурсы" at bounding box center [648, 85] width 150 height 29
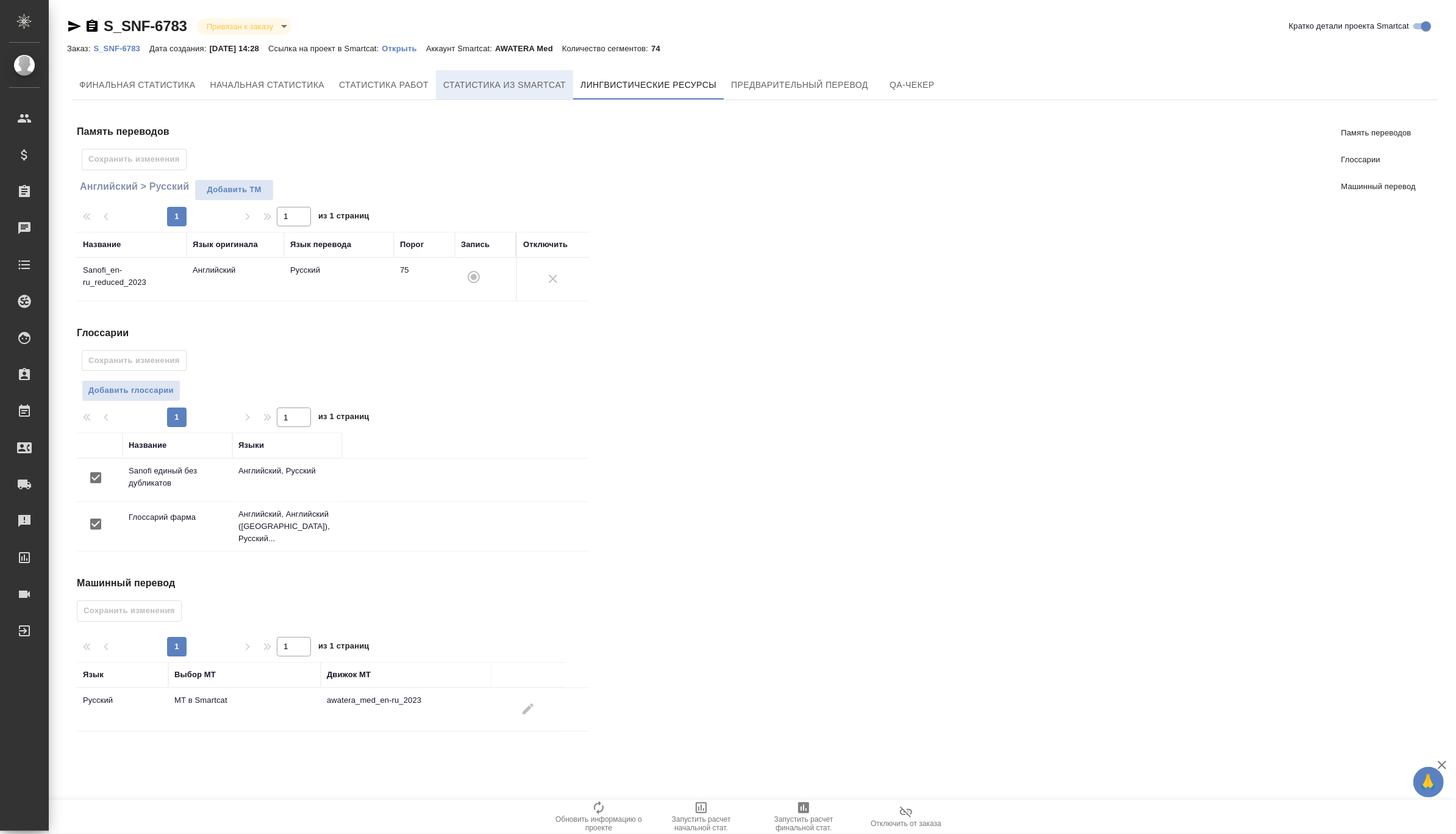
click at [494, 87] on span "Статистика из Smartcat" at bounding box center [504, 85] width 122 height 15
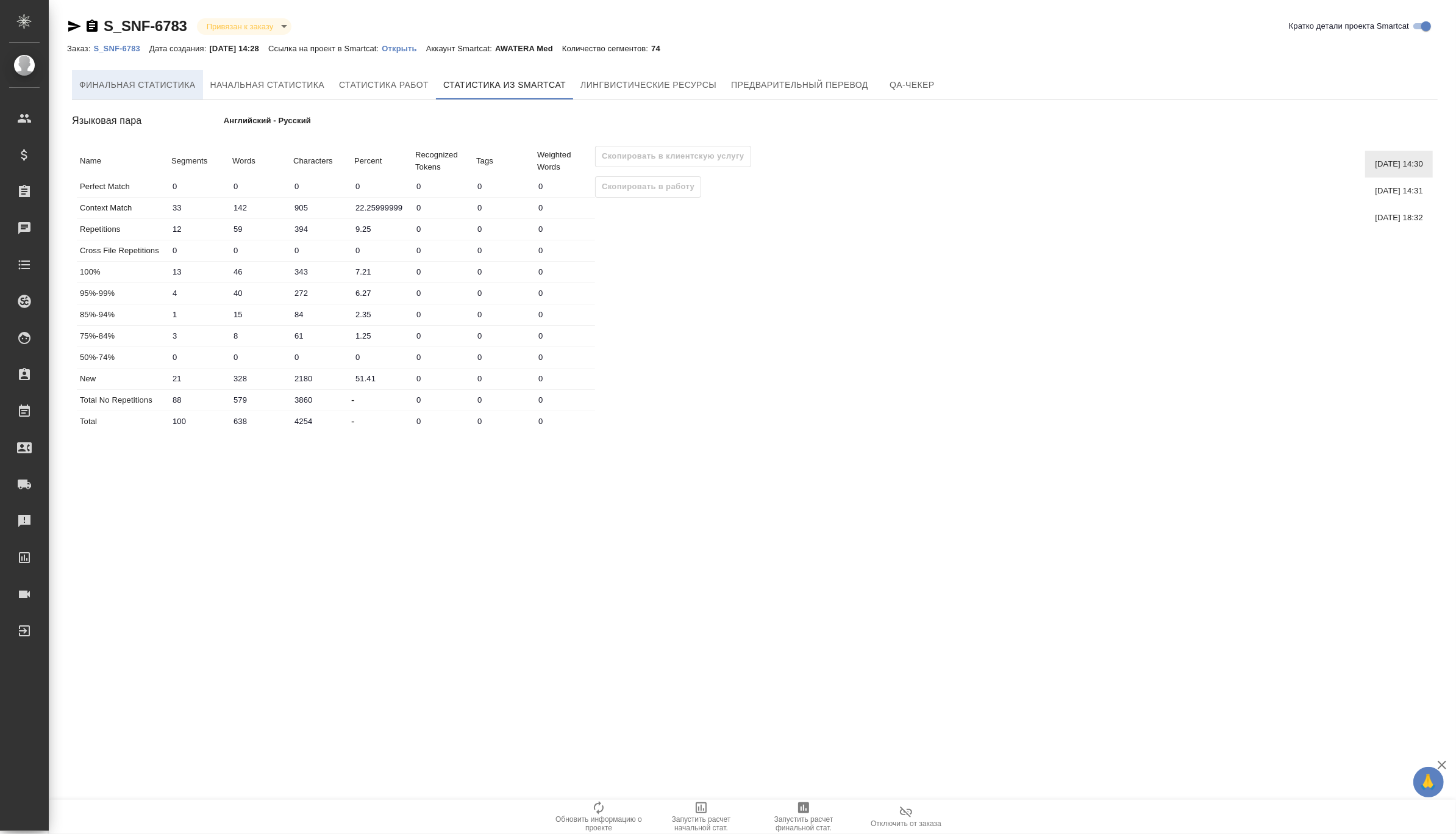
click at [141, 88] on span "Финальная статистика" at bounding box center [138, 85] width 117 height 15
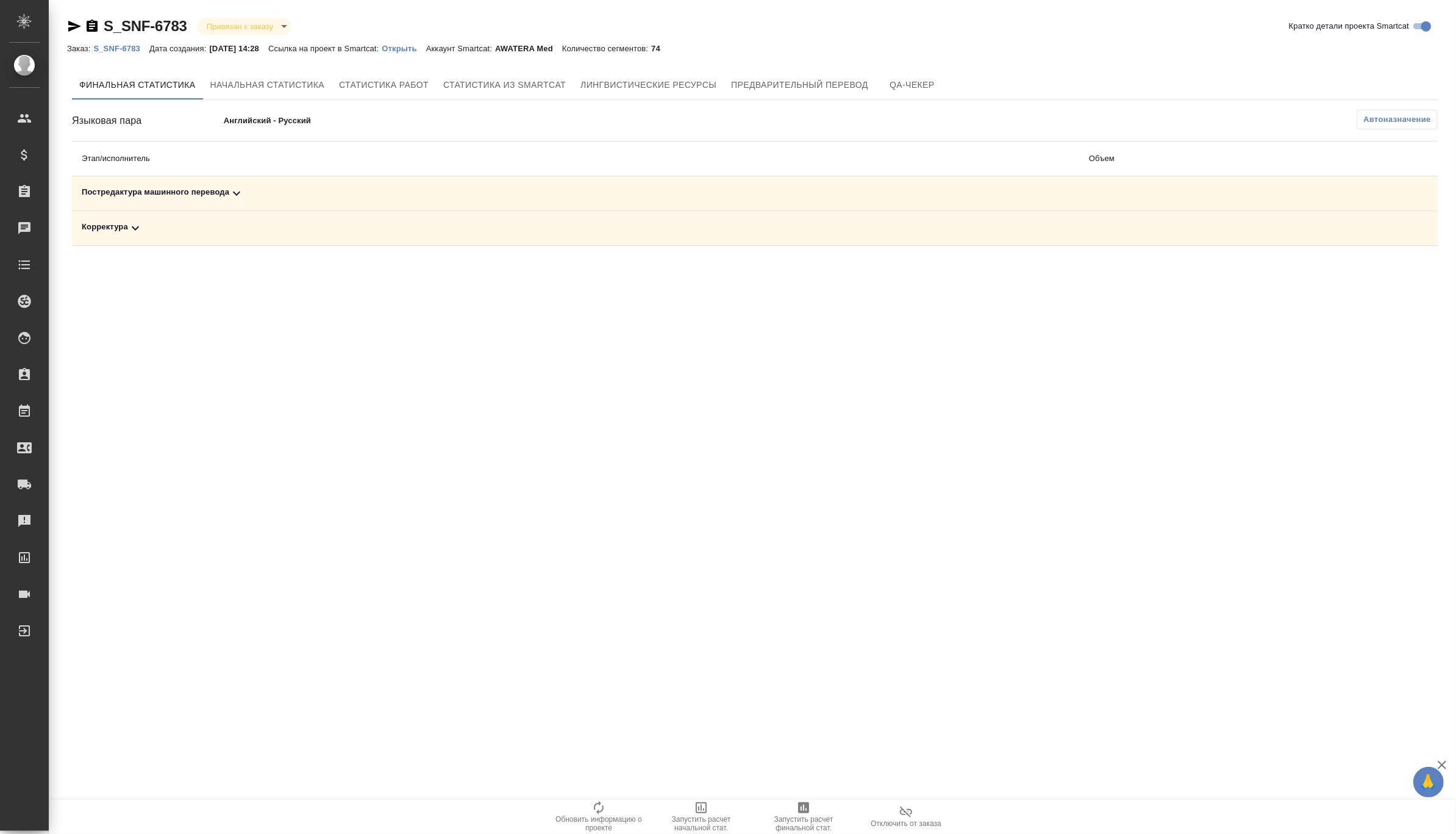
click at [232, 195] on icon at bounding box center [236, 193] width 15 height 15
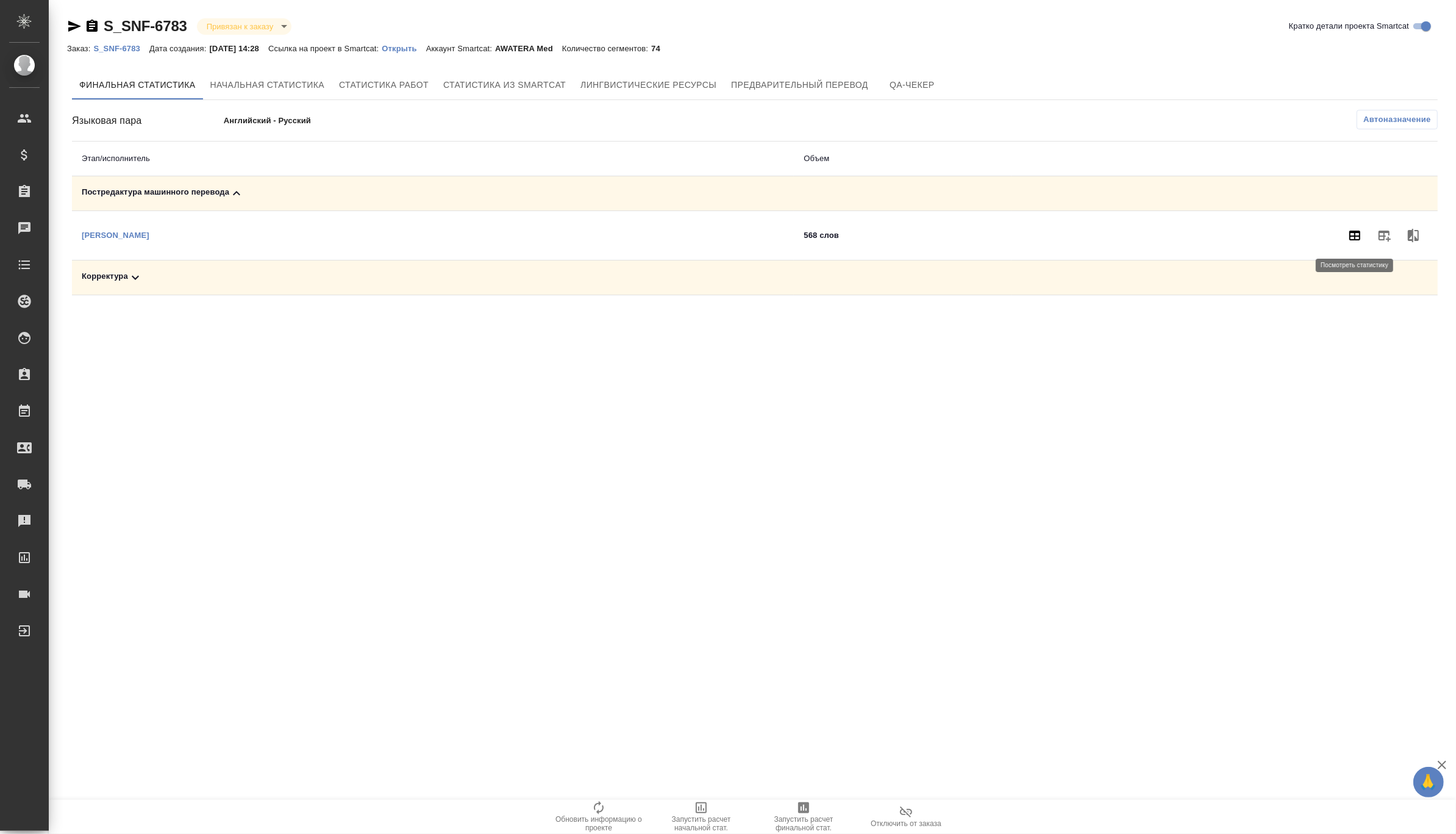
click at [1352, 237] on icon "button" at bounding box center [1354, 235] width 15 height 15
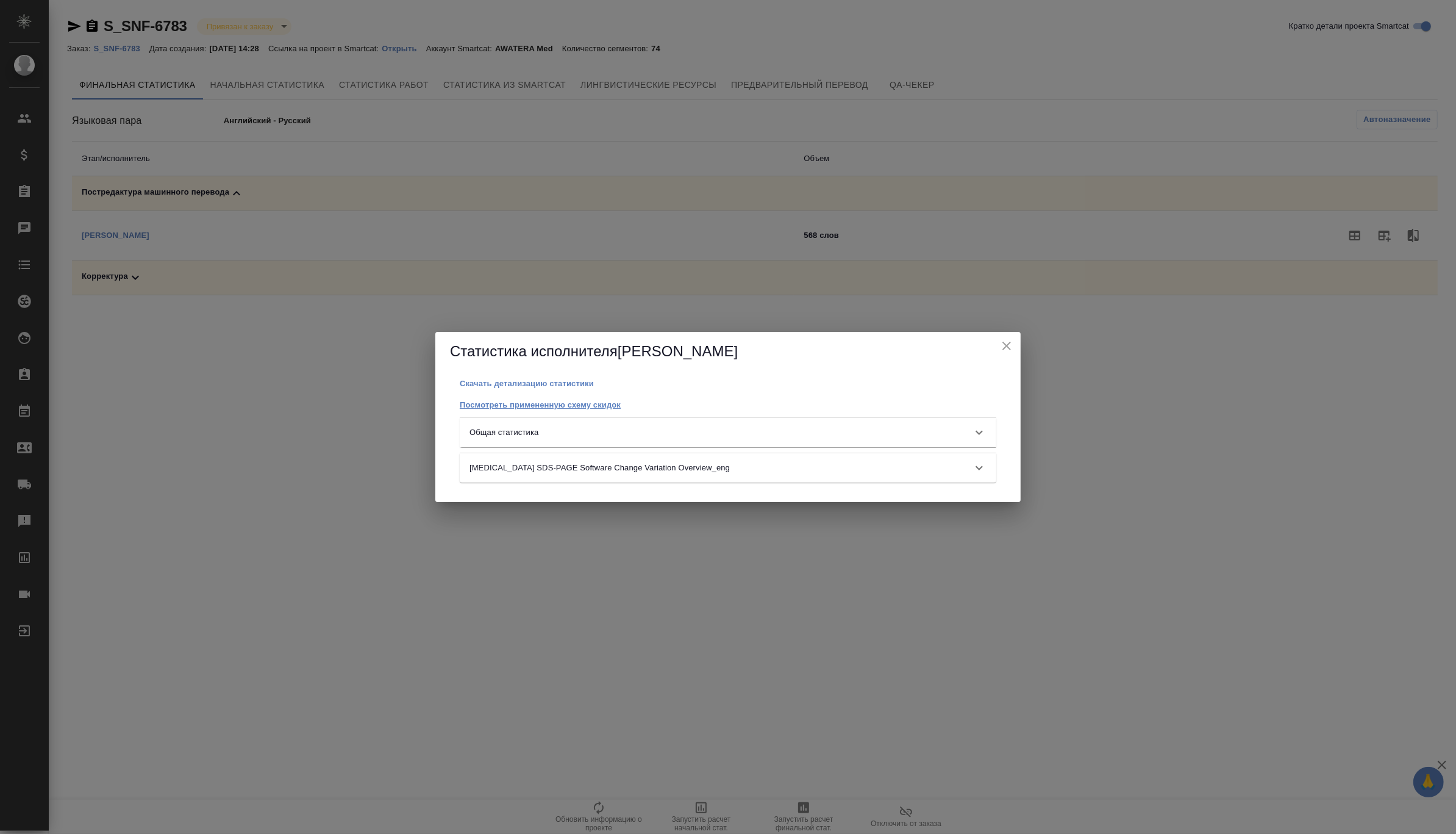
click at [567, 399] on link "Посмотреть примененную схему скидок" at bounding box center [540, 404] width 161 height 10
click at [1005, 345] on icon "close" at bounding box center [1007, 345] width 15 height 15
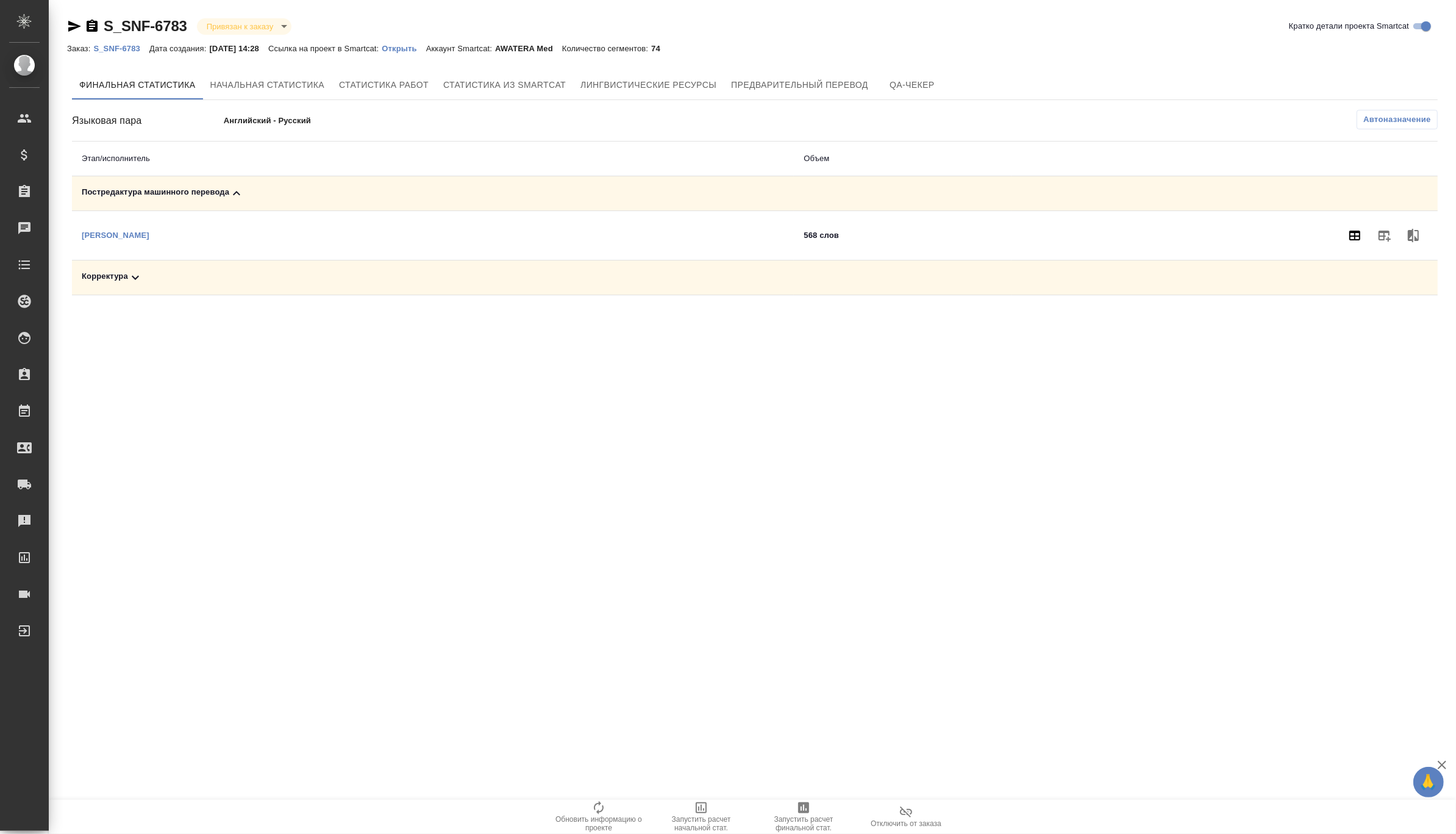
click at [1348, 236] on icon "button" at bounding box center [1354, 235] width 15 height 15
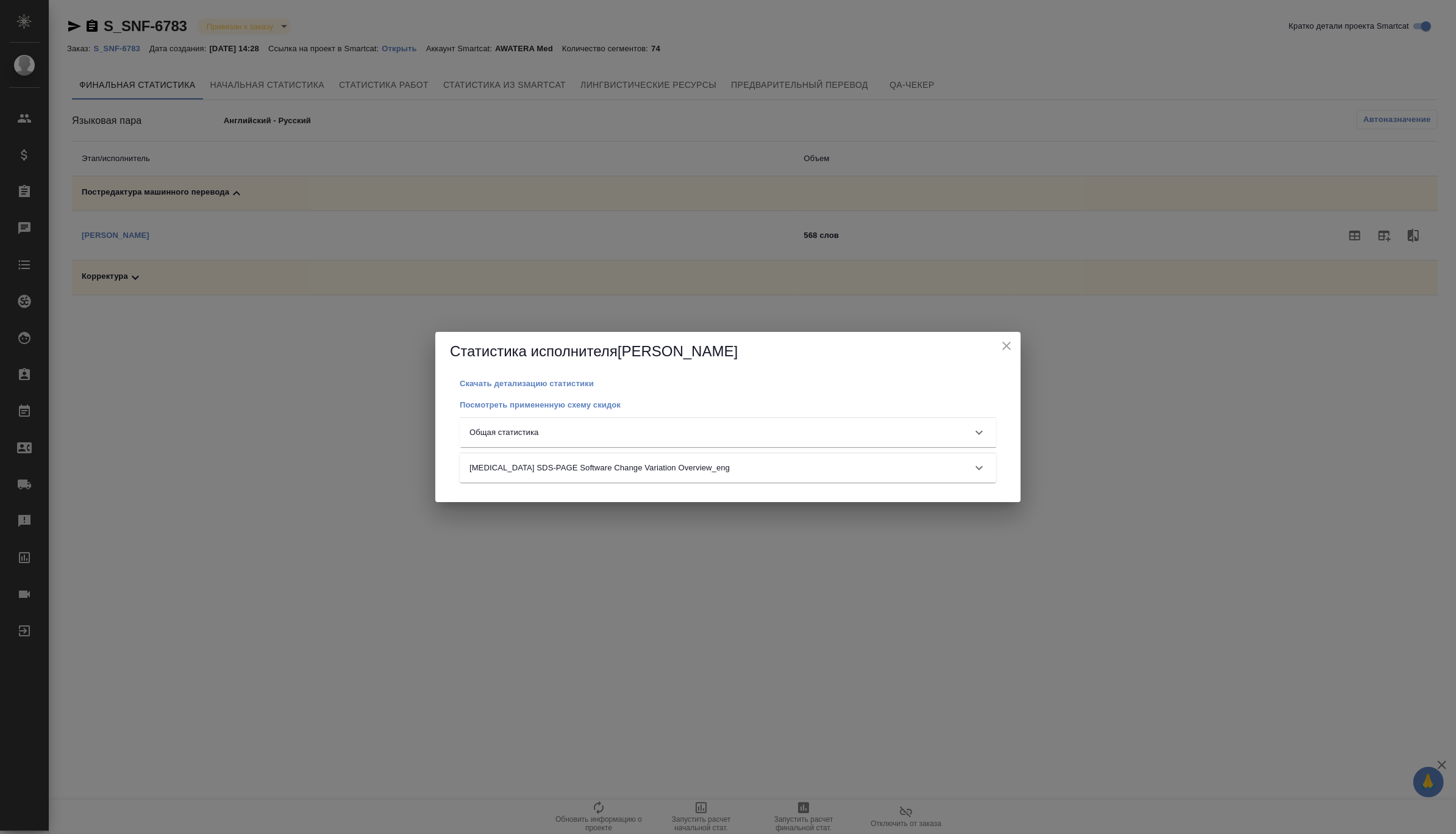
click at [554, 423] on div "Общая статистика" at bounding box center [728, 432] width 537 height 29
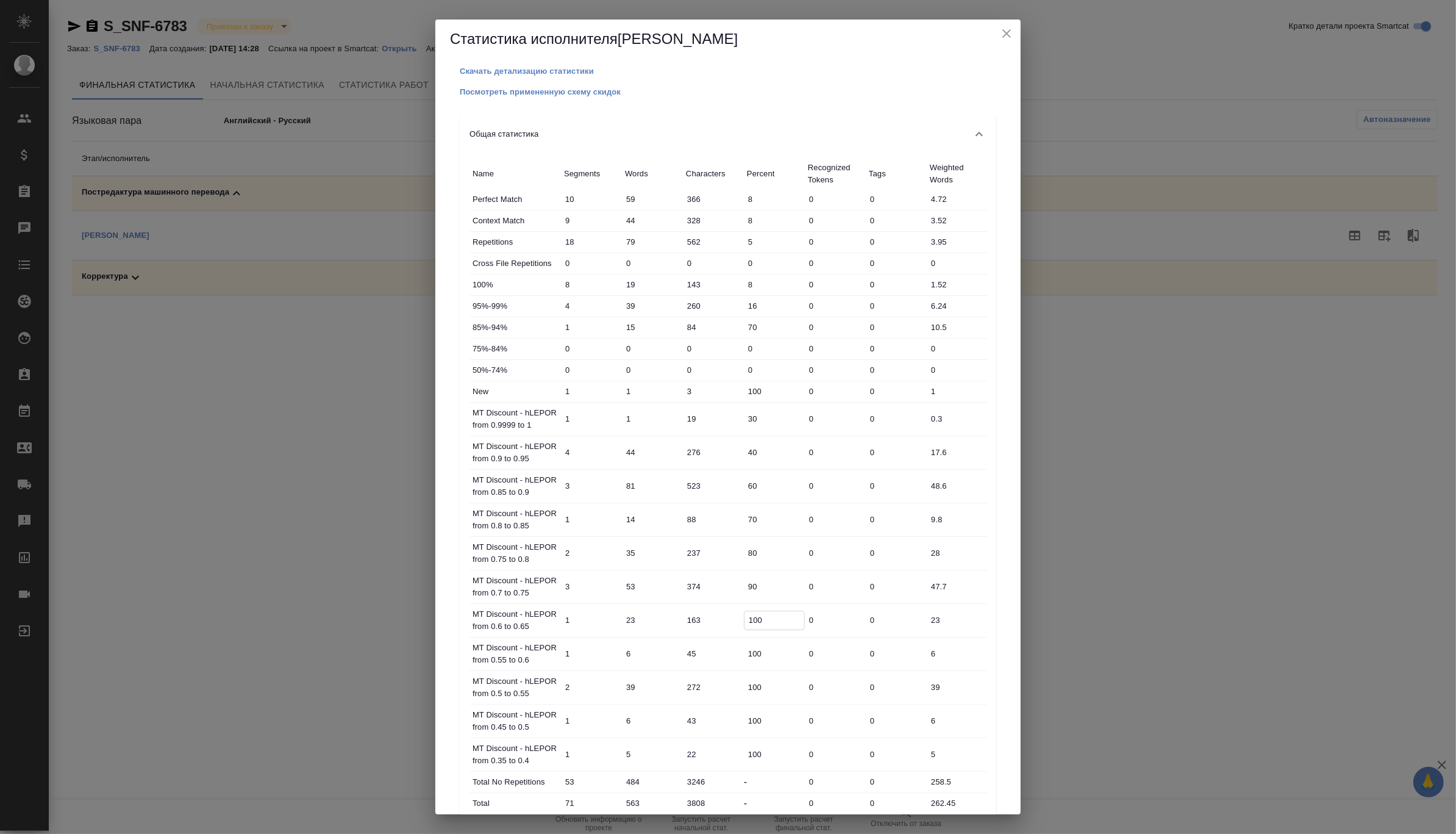
drag, startPoint x: 756, startPoint y: 620, endPoint x: 770, endPoint y: 622, distance: 14.1
click at [770, 622] on input "100" at bounding box center [774, 620] width 60 height 18
drag, startPoint x: 750, startPoint y: 584, endPoint x: 734, endPoint y: 581, distance: 16.3
click at [734, 581] on div "MT Discount - hLEPOR from 0.7 to 0.75 3 53 374 90 0 0 47.7" at bounding box center [728, 586] width 518 height 33
click at [759, 517] on input "70" at bounding box center [774, 519] width 61 height 18
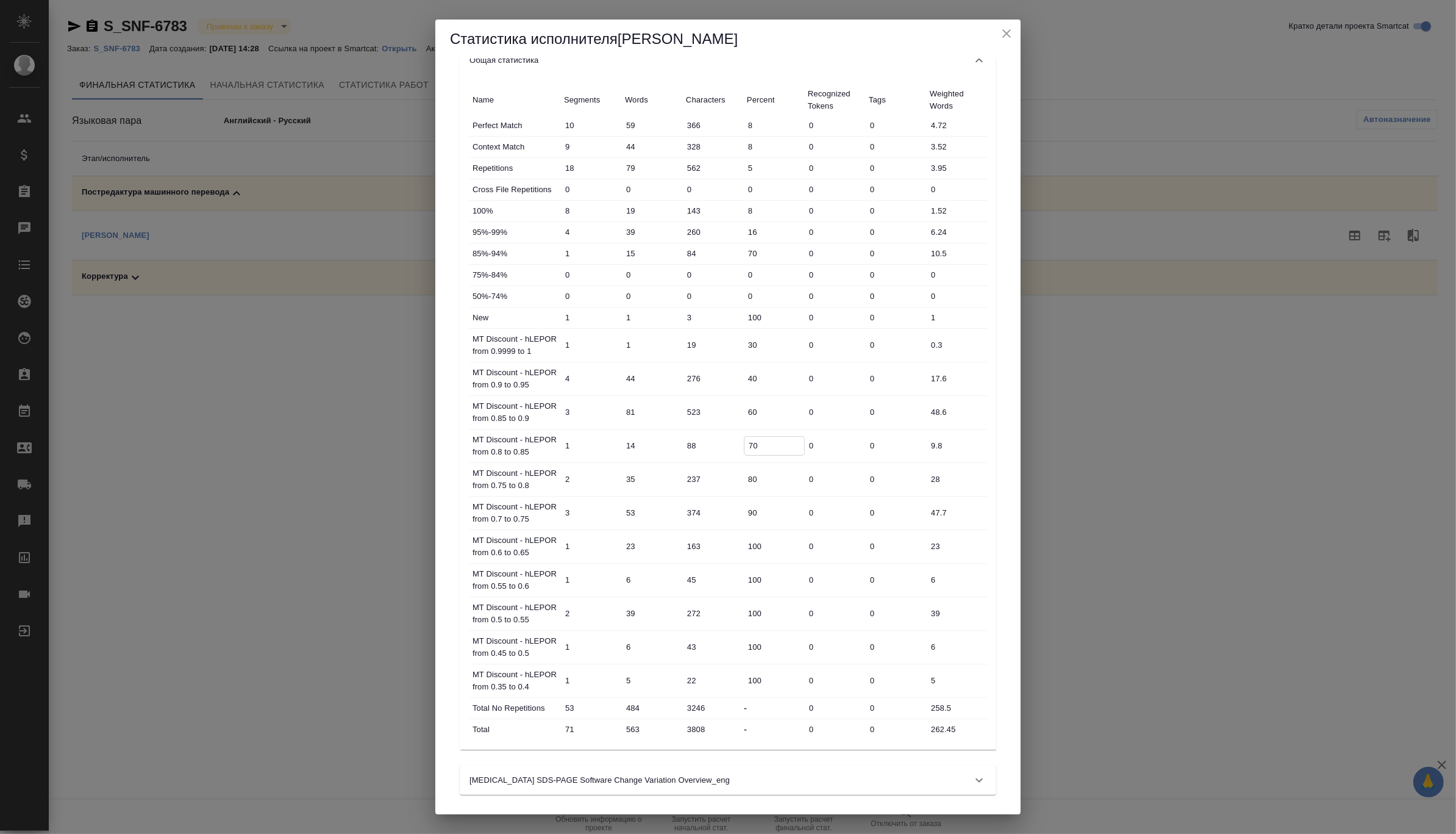
scroll to position [74, 0]
drag, startPoint x: 474, startPoint y: 505, endPoint x: 570, endPoint y: 508, distance: 96.0
click at [570, 508] on div "MT Discount - hLEPOR from 0.7 to 0.75 3 53 374 90 0 0 47.7" at bounding box center [728, 512] width 518 height 33
click at [1006, 29] on icon "close" at bounding box center [1007, 33] width 15 height 15
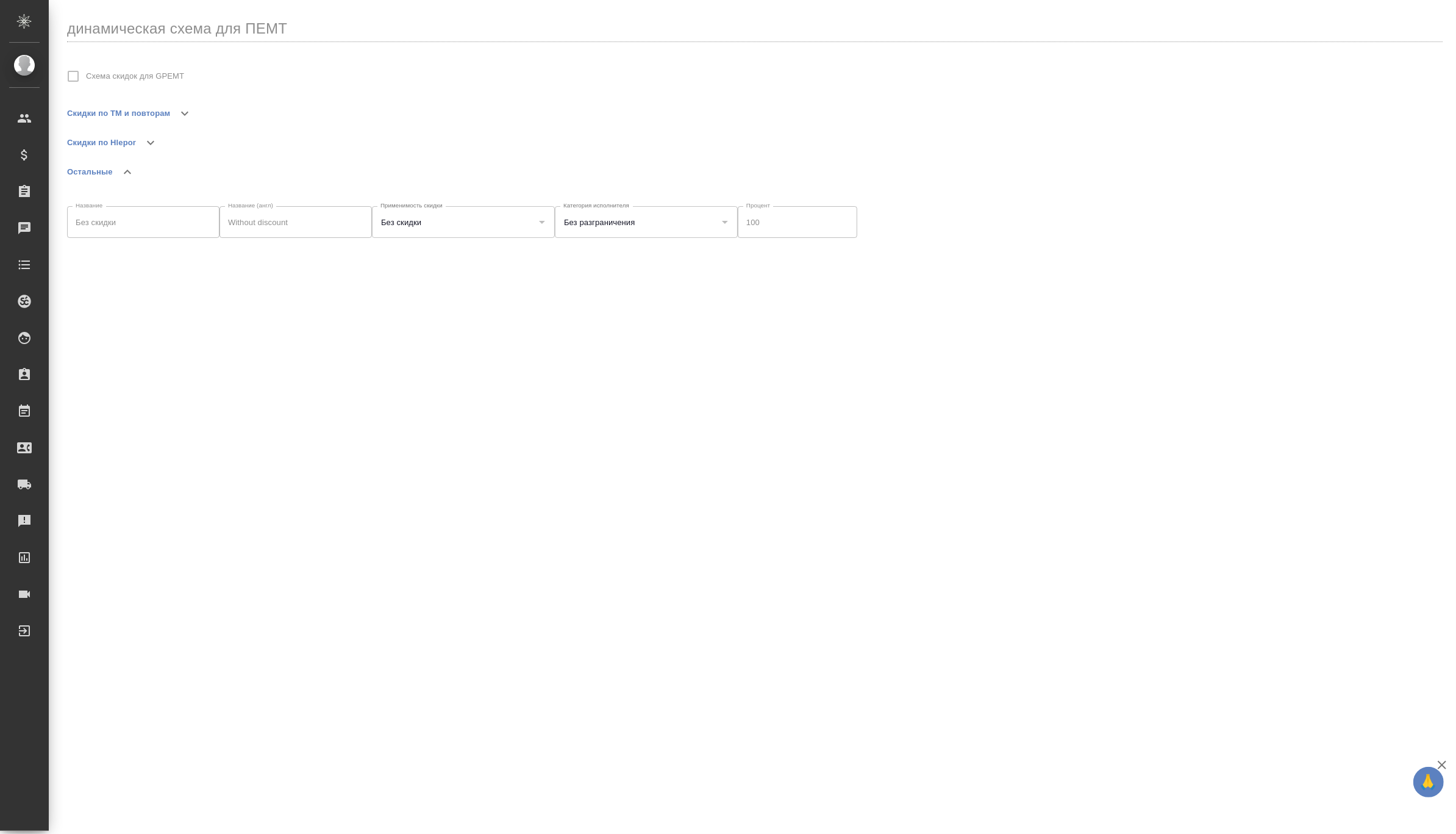
click at [137, 146] on button "button" at bounding box center [150, 143] width 29 height 29
click at [135, 204] on icon "button" at bounding box center [139, 201] width 15 height 15
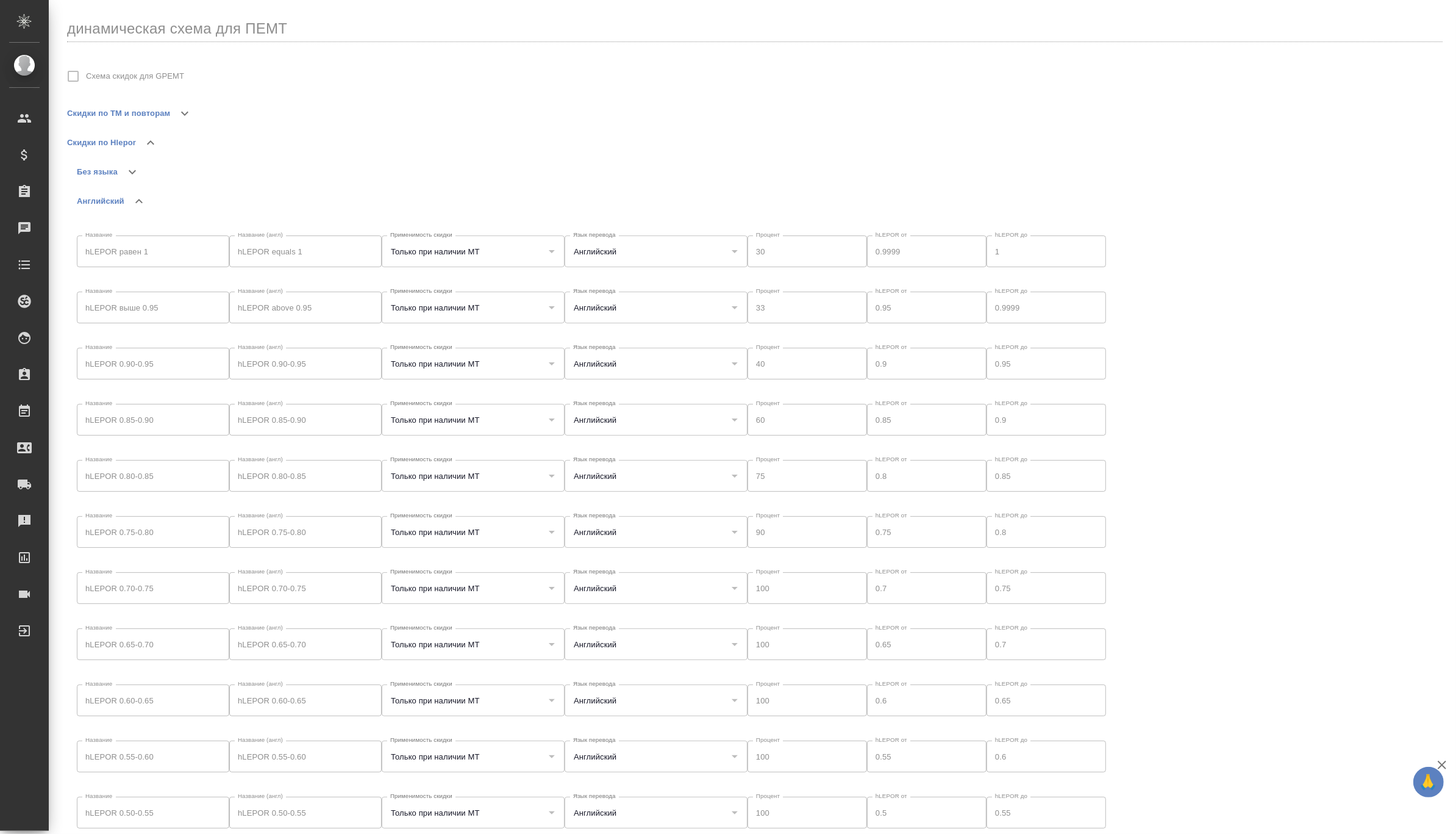
type input "Только при наличии МТ"
type input "Английский"
type input "Только при наличии МТ"
type input "Английский"
type input "Только при наличии МТ"
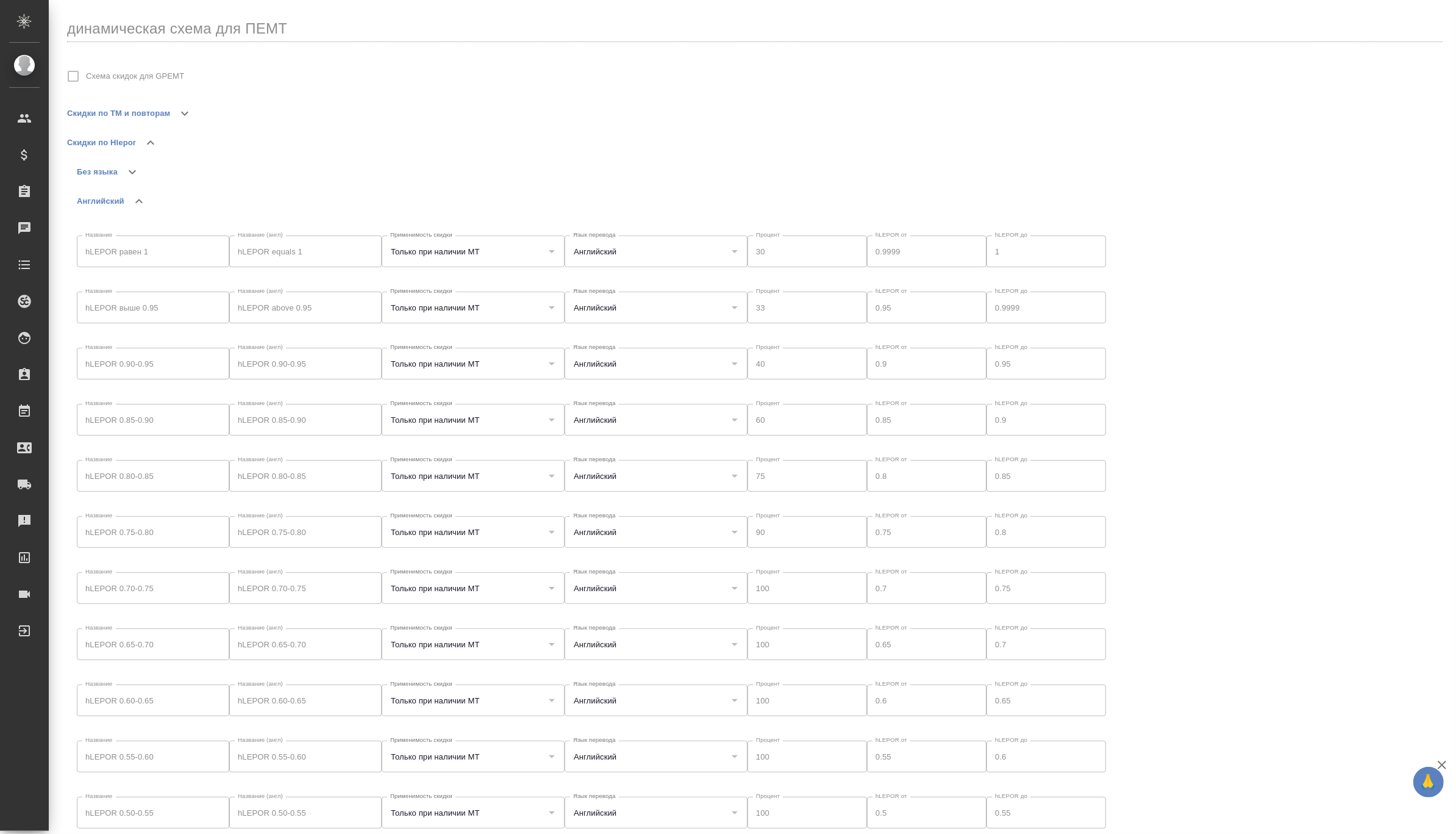
type input "Английский"
type input "Только при наличии МТ"
type input "Английский"
type input "Только при наличии МТ"
type input "Английский"
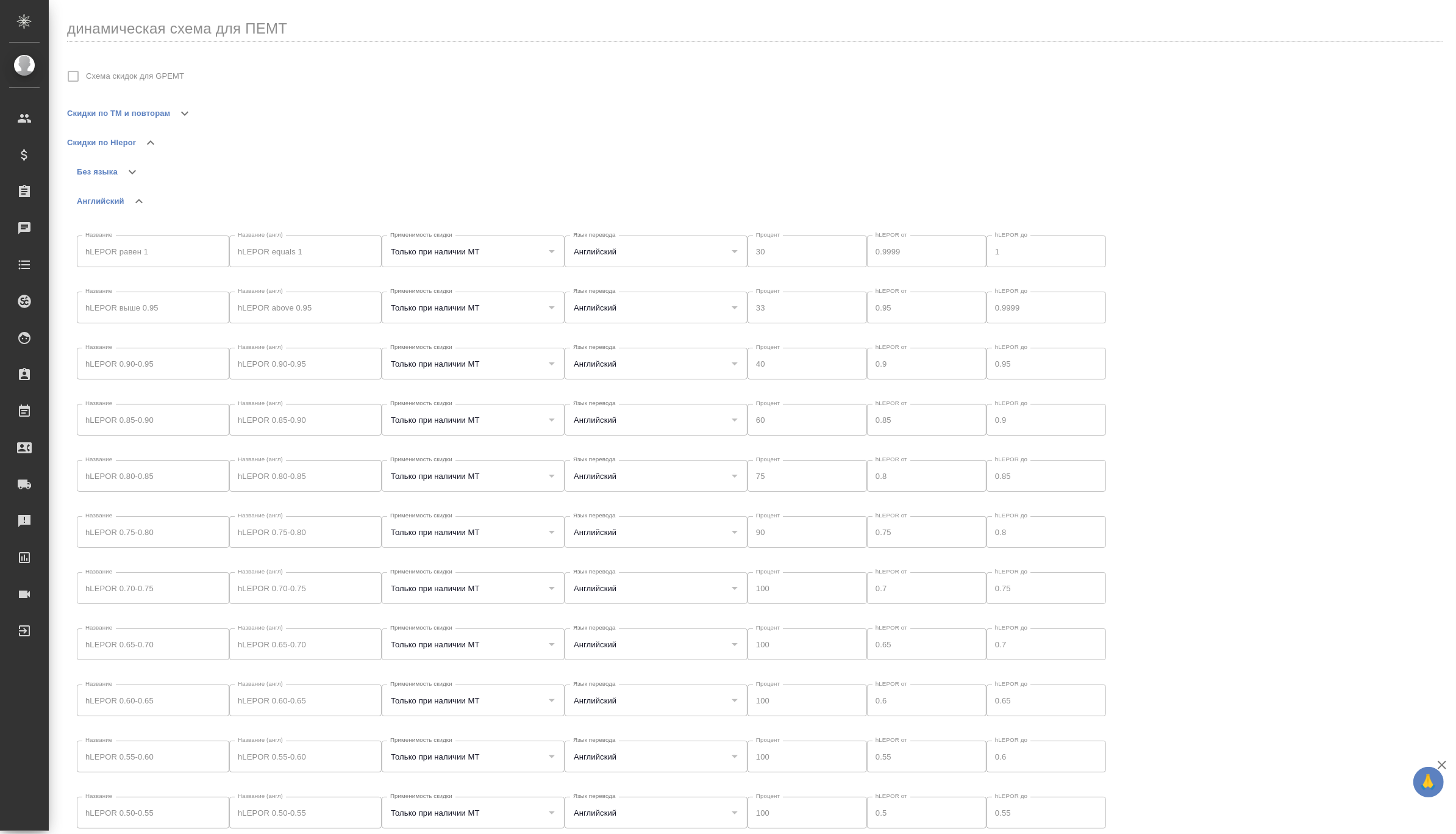
type input "Только при наличии МТ"
type input "Английский"
type input "Только при наличии МТ"
type input "Английский"
type input "Только при наличии МТ"
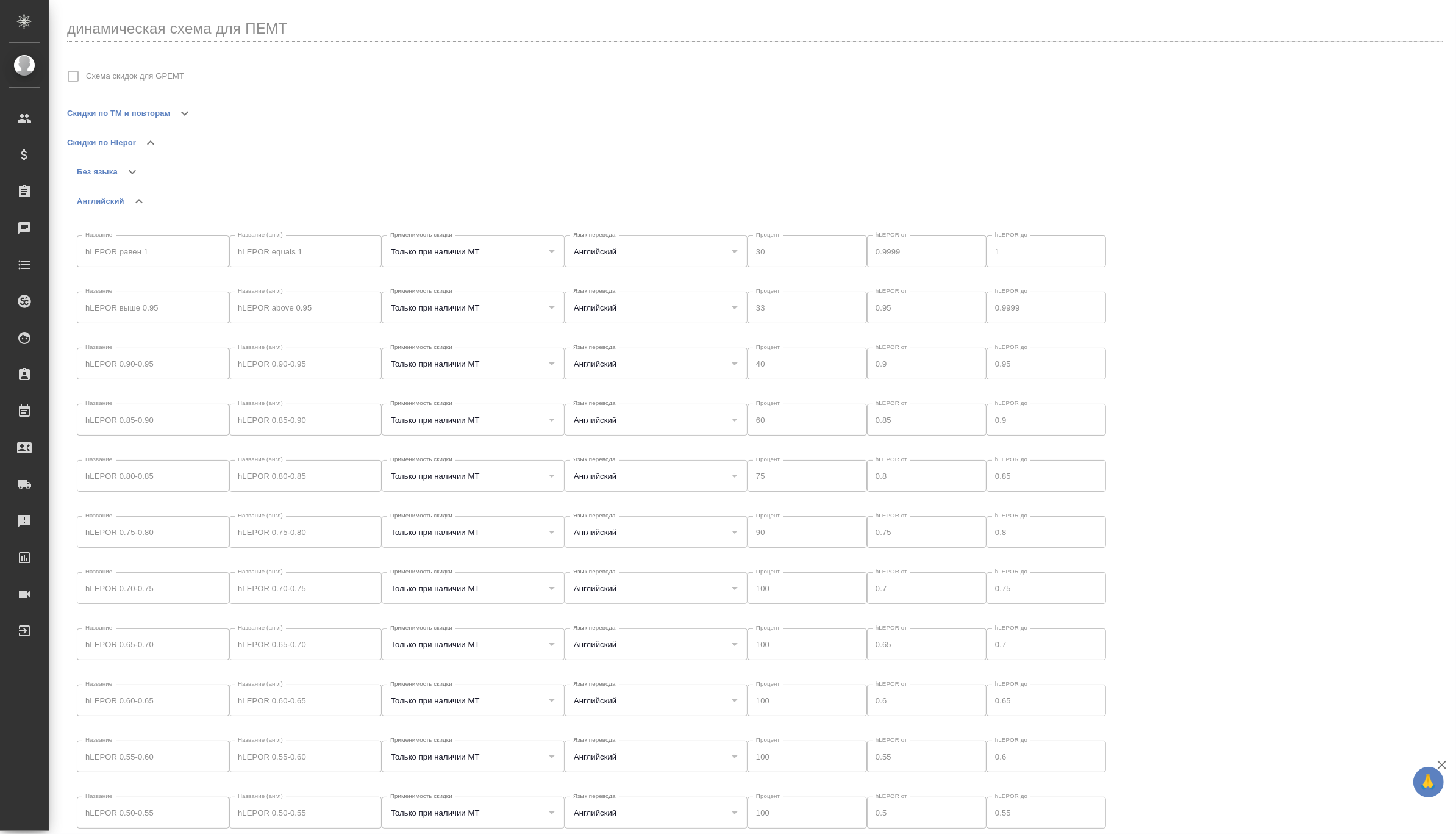
type input "Английский"
type input "Только при наличии МТ"
type input "Английский"
type input "Только при наличии МТ"
type input "Английский"
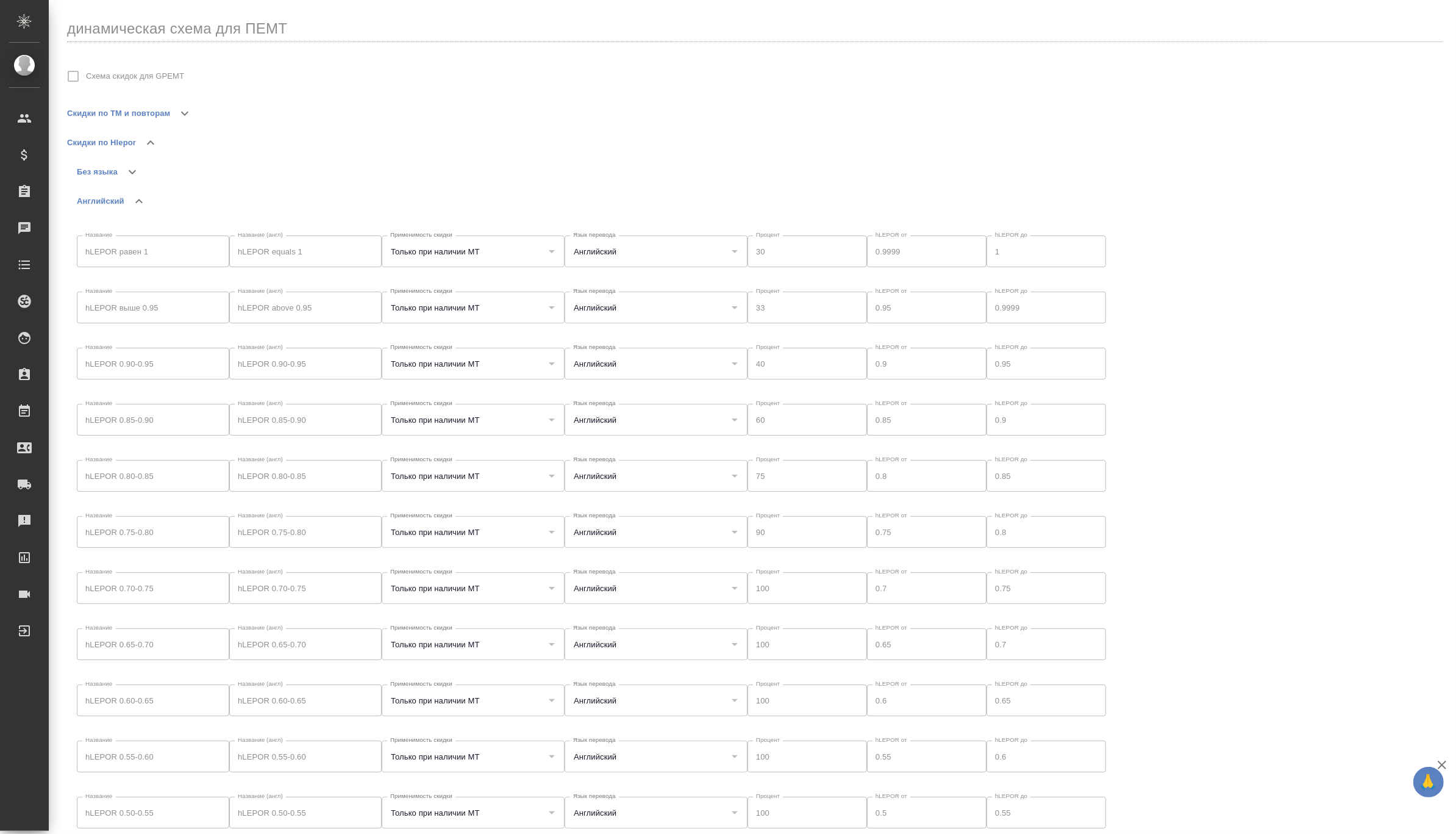
type input "Только при наличии МТ"
type input "Английский"
type input "Только при наличии МТ"
type input "Английский"
type input "Только при наличии МТ"
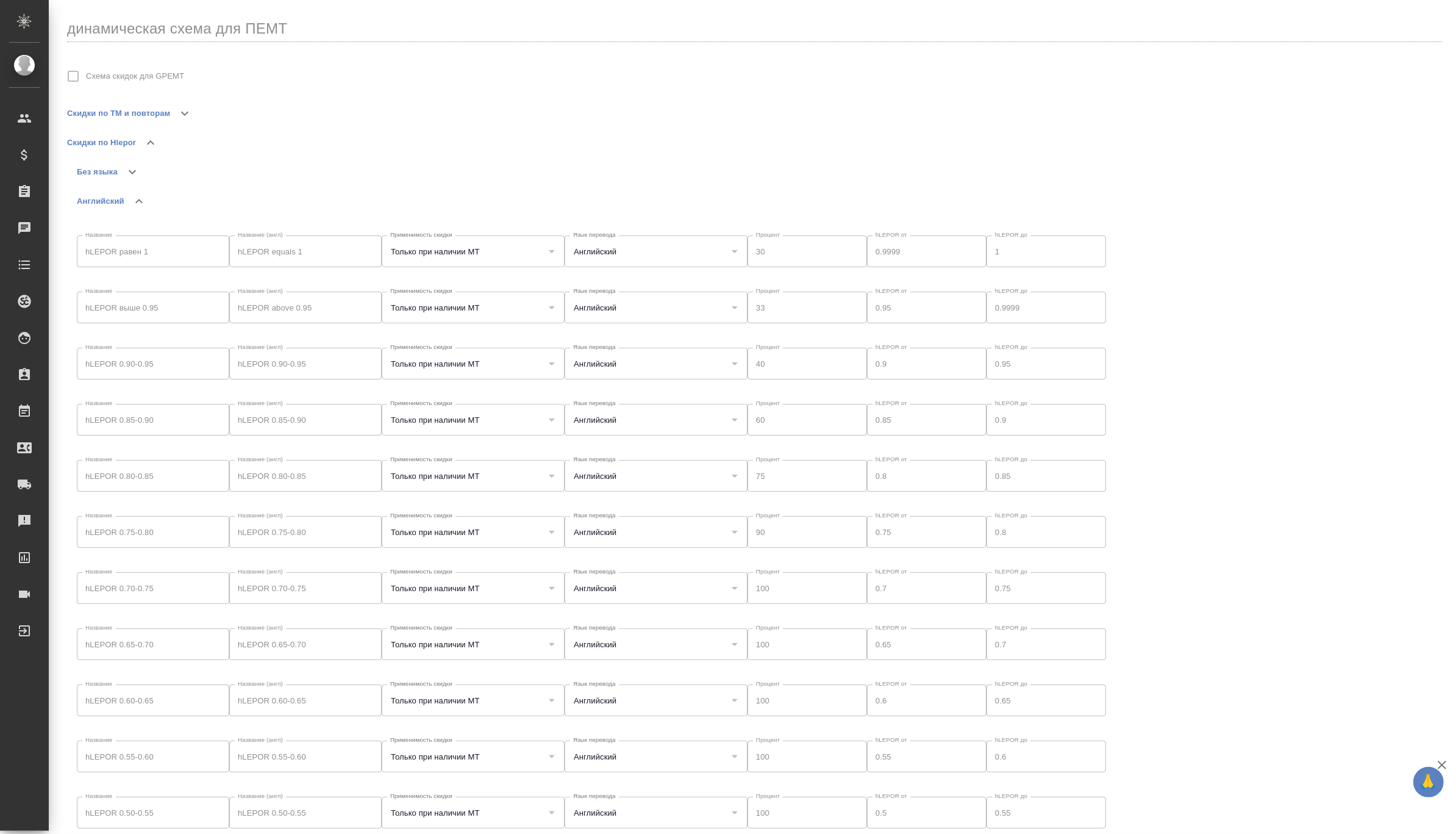
type input "Английский"
type input "Только при наличии МТ"
type input "Английский"
type input "Только при наличии МТ"
type input "Английский"
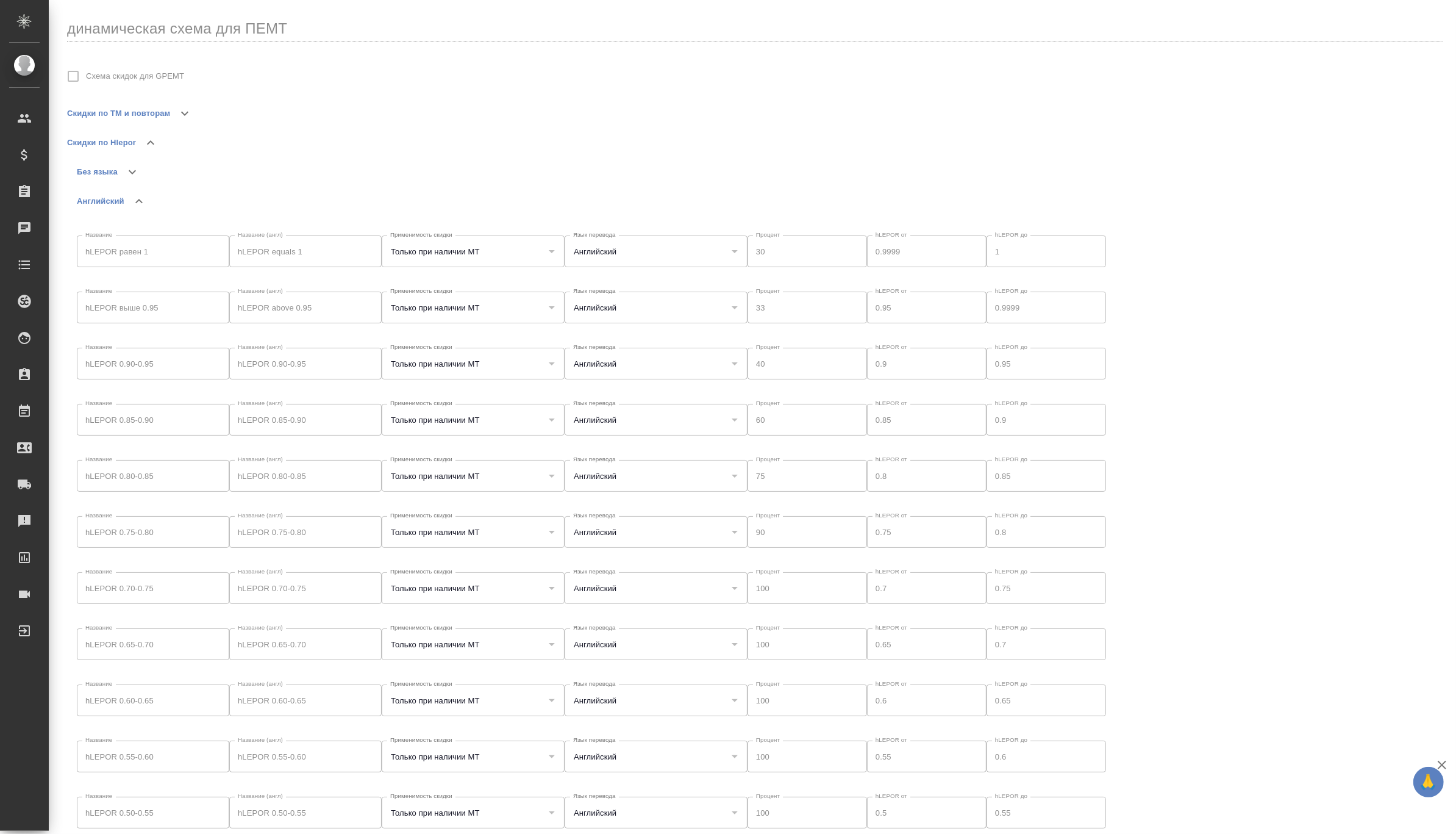
type input "Только при наличии МТ"
type input "Английский"
type input "Только при наличии МТ"
type input "Английский"
type input "Только при наличии МТ"
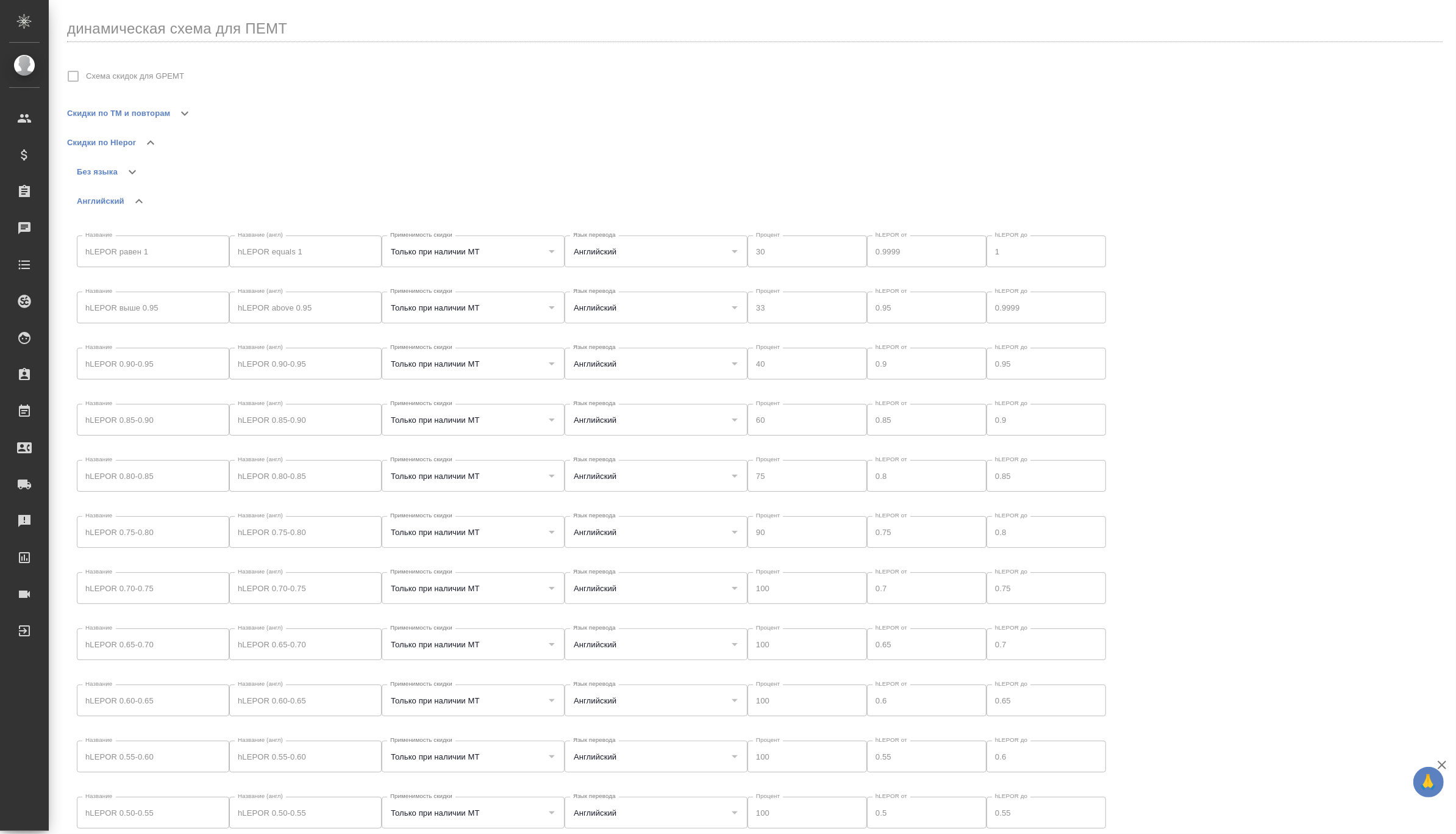
type input "Английский"
type input "Только при наличии МТ"
type input "Английский"
type input "Только при наличии МТ"
type input "Английский"
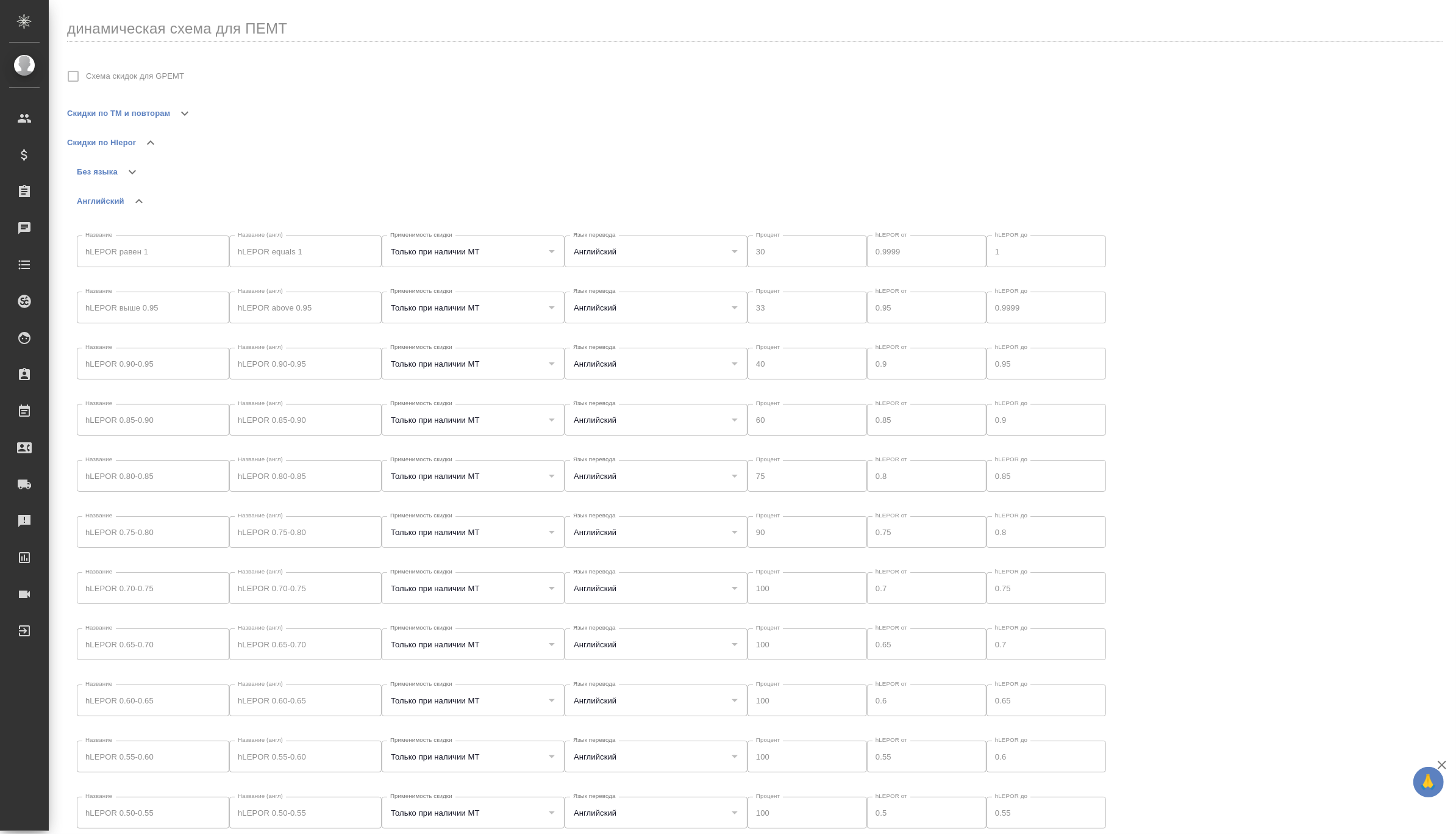
type input "Только при наличии МТ"
type input "Английский"
click at [1314, 127] on div "Скидки по Hlepor" at bounding box center [755, 138] width 1375 height 29
click at [129, 162] on icon "button" at bounding box center [132, 167] width 15 height 15
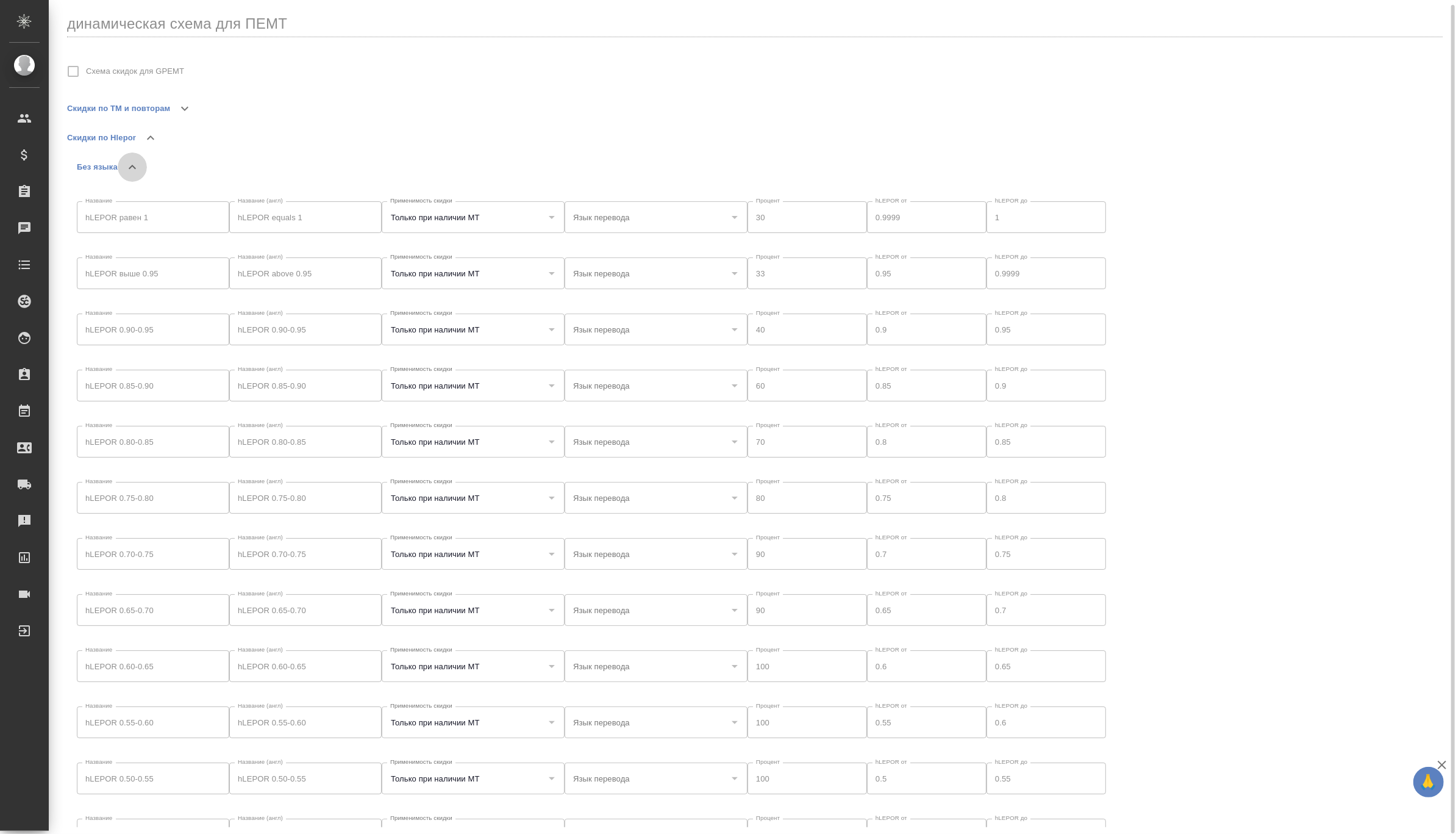
click at [127, 165] on icon "button" at bounding box center [132, 167] width 15 height 15
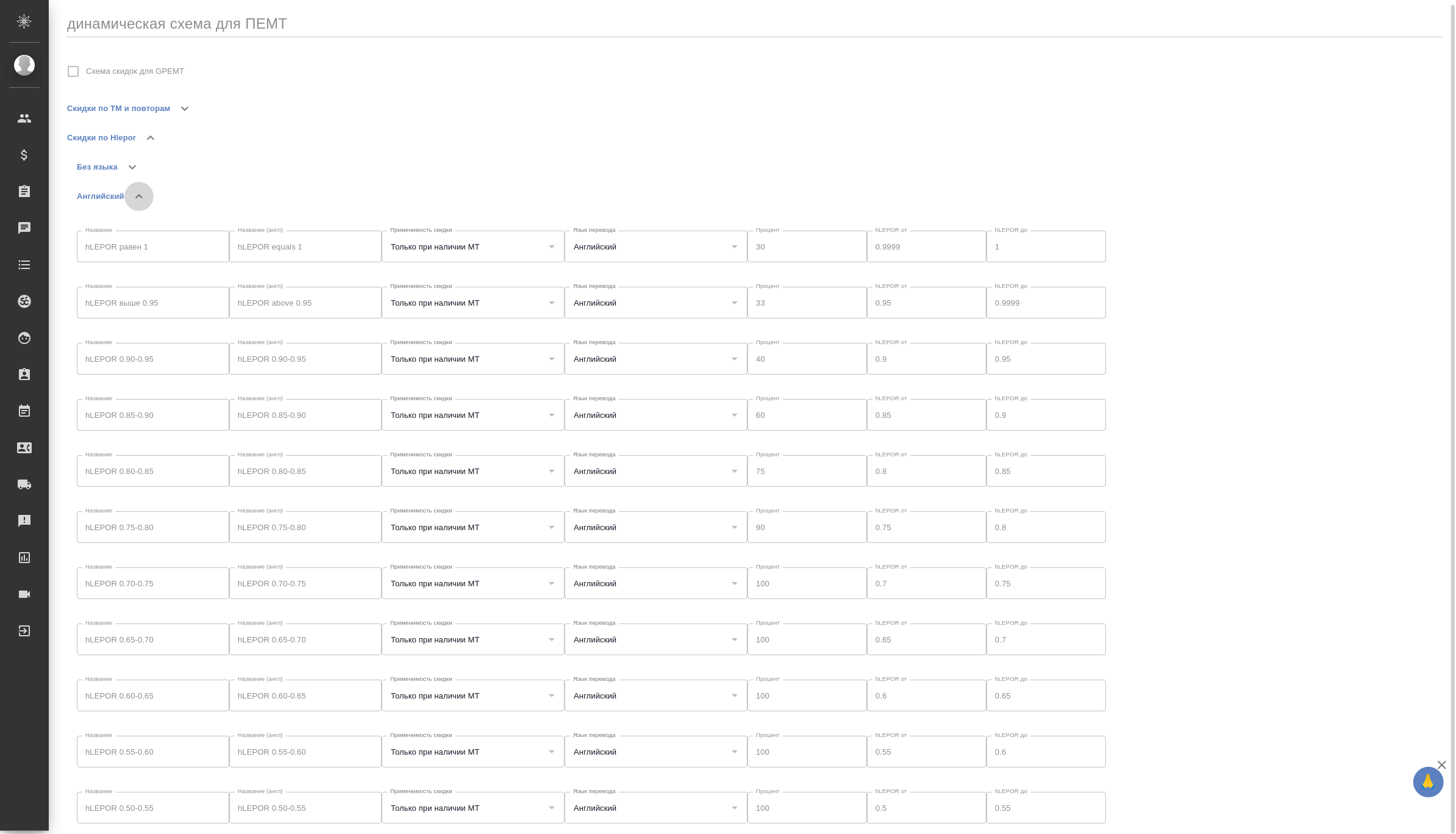
click at [135, 189] on icon "button" at bounding box center [139, 196] width 15 height 15
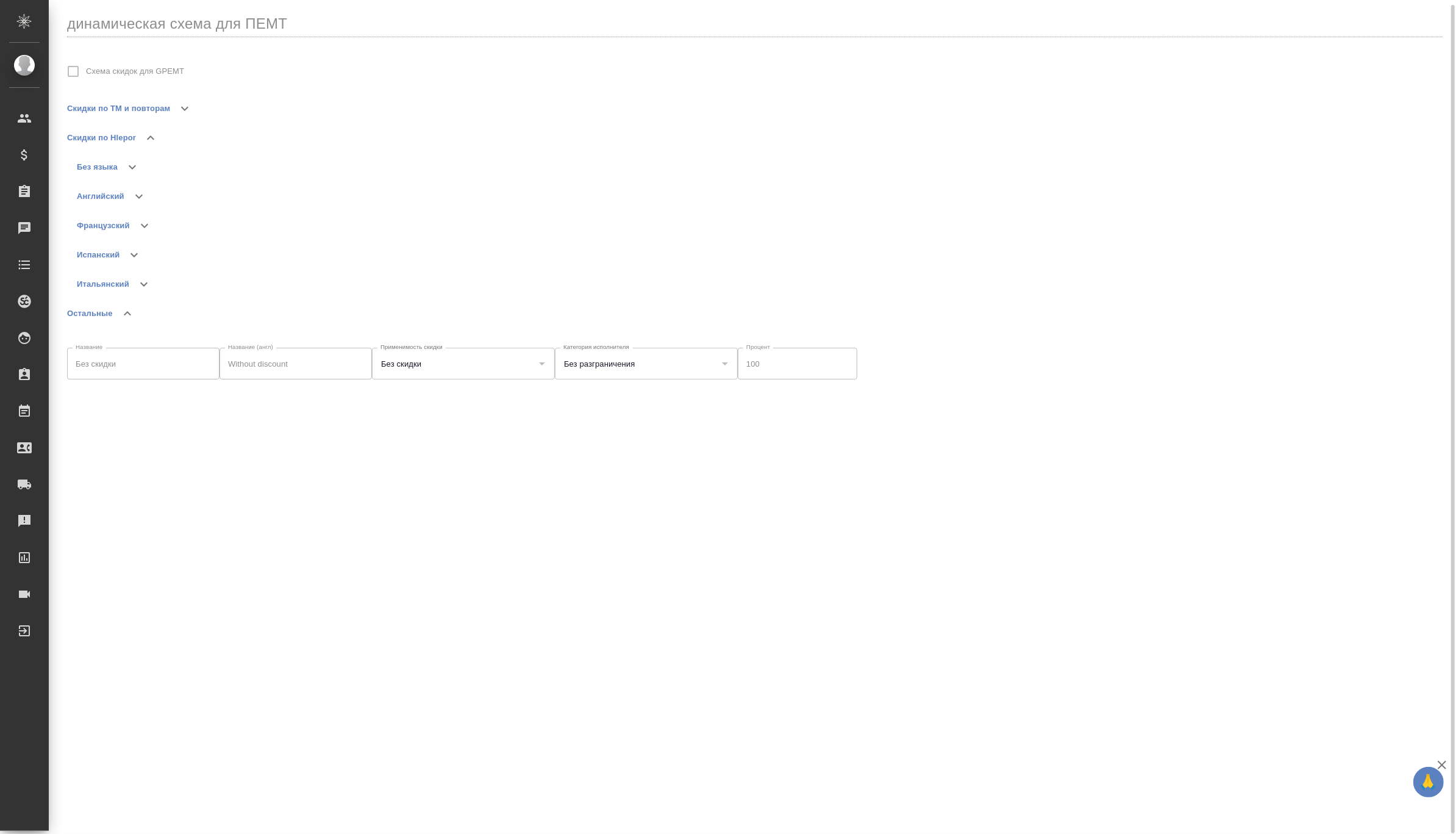
click at [134, 162] on icon "button" at bounding box center [132, 167] width 15 height 15
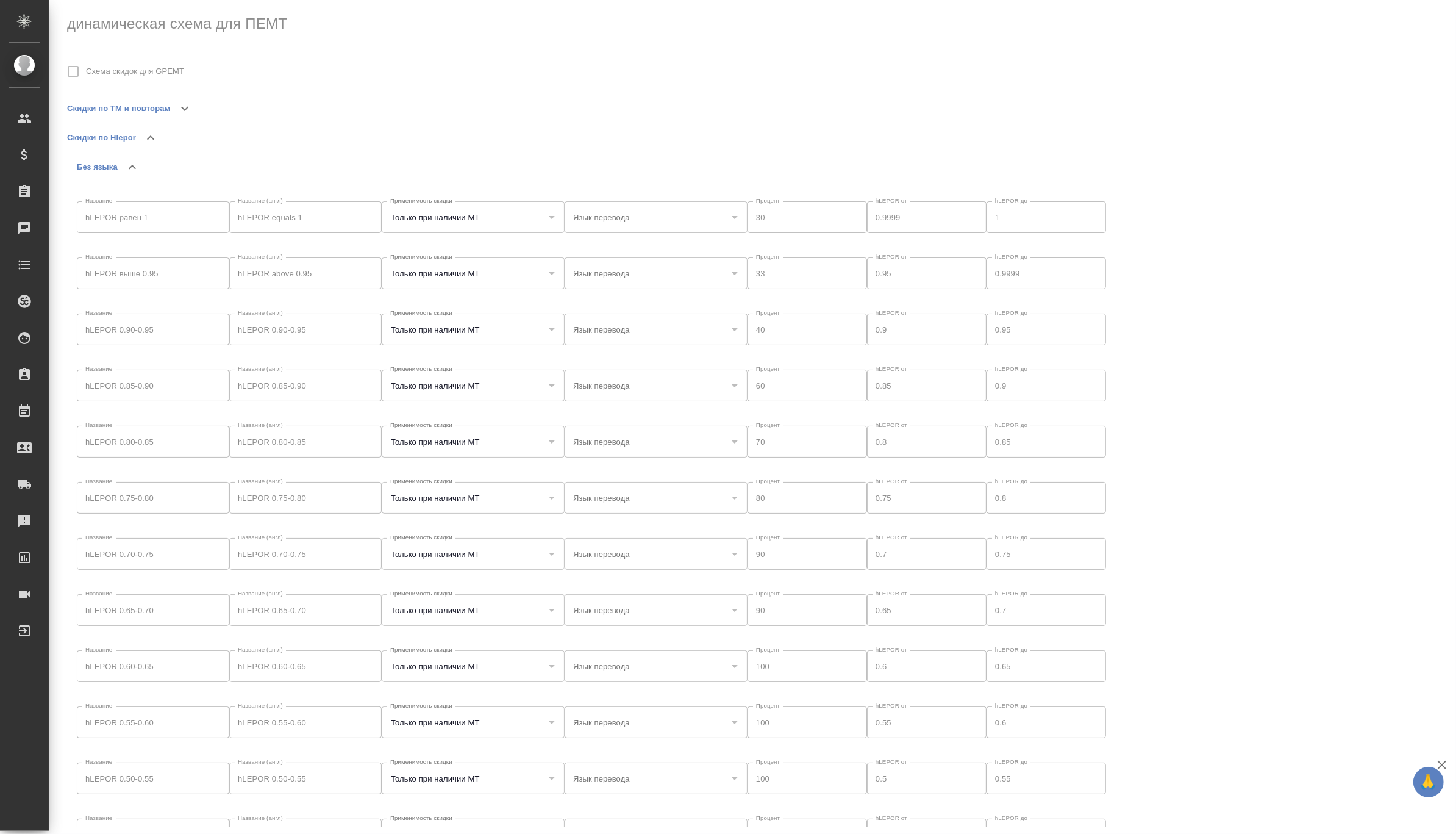
click at [138, 165] on icon "button" at bounding box center [132, 167] width 15 height 15
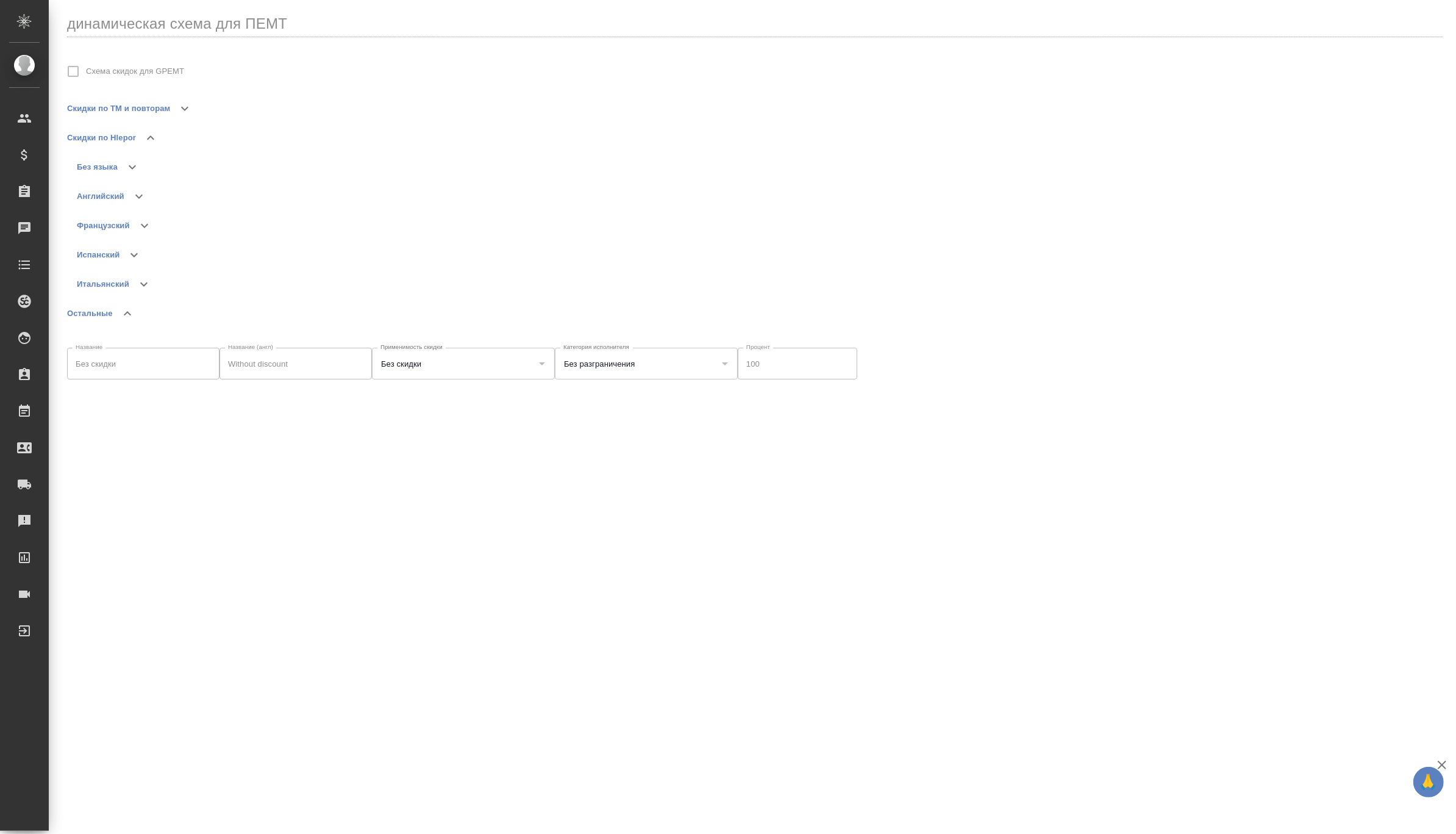
click at [1266, 336] on div "Название Без скидки Название Название (англ) Without discount Название (англ) П…" at bounding box center [755, 366] width 1375 height 76
click at [179, 110] on icon "button" at bounding box center [184, 113] width 15 height 15
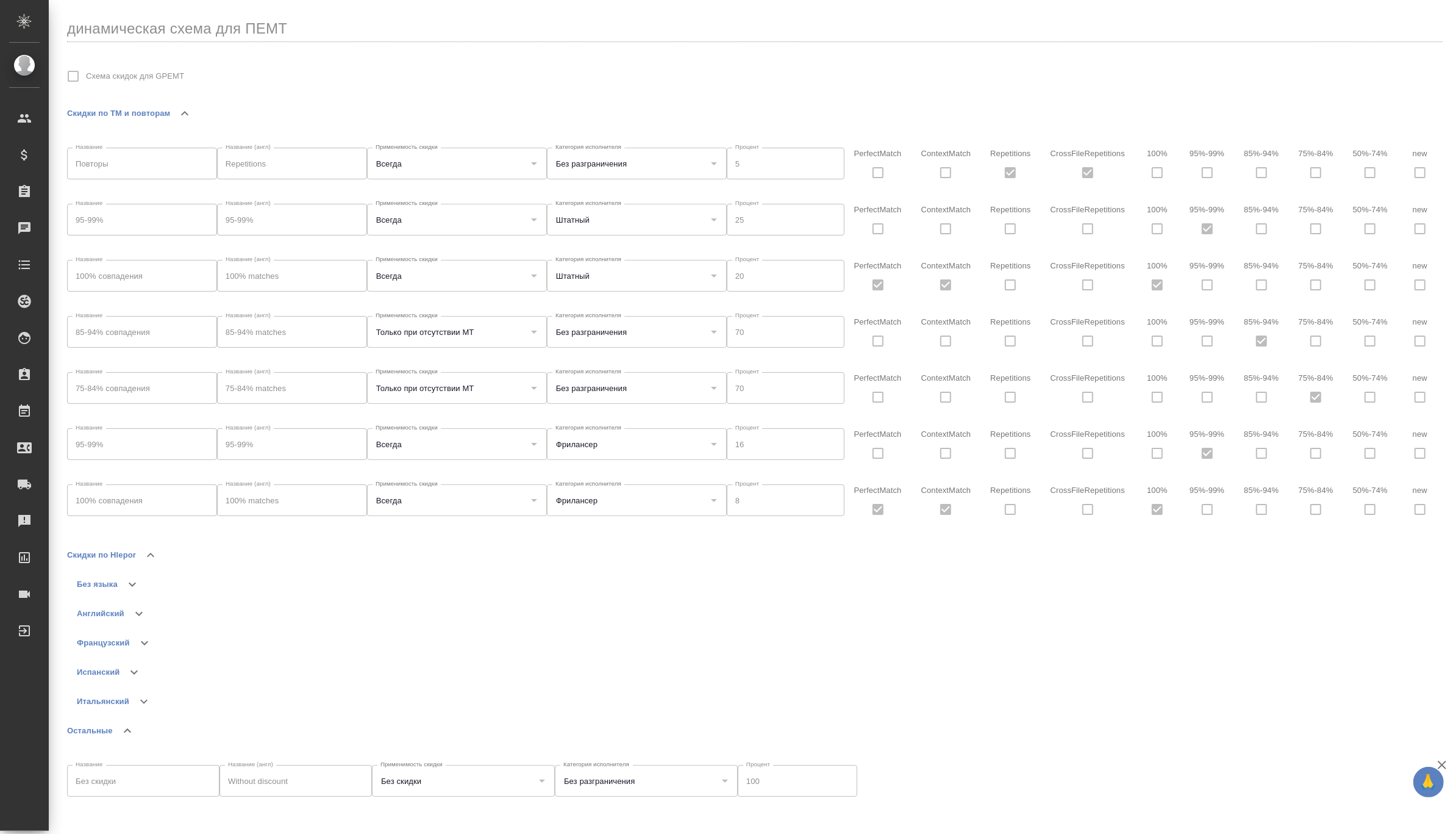
click at [179, 111] on icon "button" at bounding box center [184, 113] width 15 height 15
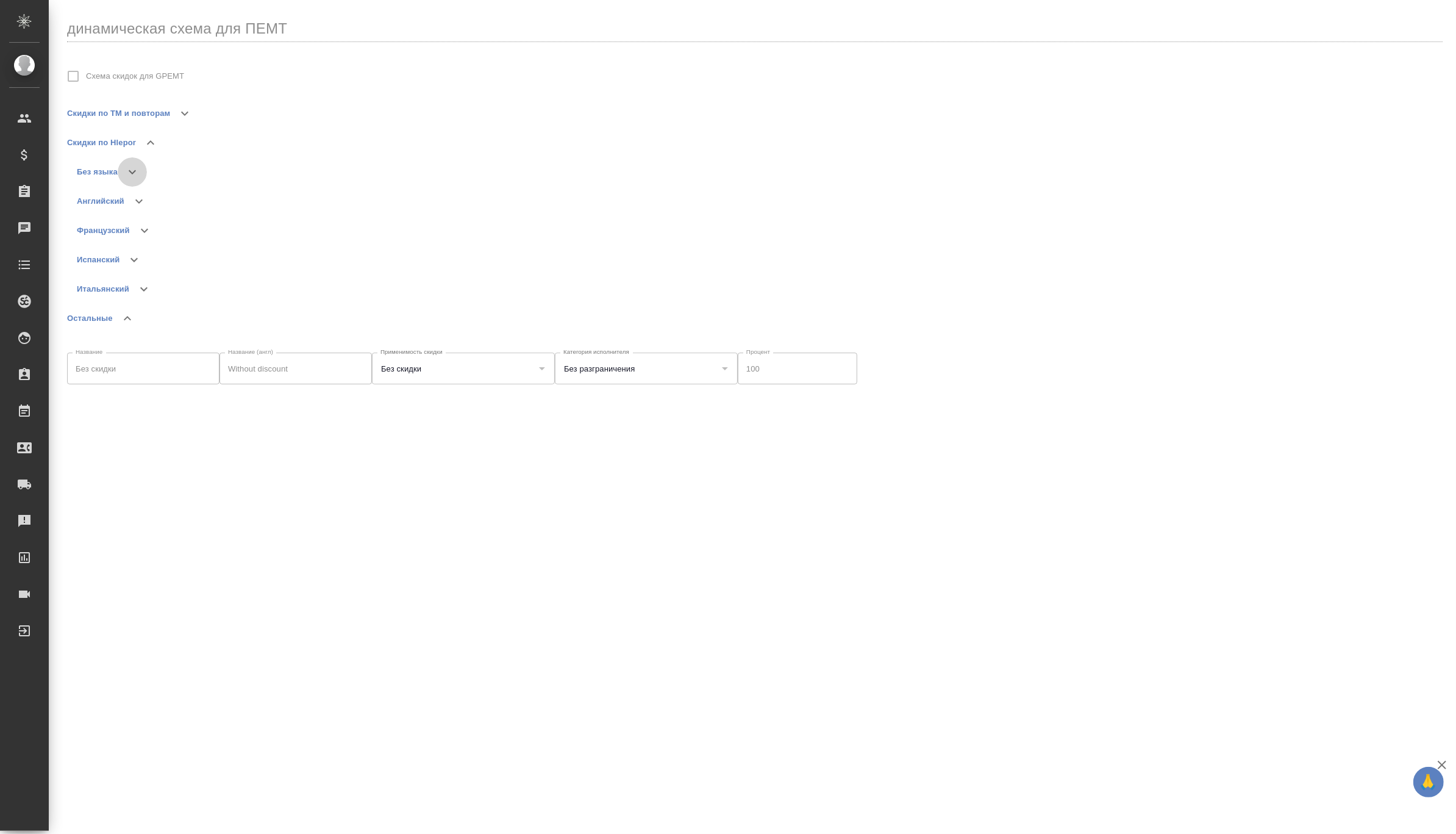
click at [135, 169] on icon "button" at bounding box center [132, 172] width 15 height 15
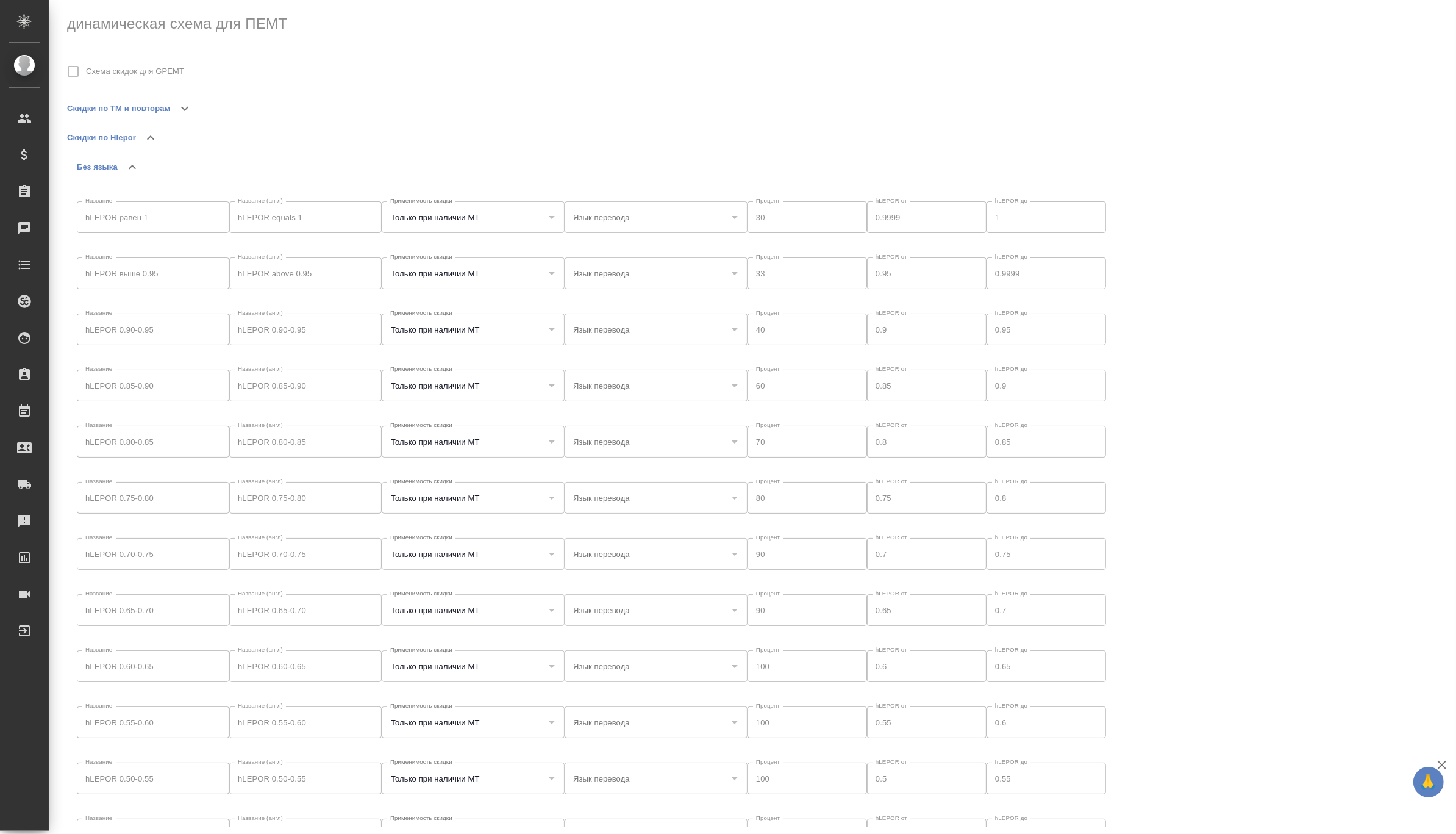
click at [1320, 206] on div "Название hLEPOR равен 1 Название Название (англ) hLEPOR equals 1 Название (англ…" at bounding box center [759, 781] width 1366 height 1198
click at [127, 164] on icon "button" at bounding box center [132, 167] width 15 height 15
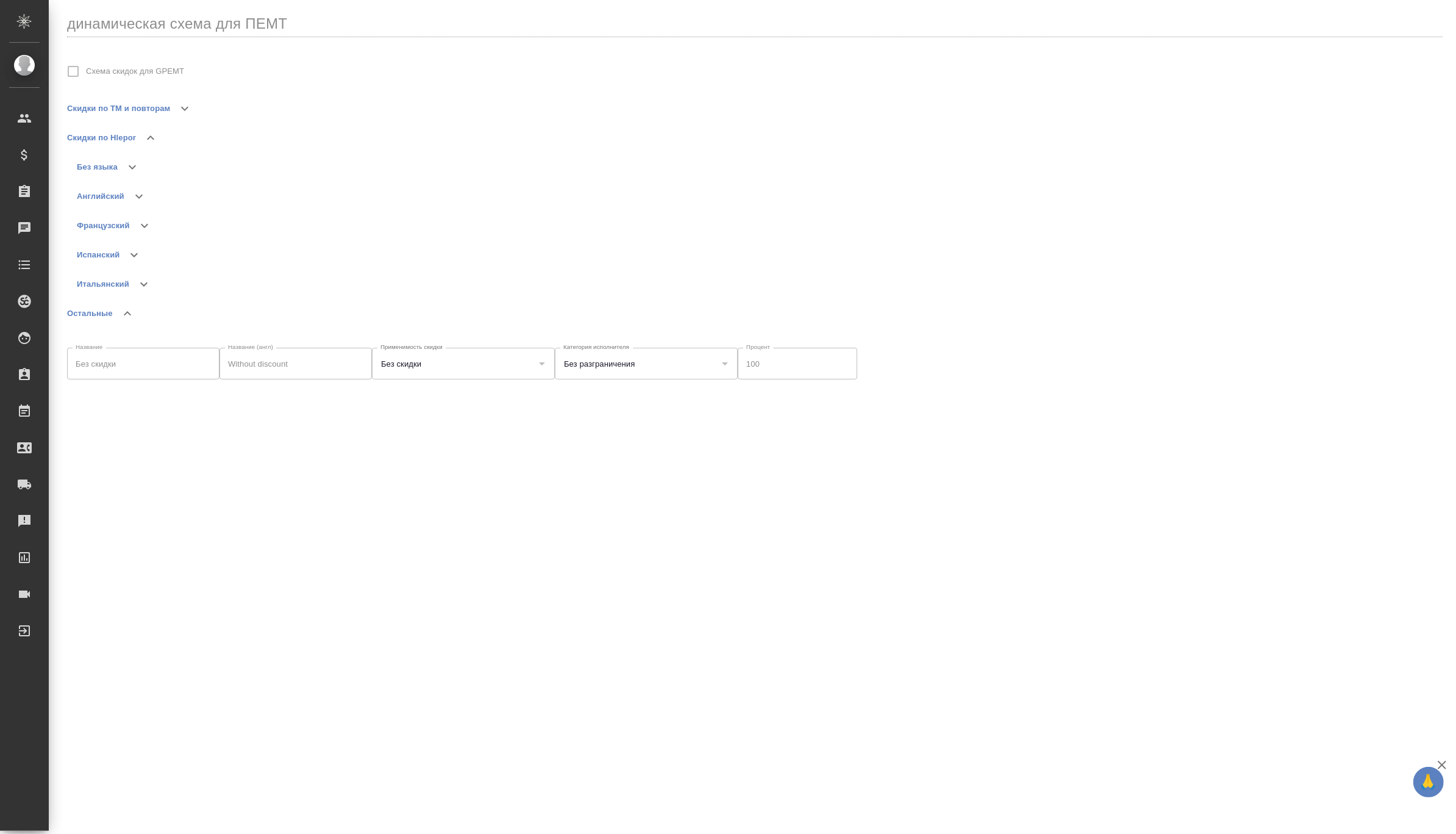
click at [131, 168] on icon "button" at bounding box center [132, 167] width 7 height 4
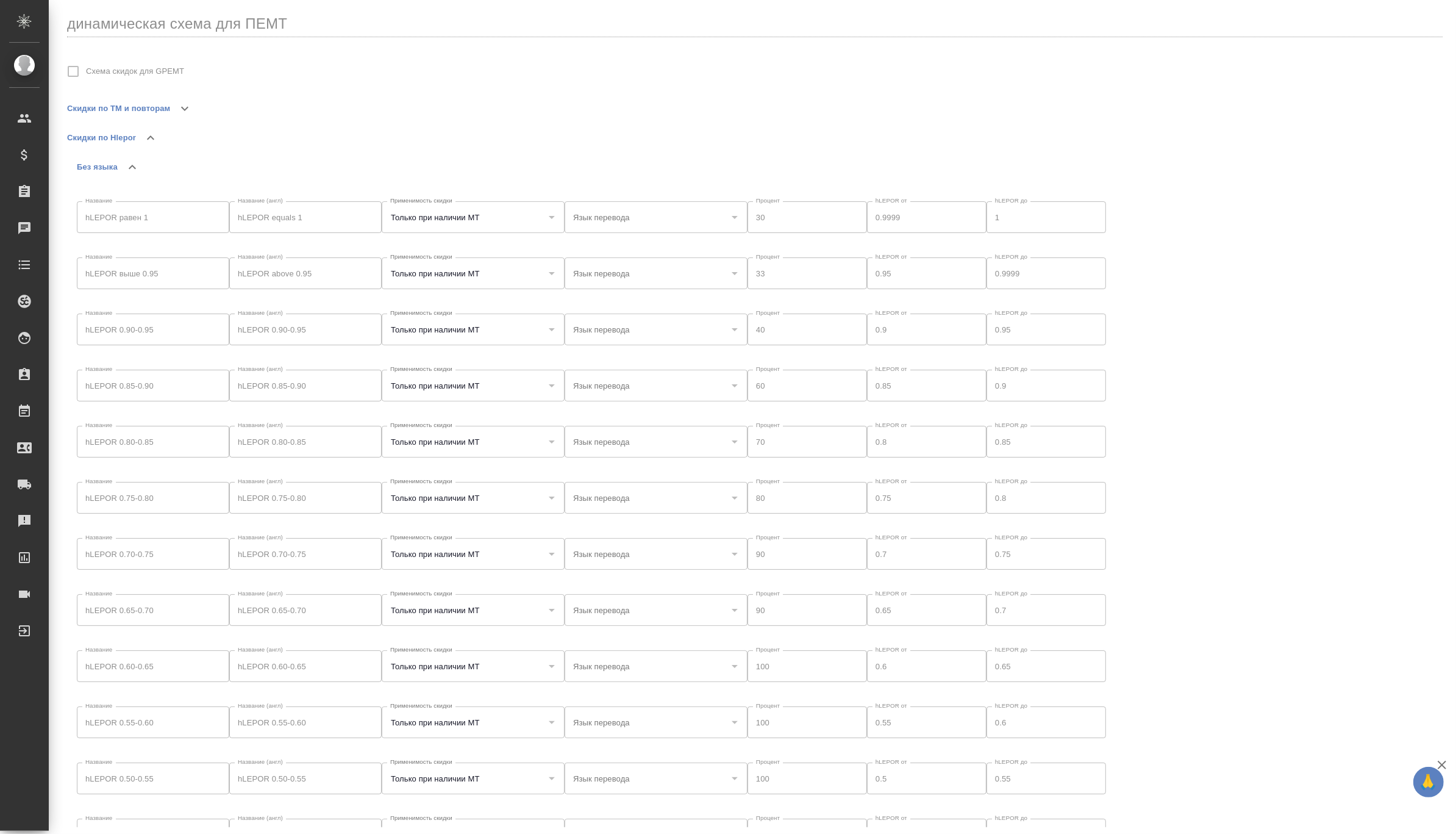
click at [547, 217] on div at bounding box center [551, 217] width 16 height 17
click at [552, 217] on div at bounding box center [551, 217] width 16 height 17
click at [134, 174] on icon "button" at bounding box center [132, 167] width 15 height 15
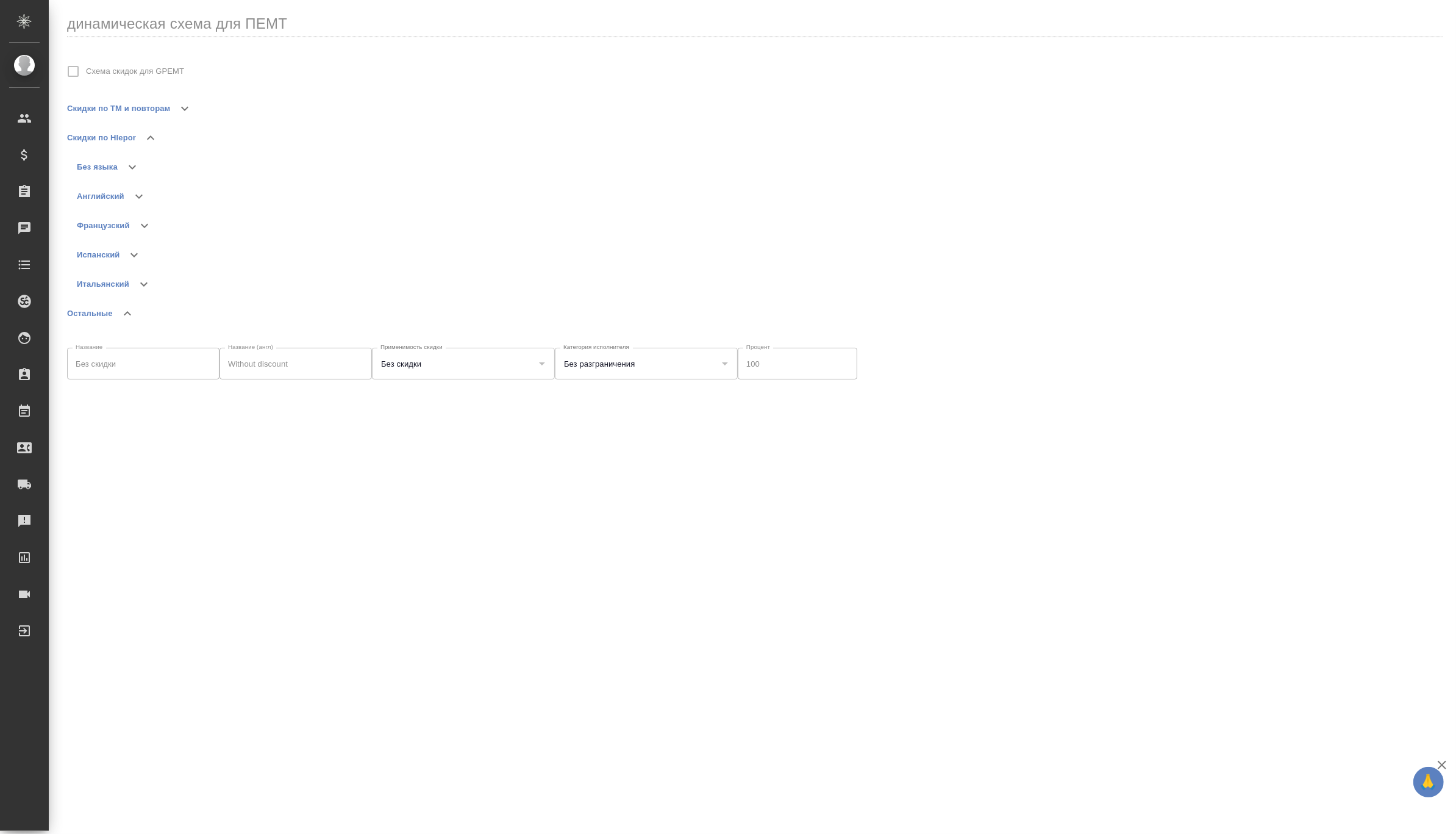
click at [186, 113] on icon "button" at bounding box center [184, 108] width 15 height 15
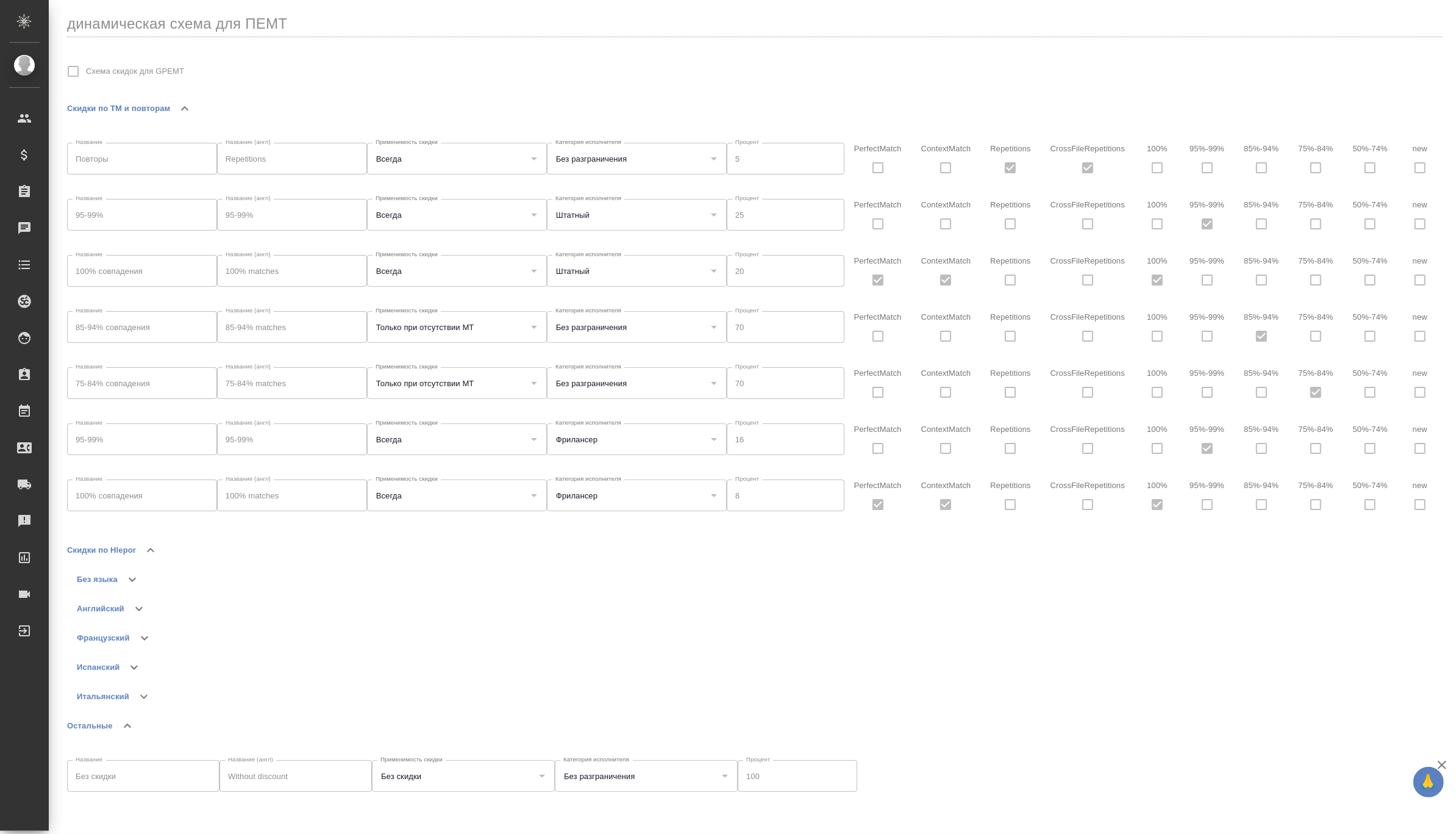
click at [1325, 617] on div "Английский" at bounding box center [759, 609] width 1366 height 29
click at [1311, 609] on div "Английский" at bounding box center [759, 609] width 1366 height 29
click at [131, 578] on icon "button" at bounding box center [132, 579] width 15 height 15
click at [136, 579] on icon "button" at bounding box center [132, 579] width 15 height 15
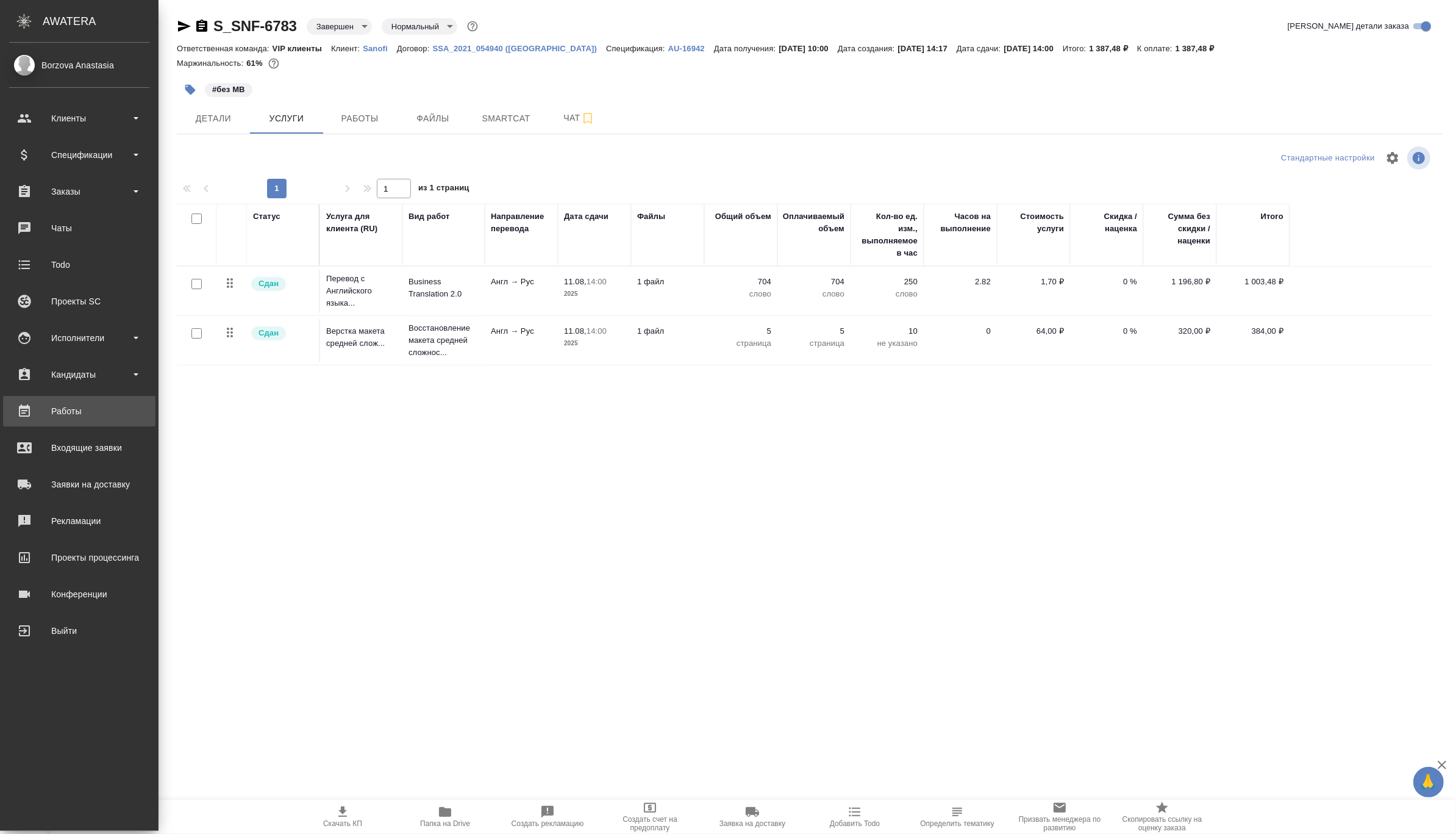
click at [85, 404] on div "Работы" at bounding box center [79, 411] width 140 height 19
